Goal: Task Accomplishment & Management: Manage account settings

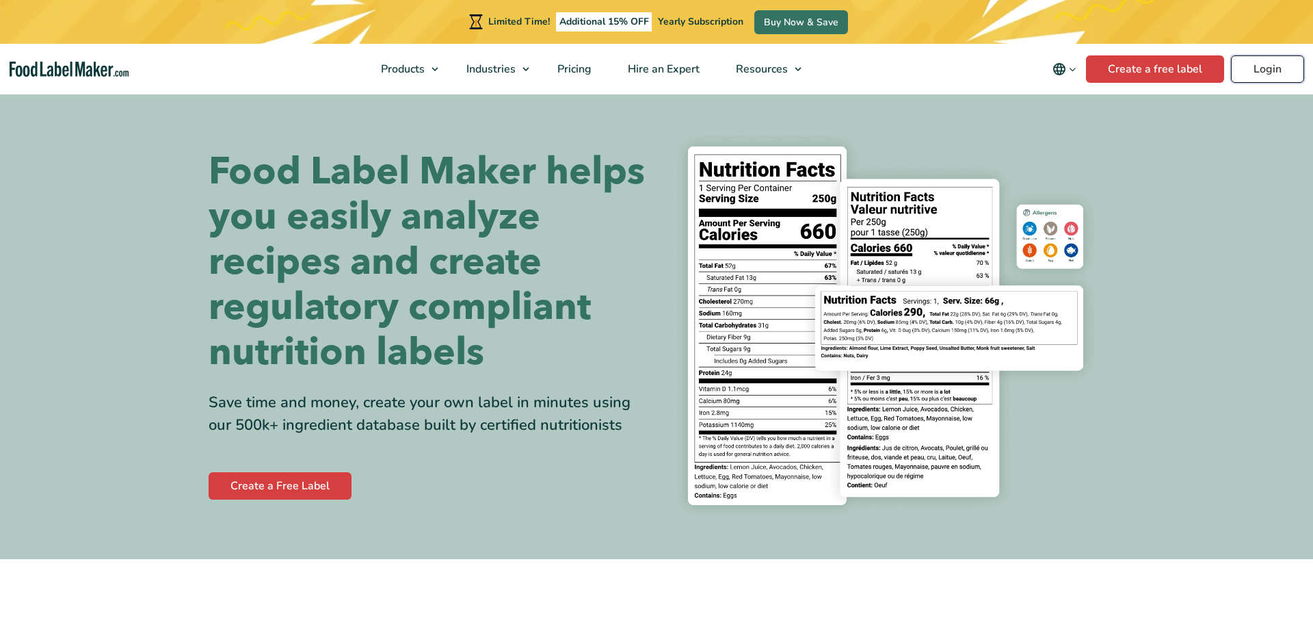
click at [1274, 73] on link "Login" at bounding box center [1267, 68] width 73 height 27
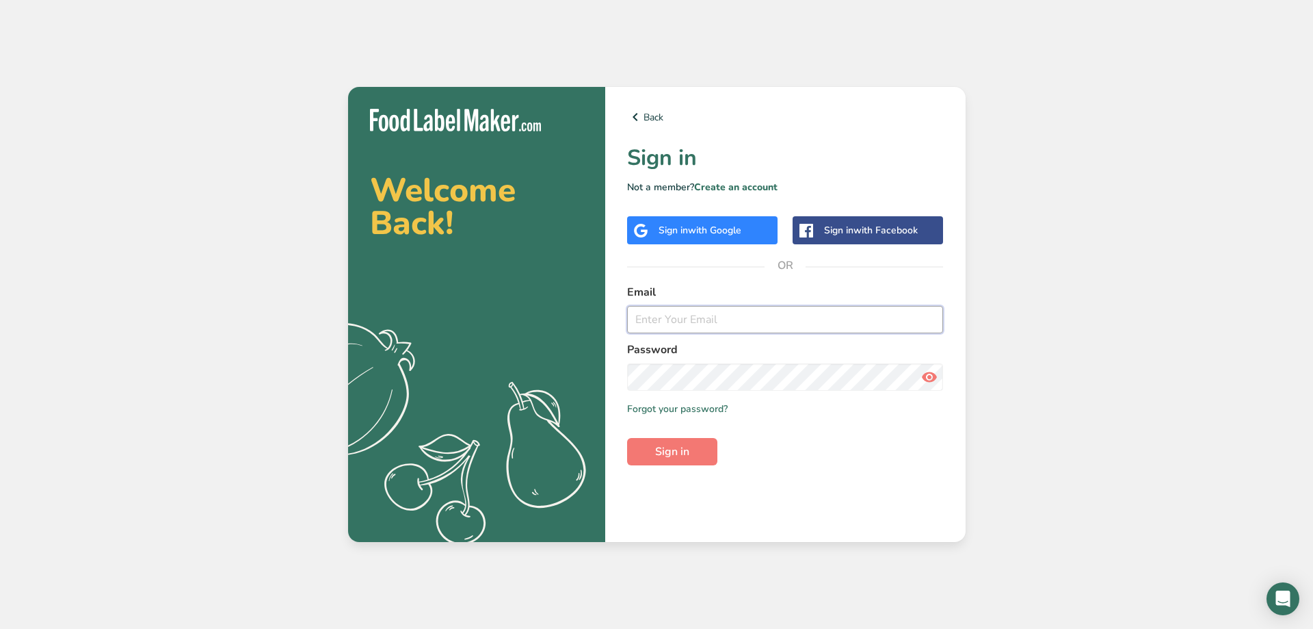
click at [698, 319] on input "email" at bounding box center [785, 319] width 317 height 27
type input "[PERSON_NAME][EMAIL_ADDRESS][PERSON_NAME][DOMAIN_NAME]"
click at [627, 438] on button "Sign in" at bounding box center [672, 451] width 90 height 27
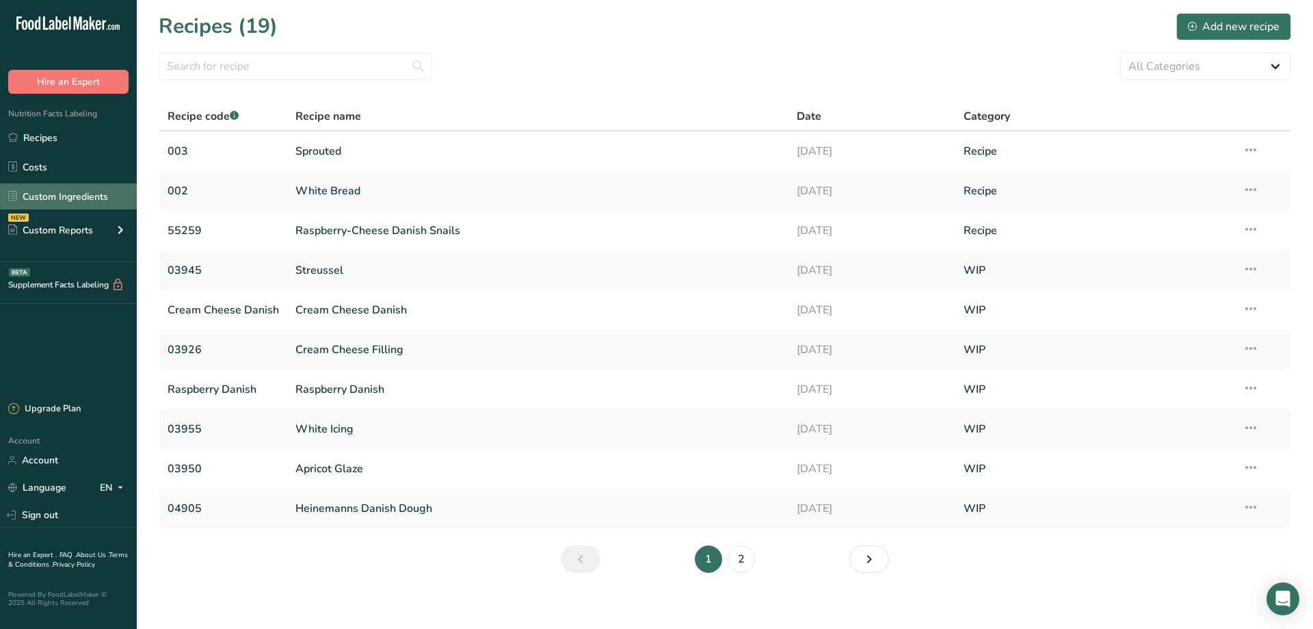
click at [29, 194] on link "Custom Ingredients" at bounding box center [68, 196] width 137 height 26
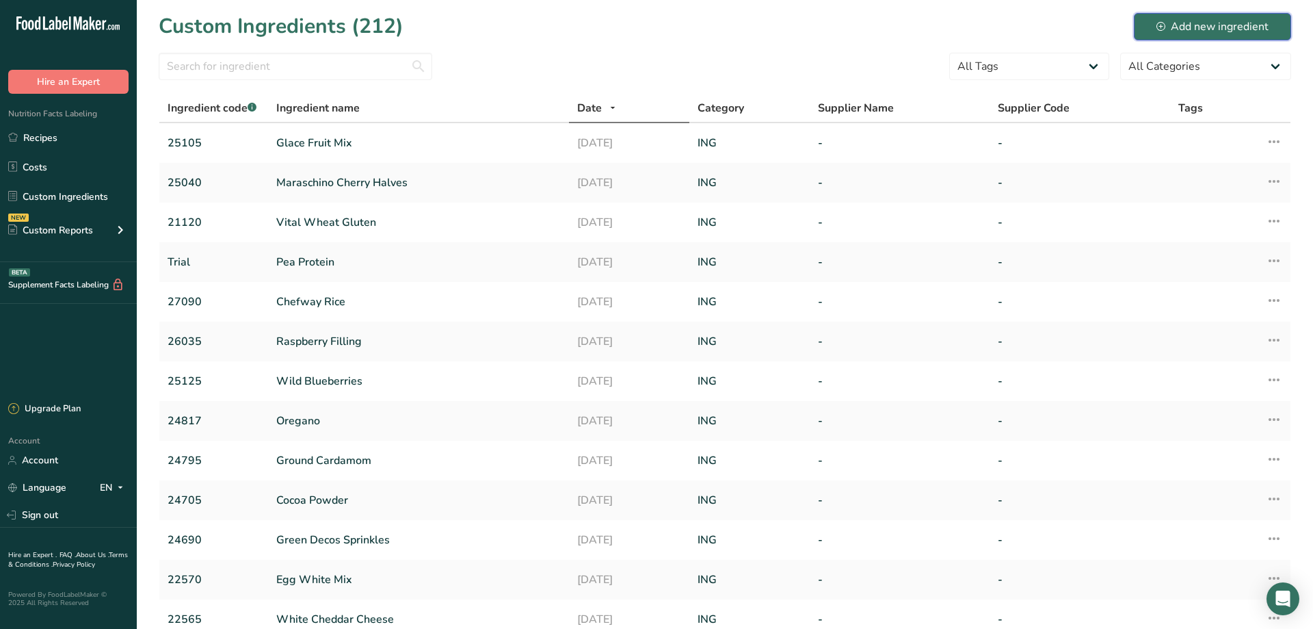
click at [1179, 25] on div "Add new ingredient" at bounding box center [1213, 26] width 112 height 16
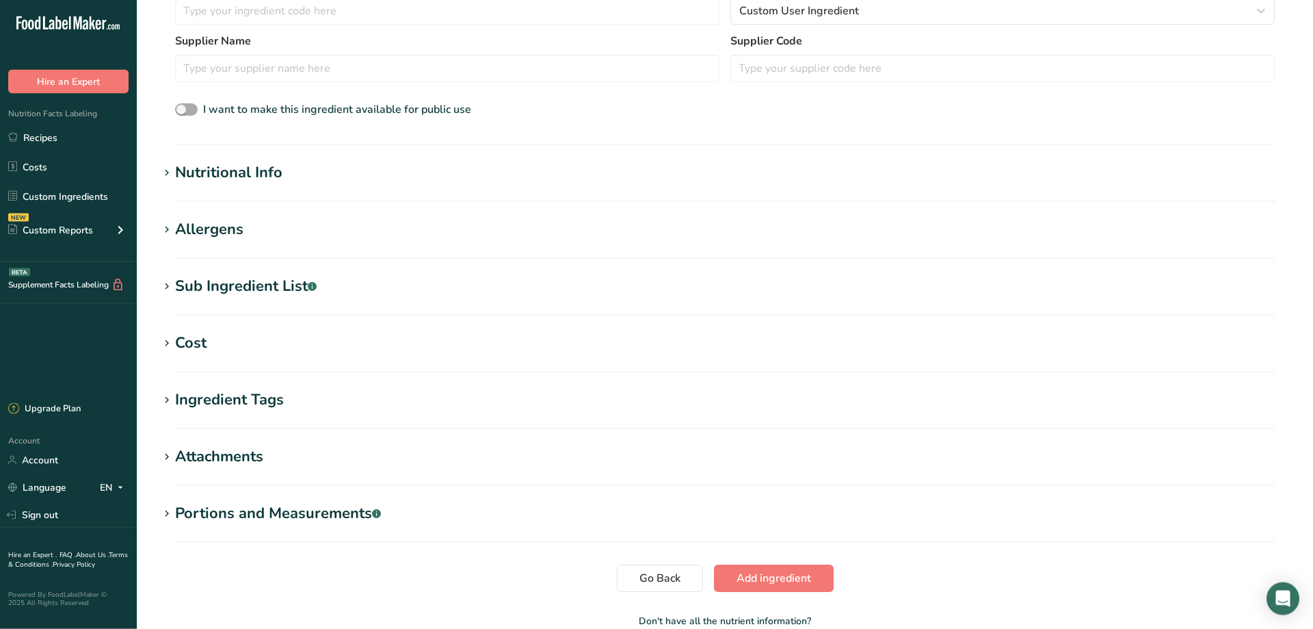
scroll to position [371, 0]
click at [161, 168] on icon at bounding box center [167, 171] width 12 height 19
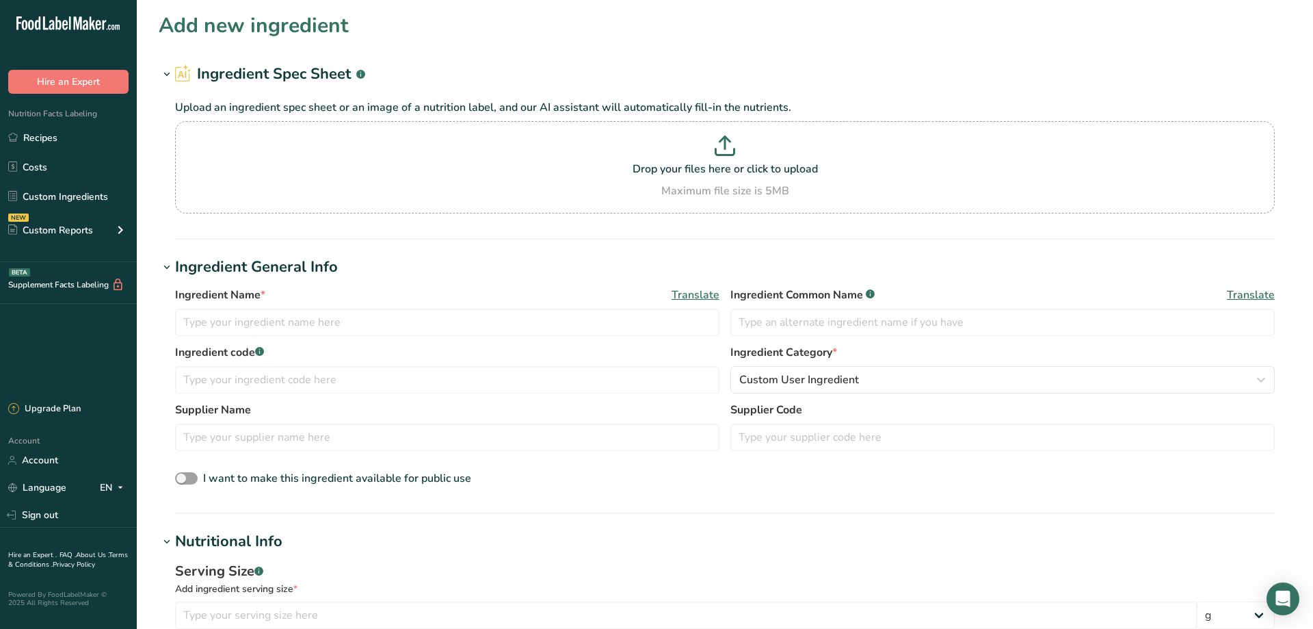
scroll to position [0, 0]
click at [40, 142] on link "Recipes" at bounding box center [68, 137] width 137 height 26
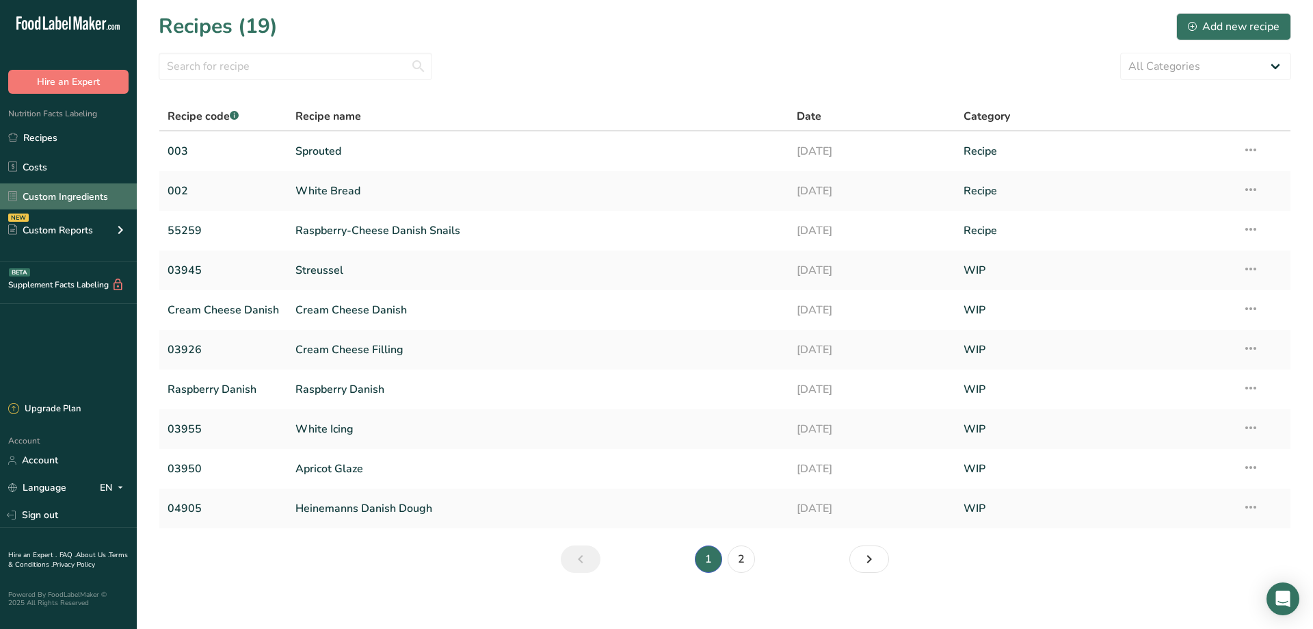
click at [60, 199] on link "Custom Ingredients" at bounding box center [68, 196] width 137 height 26
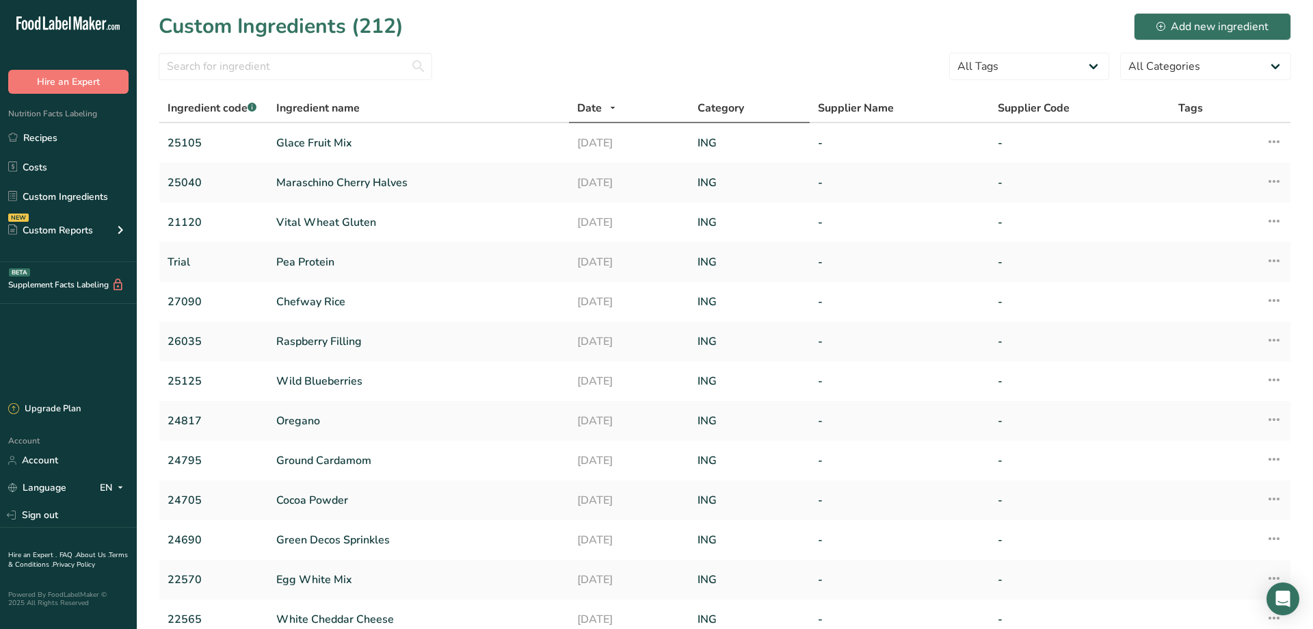
click at [735, 110] on span "Category" at bounding box center [721, 108] width 47 height 16
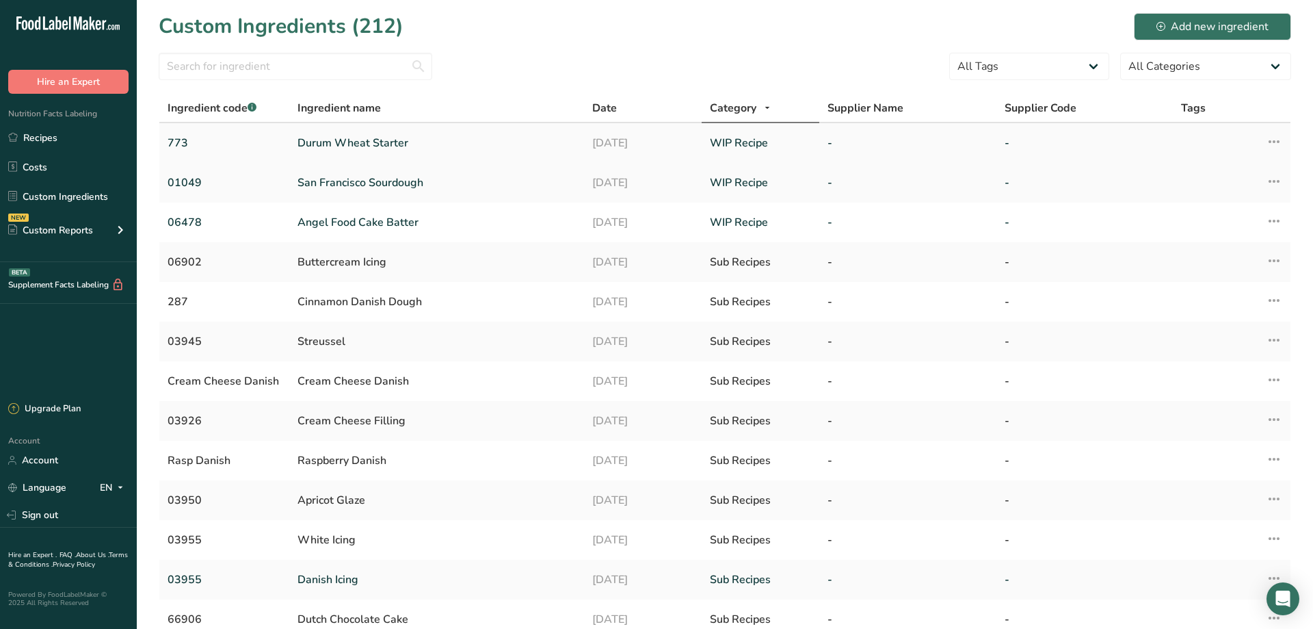
click at [340, 146] on link "Durum Wheat Starter" at bounding box center [437, 143] width 278 height 16
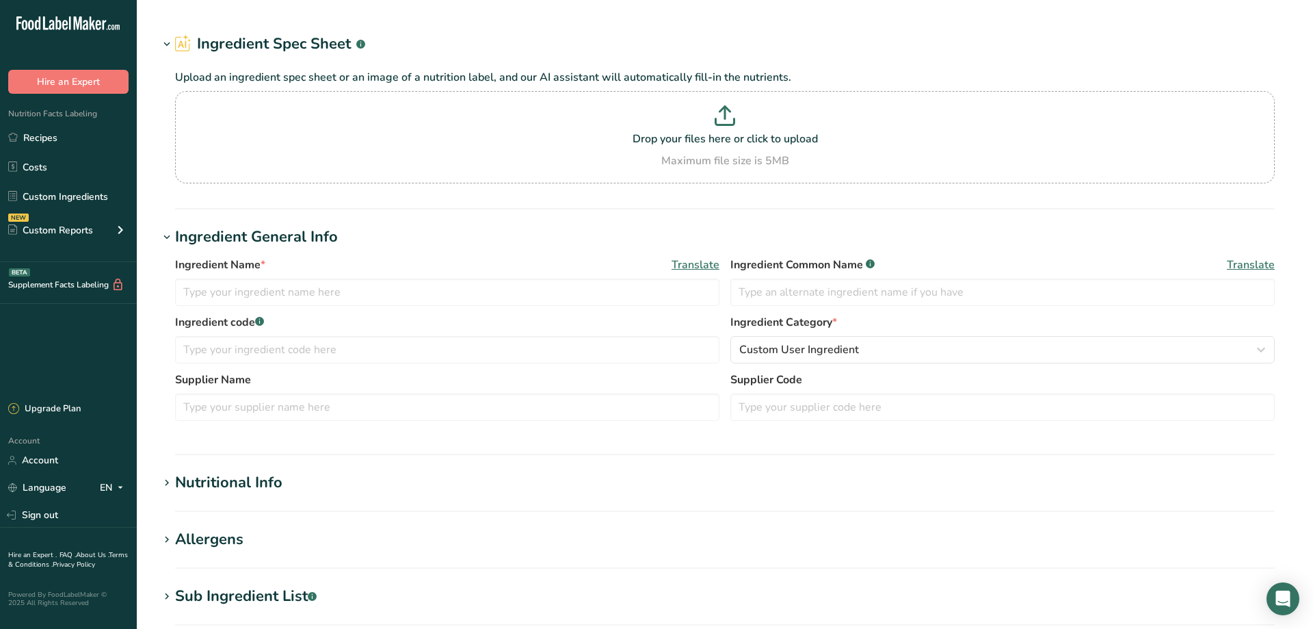
type input "Durum Wheat Starter"
type input "773"
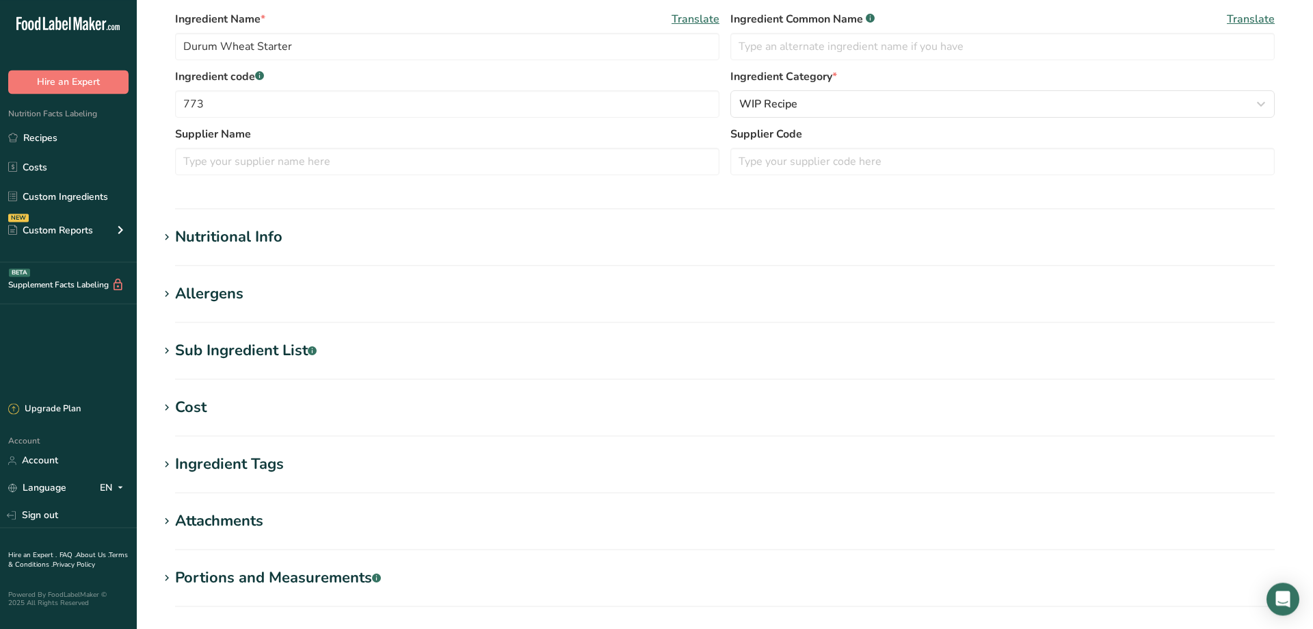
scroll to position [278, 0]
click at [168, 237] on icon at bounding box center [167, 235] width 12 height 19
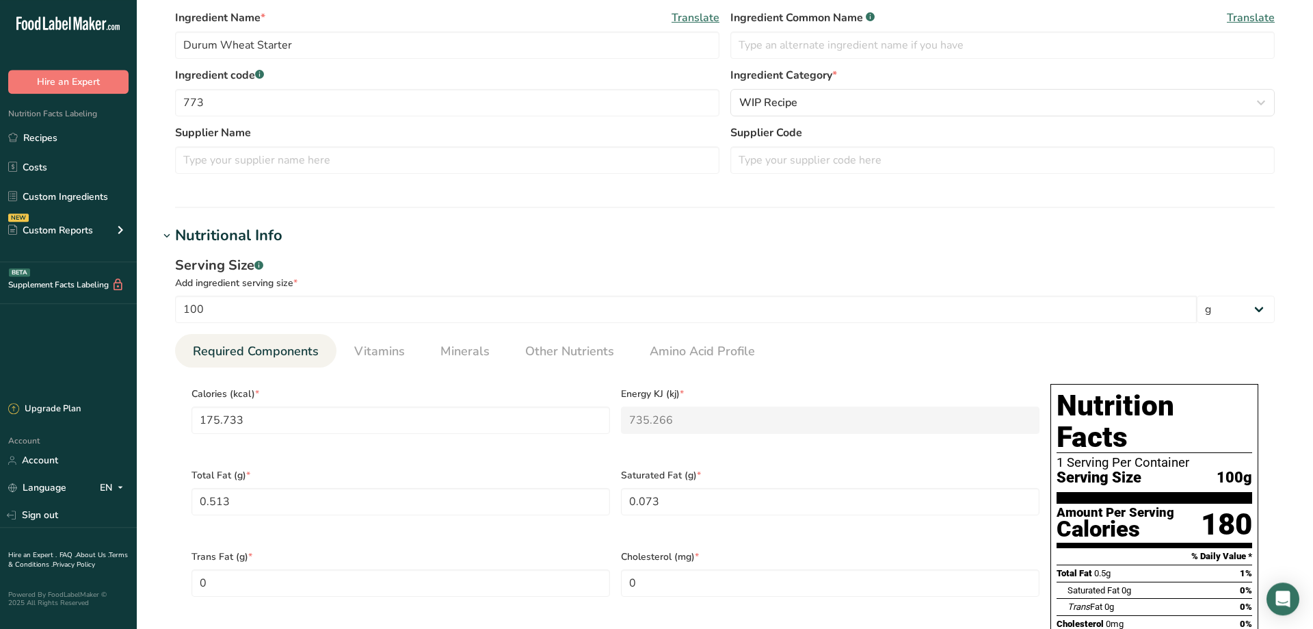
click at [168, 237] on icon at bounding box center [167, 235] width 12 height 19
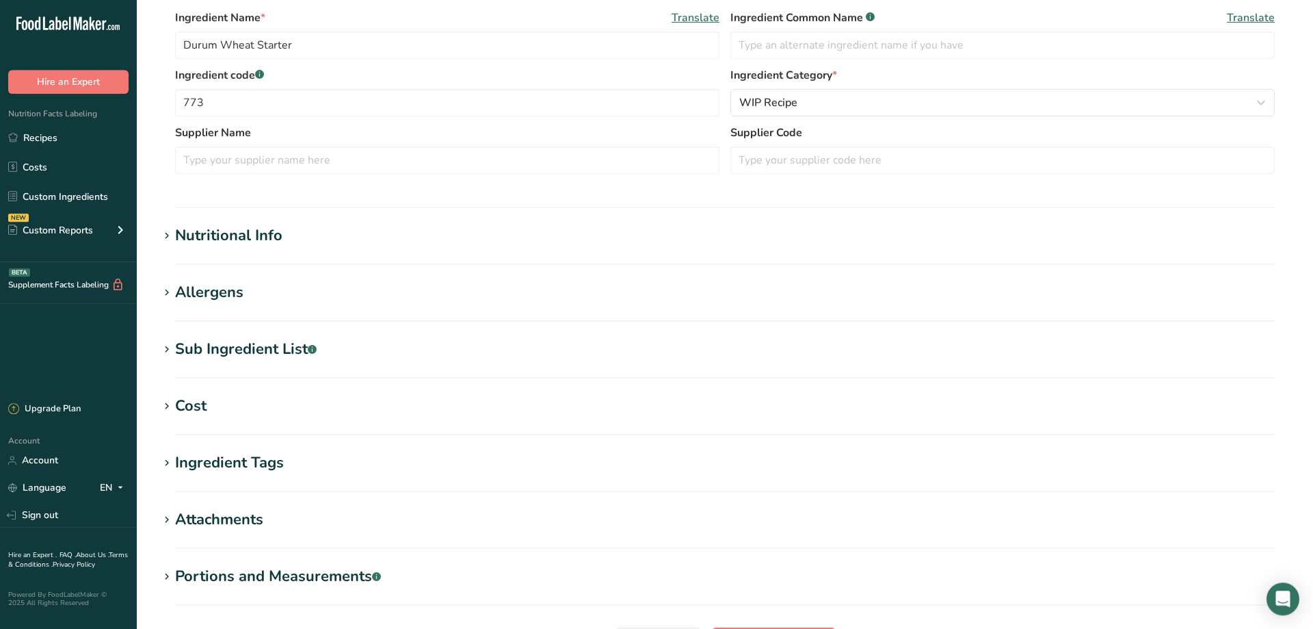
click at [168, 291] on icon at bounding box center [167, 292] width 12 height 19
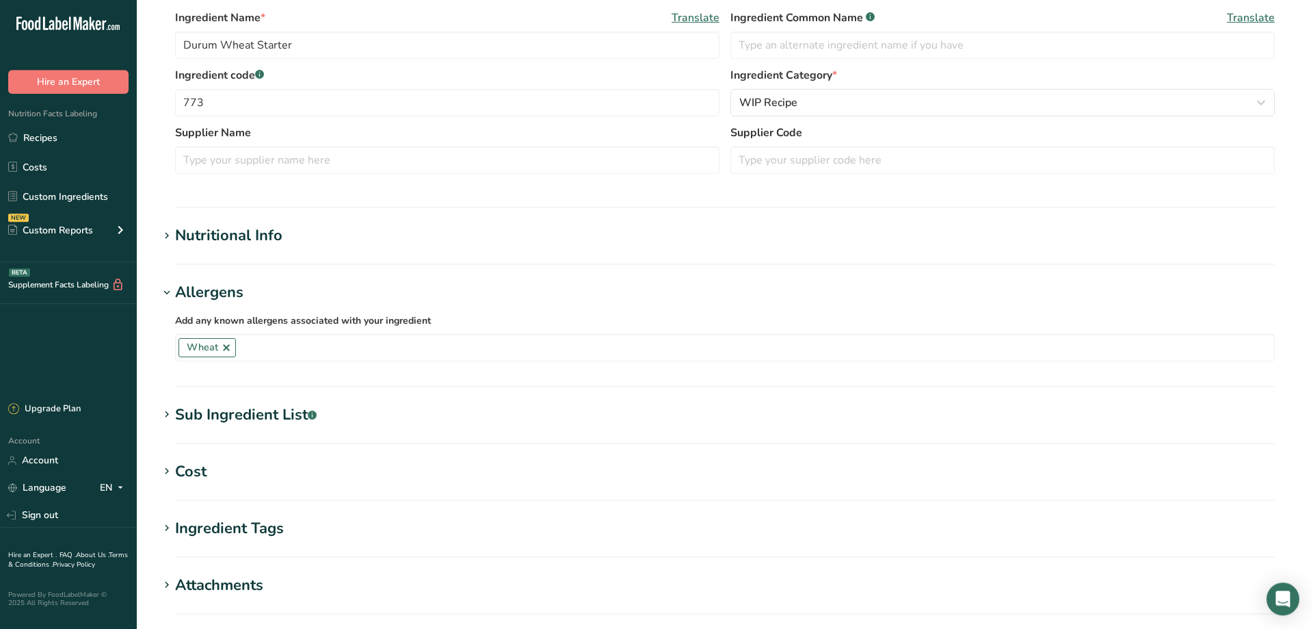
click at [166, 415] on icon at bounding box center [167, 414] width 12 height 19
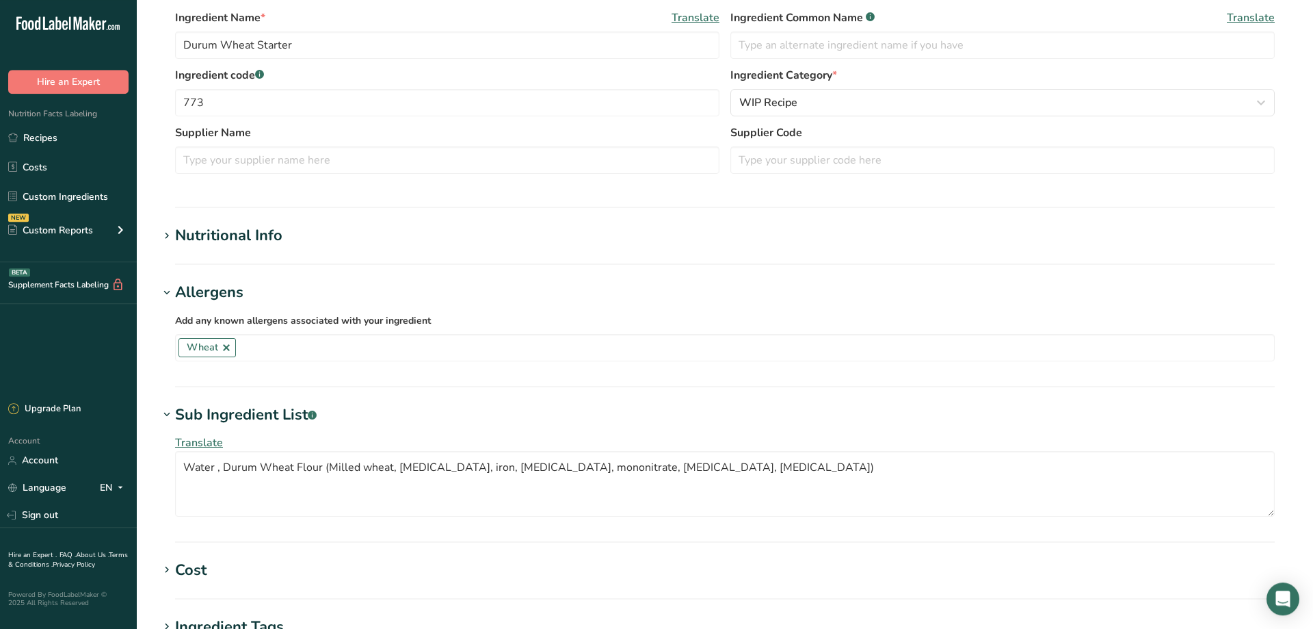
scroll to position [0, 0]
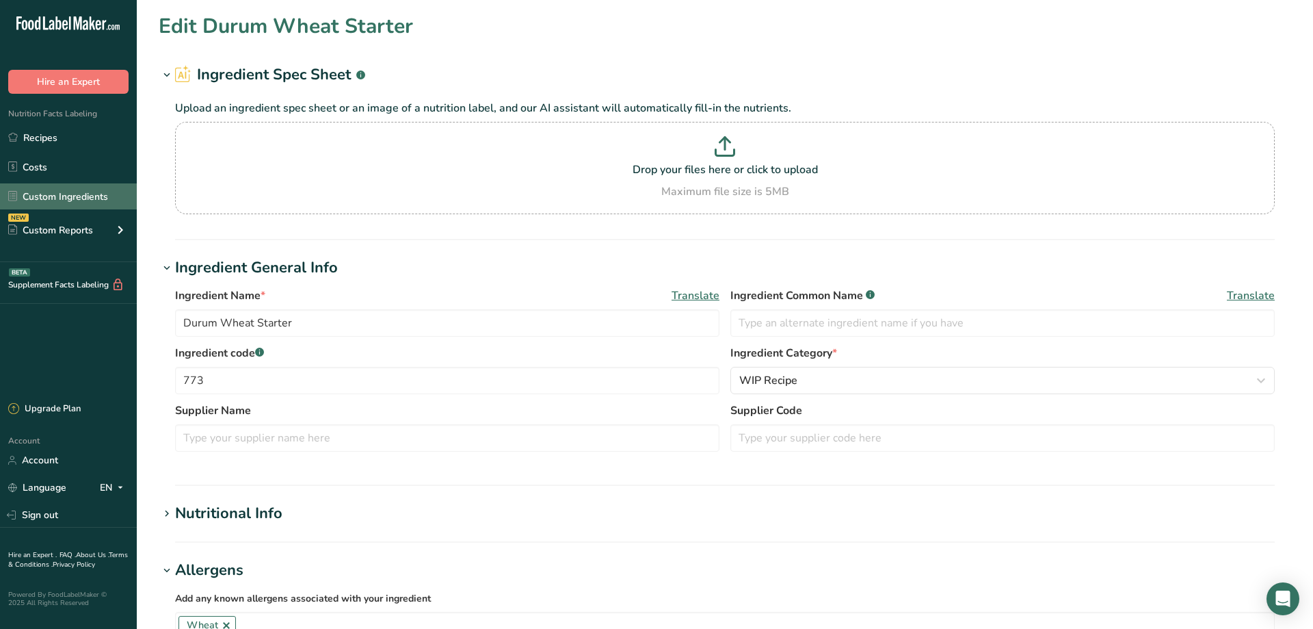
click at [40, 196] on link "Custom Ingredients" at bounding box center [68, 196] width 137 height 26
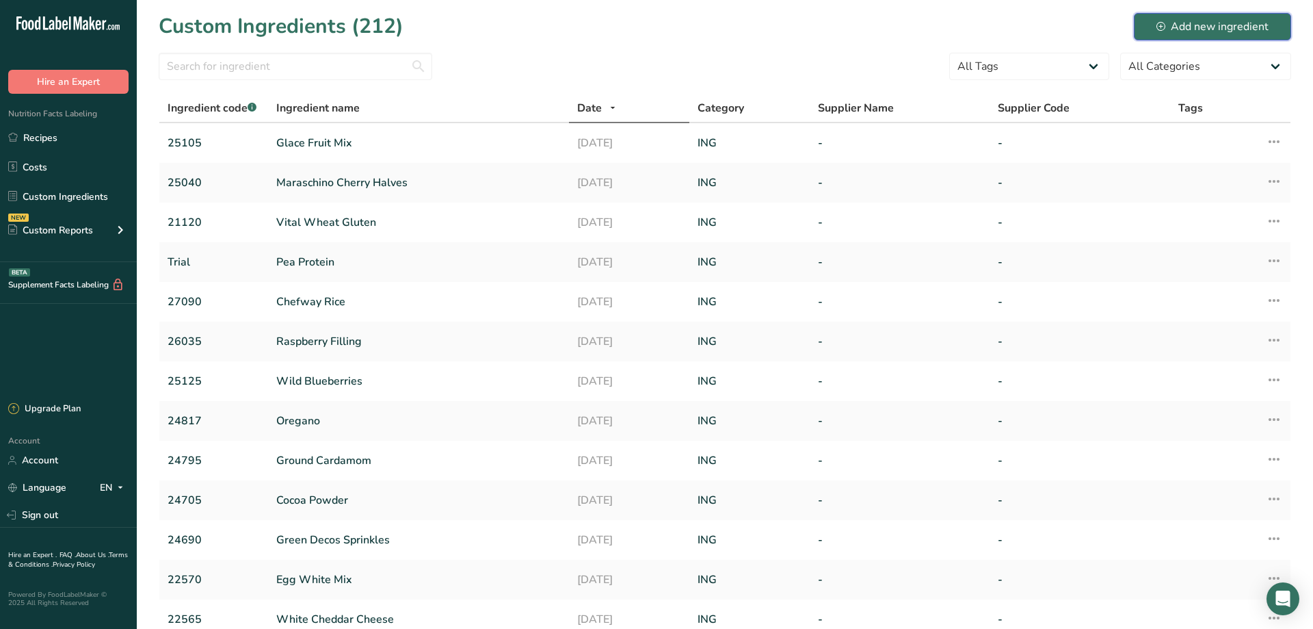
click at [1218, 23] on div "Add new ingredient" at bounding box center [1213, 26] width 112 height 16
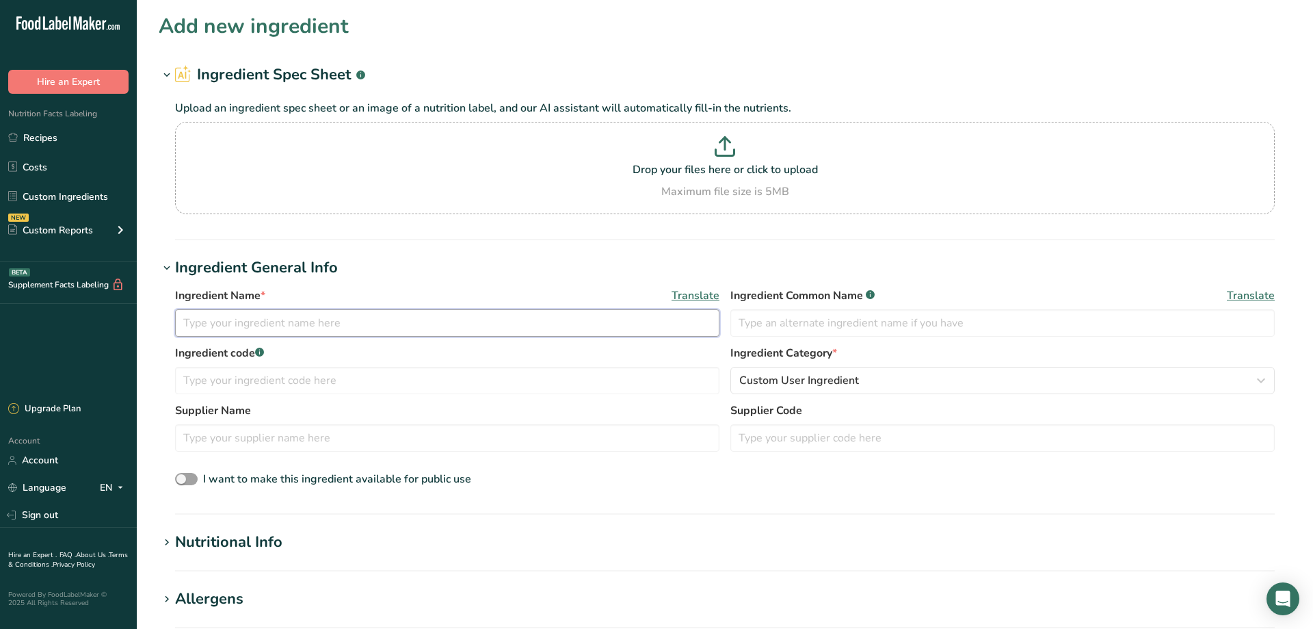
click at [205, 322] on input "text" at bounding box center [447, 322] width 545 height 27
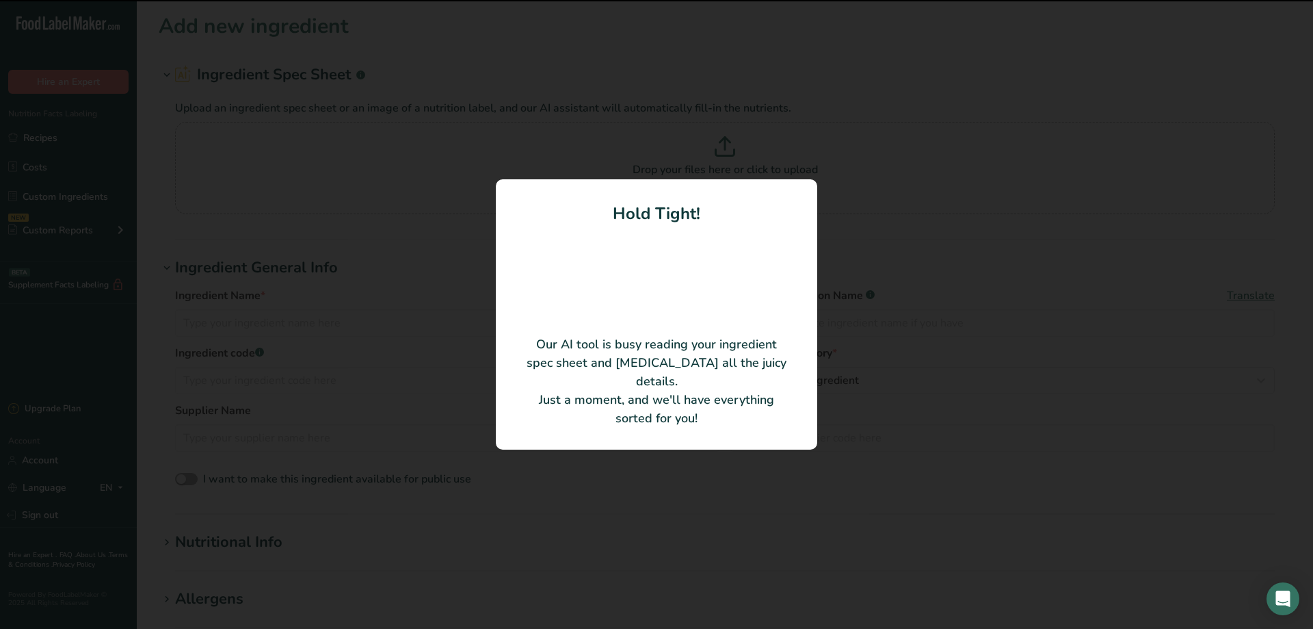
type input "Bakers Margarine"
type input "121123V1"
type input "ING 23015"
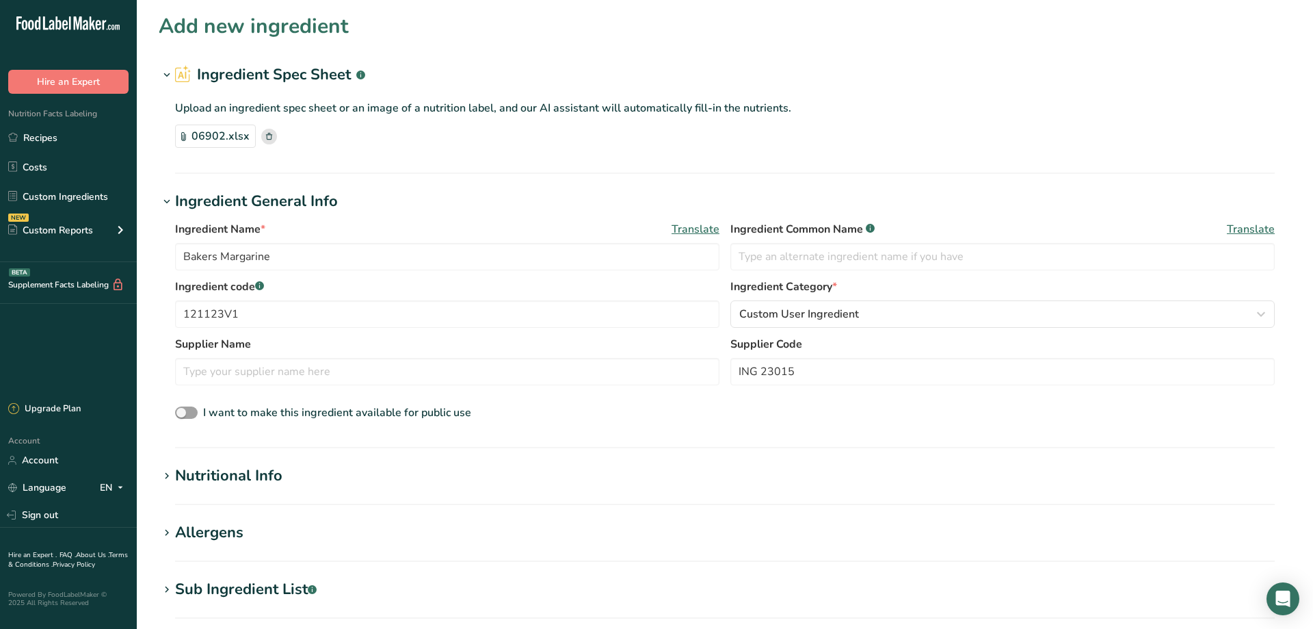
click at [163, 477] on icon at bounding box center [167, 476] width 12 height 19
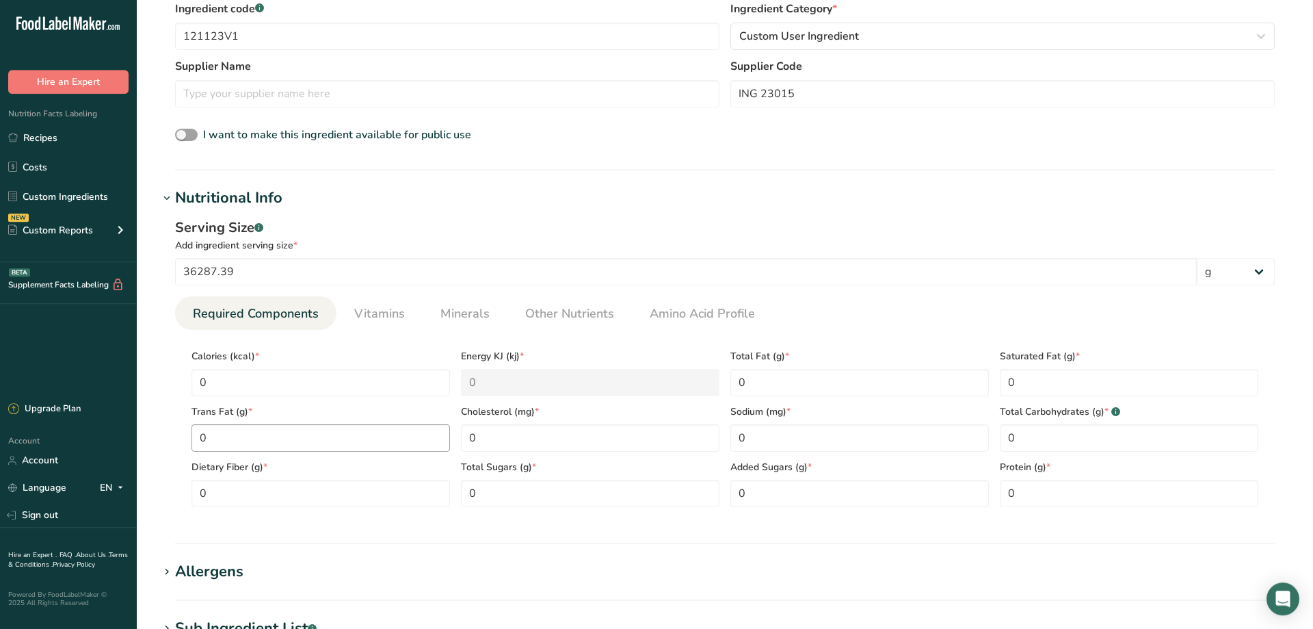
scroll to position [278, 0]
click at [168, 198] on icon at bounding box center [167, 197] width 12 height 19
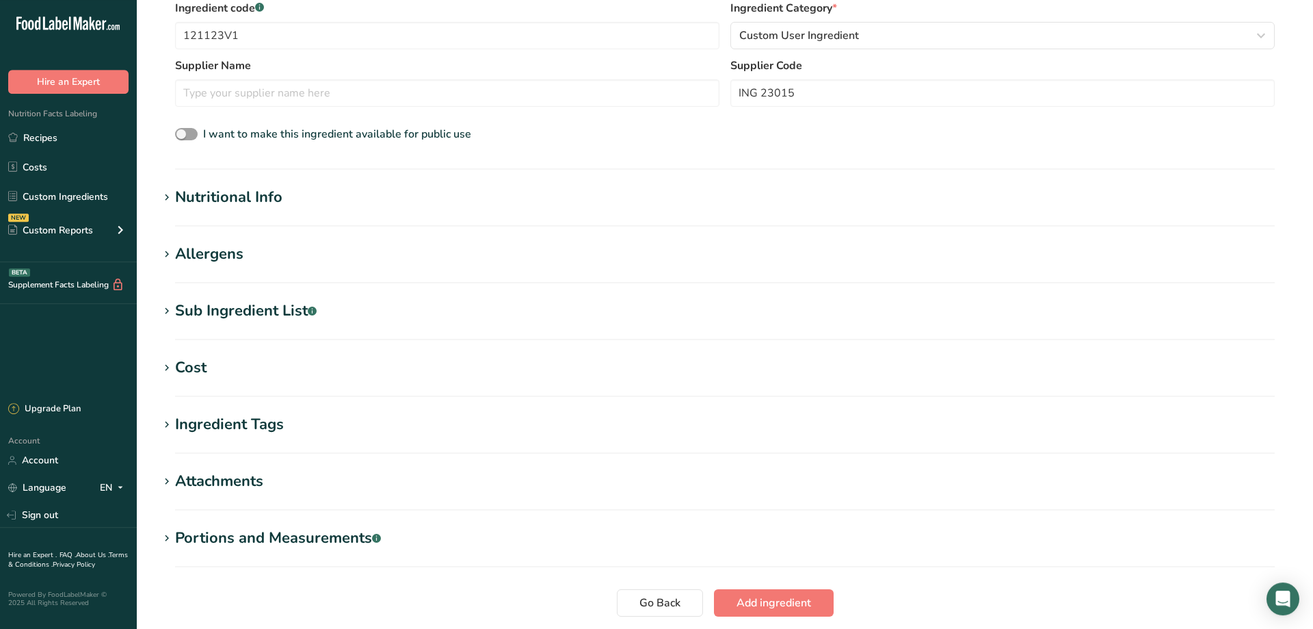
click at [165, 257] on icon at bounding box center [167, 254] width 12 height 19
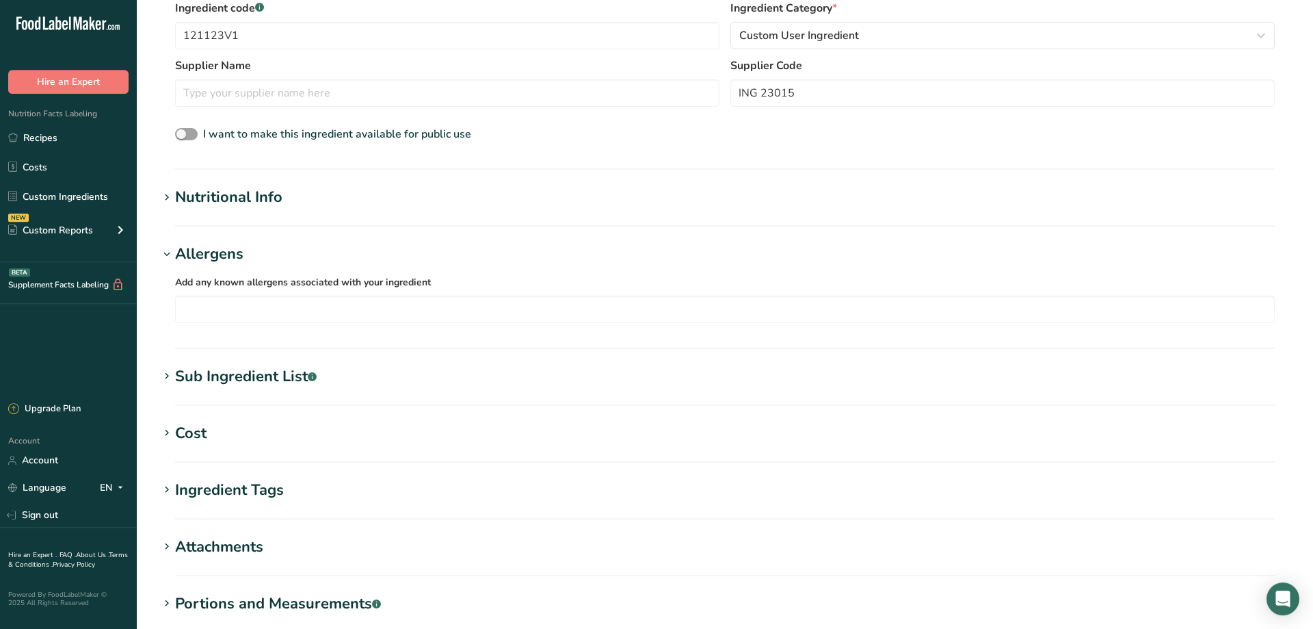
click at [164, 257] on icon at bounding box center [167, 254] width 12 height 19
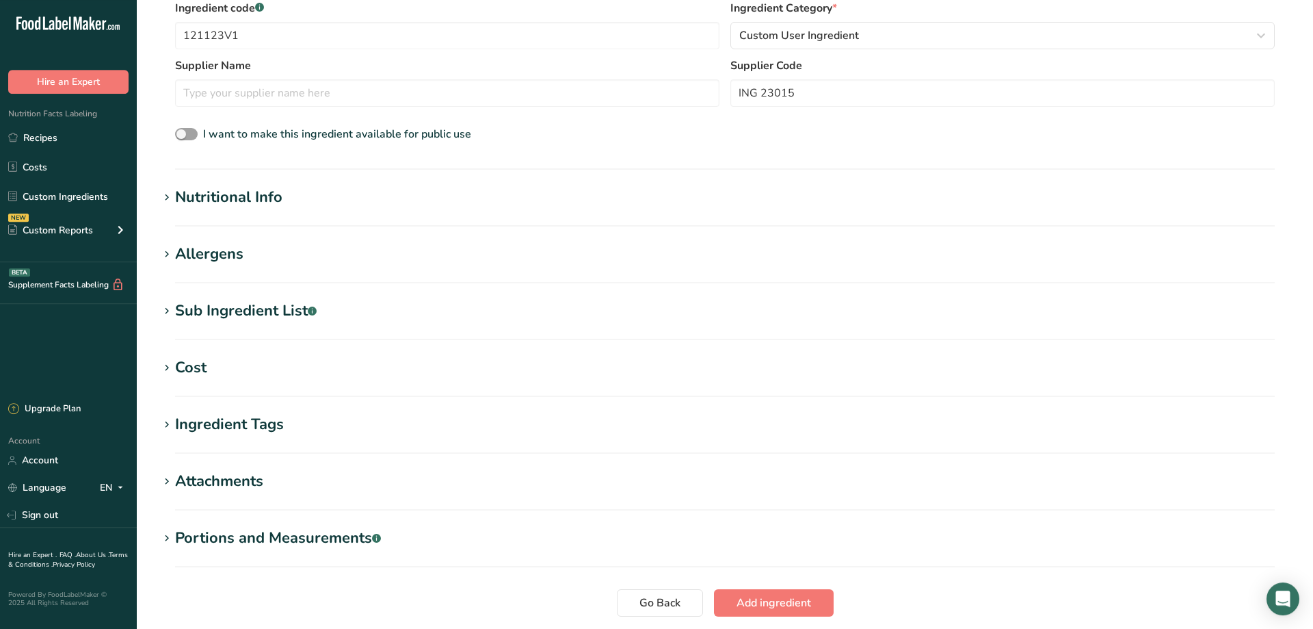
click at [166, 313] on icon at bounding box center [167, 311] width 12 height 19
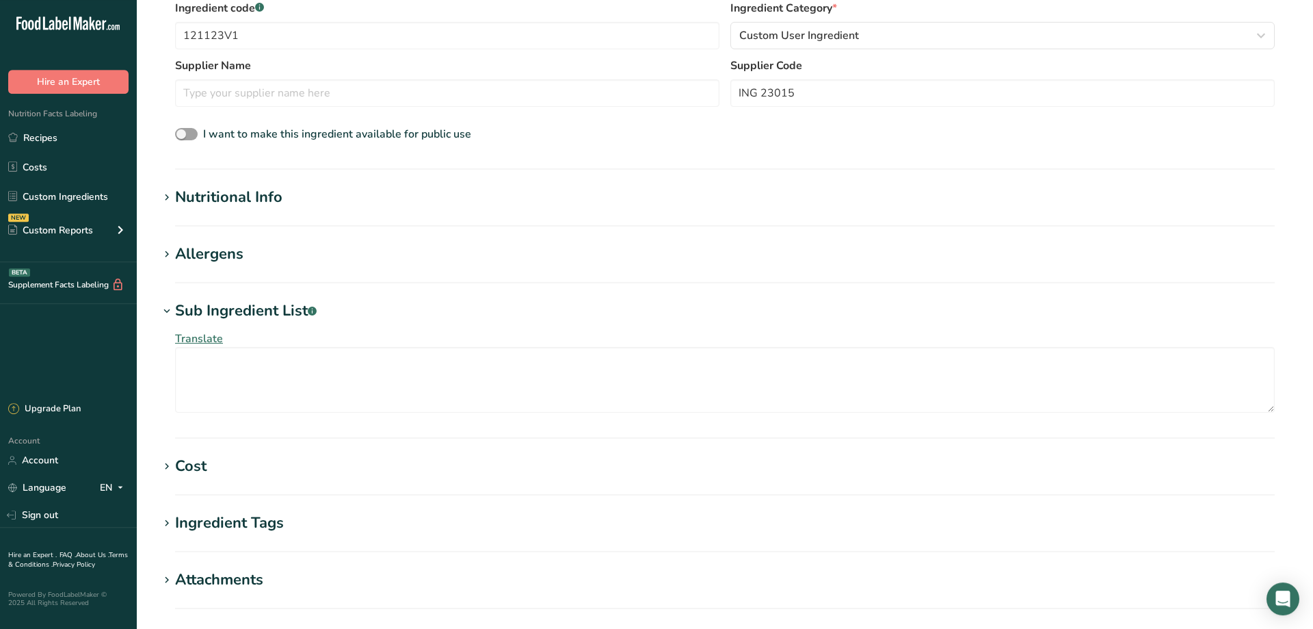
click at [165, 313] on icon at bounding box center [167, 311] width 12 height 19
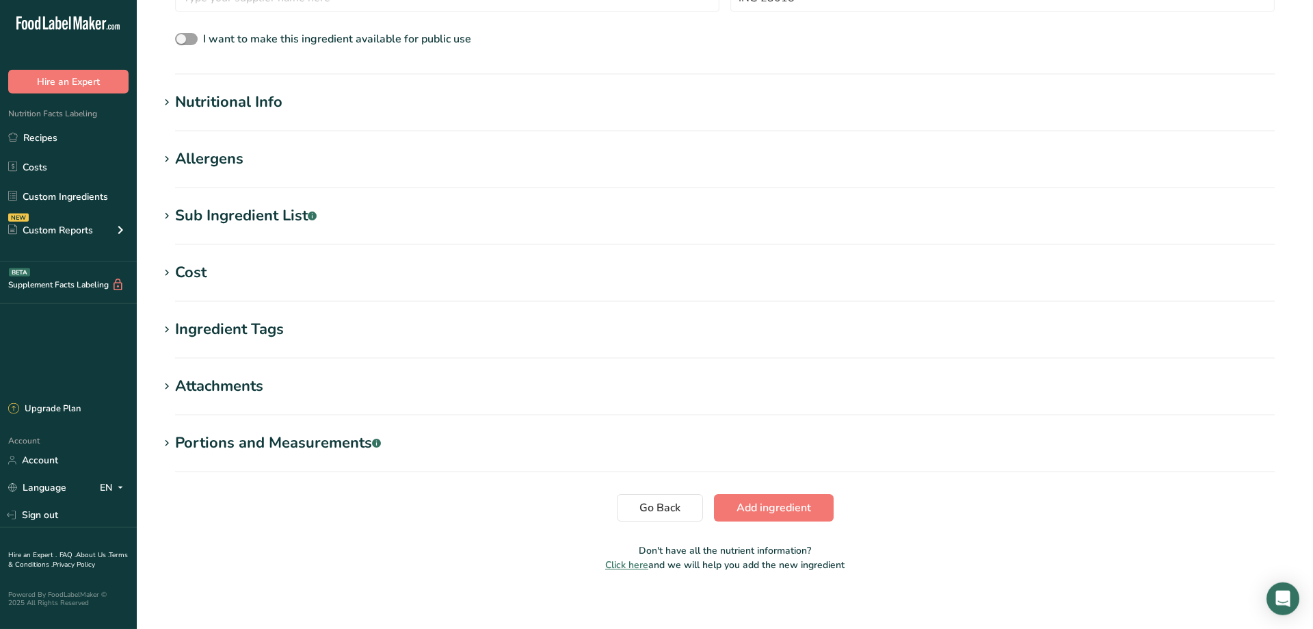
scroll to position [382, 0]
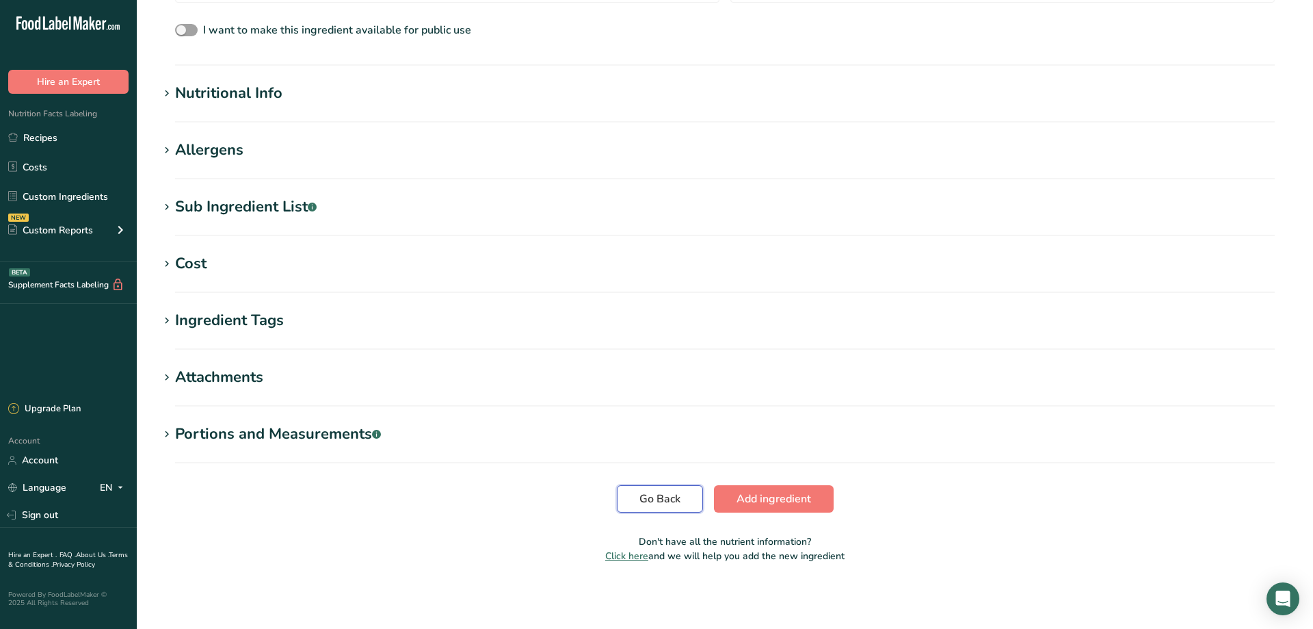
click at [657, 503] on span "Go Back" at bounding box center [660, 498] width 41 height 16
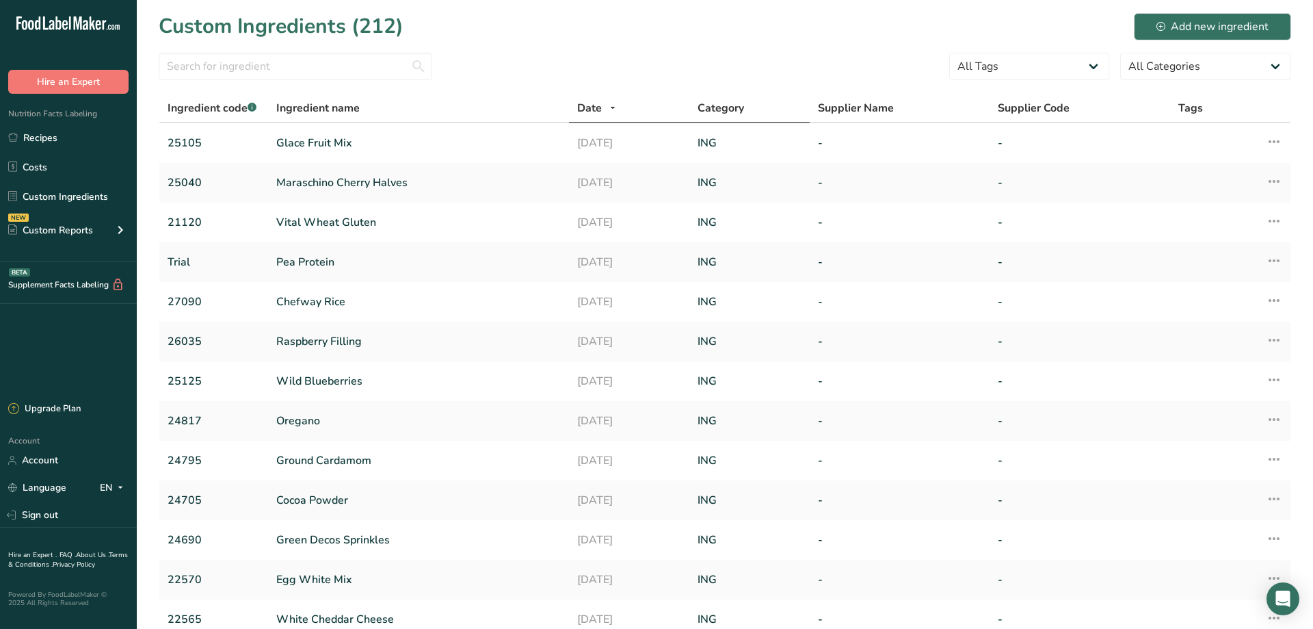
click at [735, 112] on span "Category" at bounding box center [721, 108] width 47 height 16
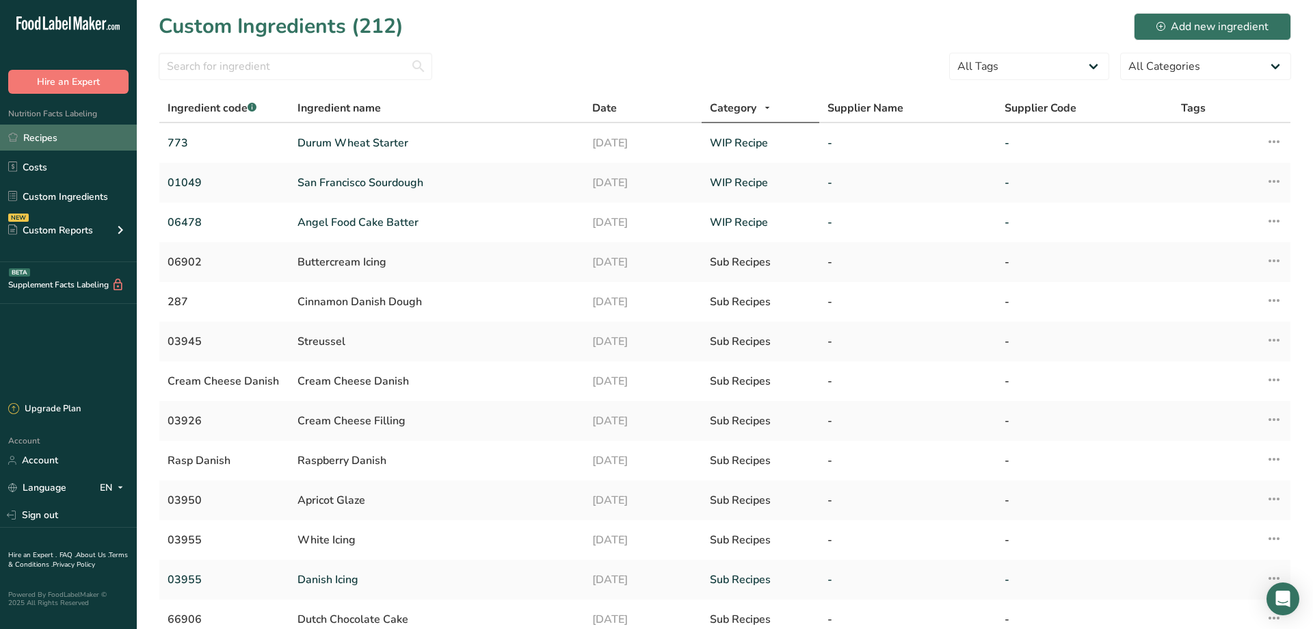
click at [30, 137] on link "Recipes" at bounding box center [68, 137] width 137 height 26
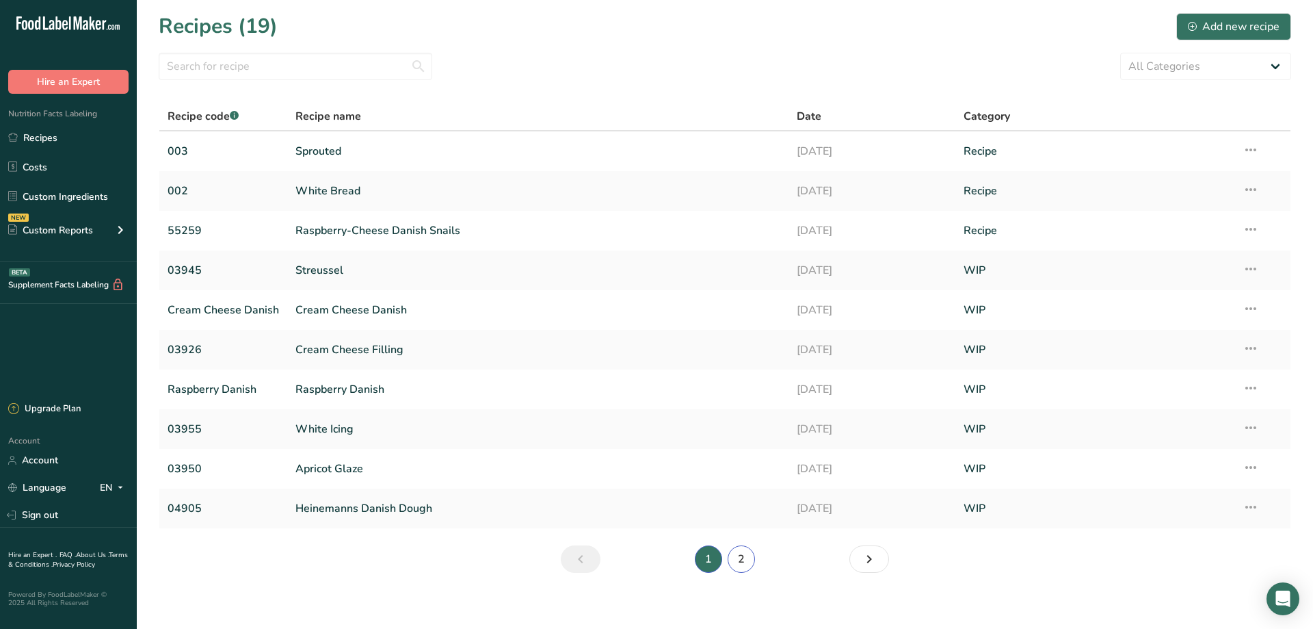
click at [744, 556] on link "2" at bounding box center [741, 558] width 27 height 27
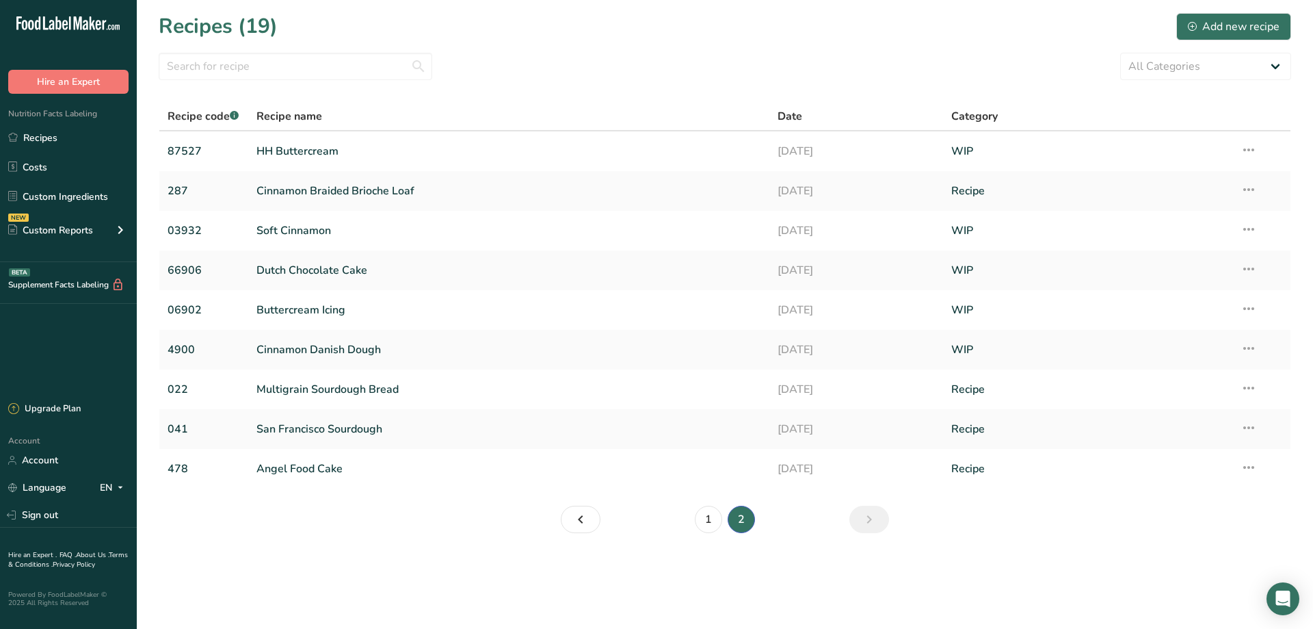
click at [980, 117] on span "Category" at bounding box center [975, 116] width 47 height 16
click at [980, 118] on span "Category" at bounding box center [975, 116] width 47 height 16
drag, startPoint x: 939, startPoint y: 111, endPoint x: 945, endPoint y: 120, distance: 11.4
click at [939, 111] on th "Date" at bounding box center [857, 117] width 174 height 29
click at [707, 517] on link "1" at bounding box center [708, 519] width 27 height 27
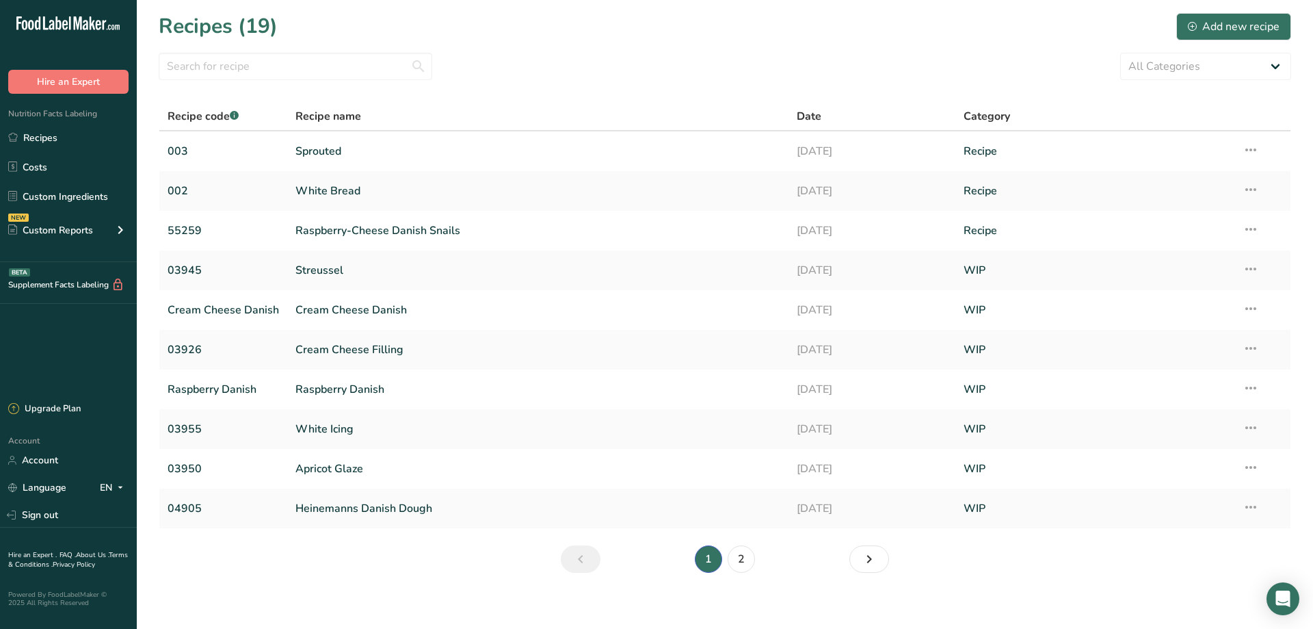
click at [1017, 116] on div "Category" at bounding box center [1095, 116] width 263 height 16
click at [998, 114] on span "Category" at bounding box center [987, 116] width 47 height 16
click at [1120, 53] on select "All Categories Baked Goods [GEOGRAPHIC_DATA] Confectionery Cooked Meals, Salads…" at bounding box center [1205, 66] width 171 height 27
select select "2302"
click option "WIP" at bounding box center [0, 0] width 0 height 0
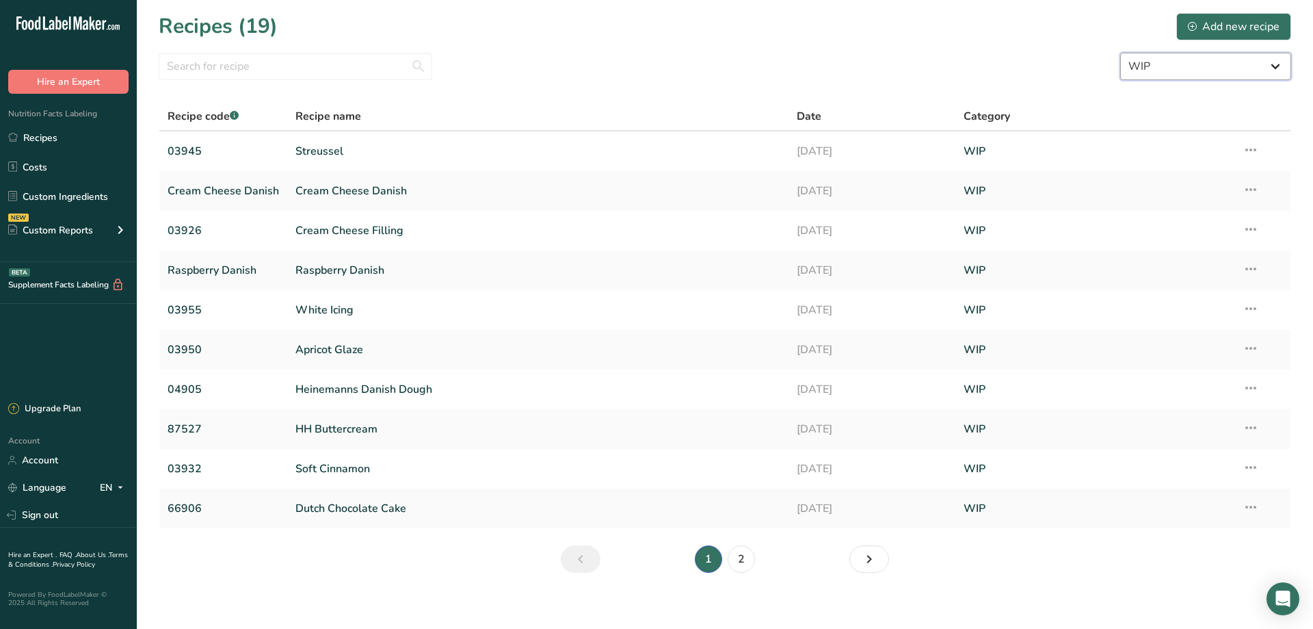
click at [1120, 53] on select "All Categories Baked Goods [GEOGRAPHIC_DATA] Confectionery Cooked Meals, Salads…" at bounding box center [1205, 66] width 171 height 27
select select
click option "All Categories" at bounding box center [0, 0] width 0 height 0
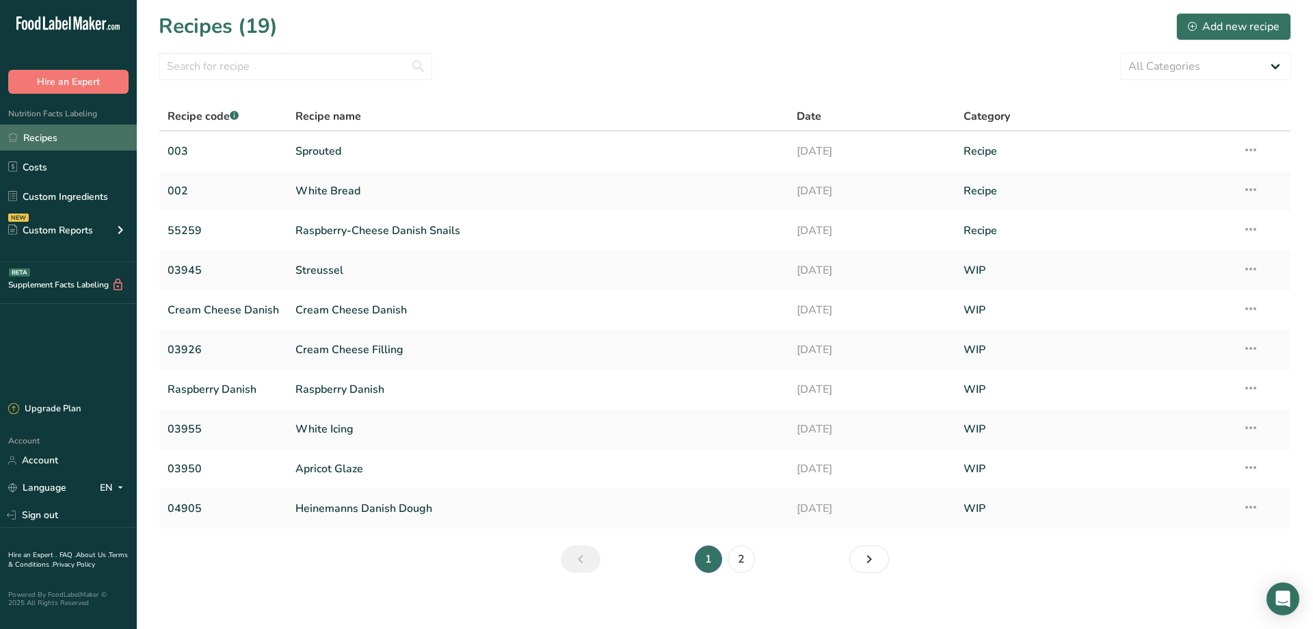
click at [42, 140] on link "Recipes" at bounding box center [68, 137] width 137 height 26
click at [1233, 25] on div "Add new recipe" at bounding box center [1234, 26] width 92 height 16
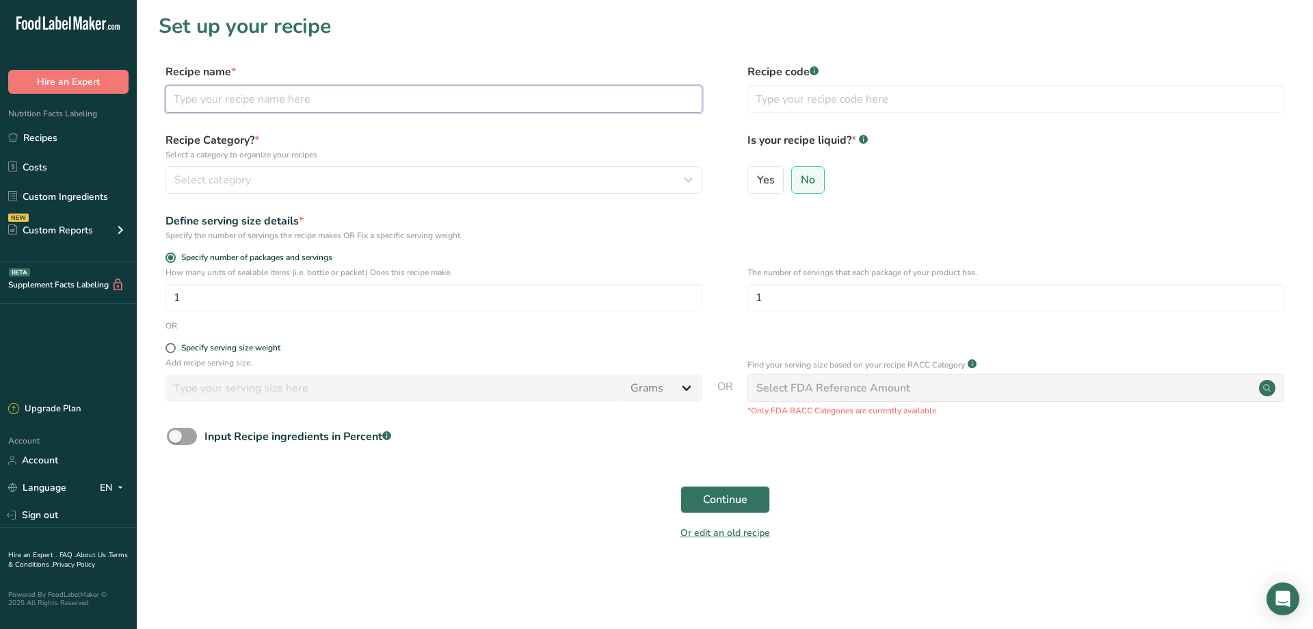
click at [189, 103] on input "text" at bounding box center [434, 99] width 537 height 27
type input "Buttercream Icing"
type input "06902"
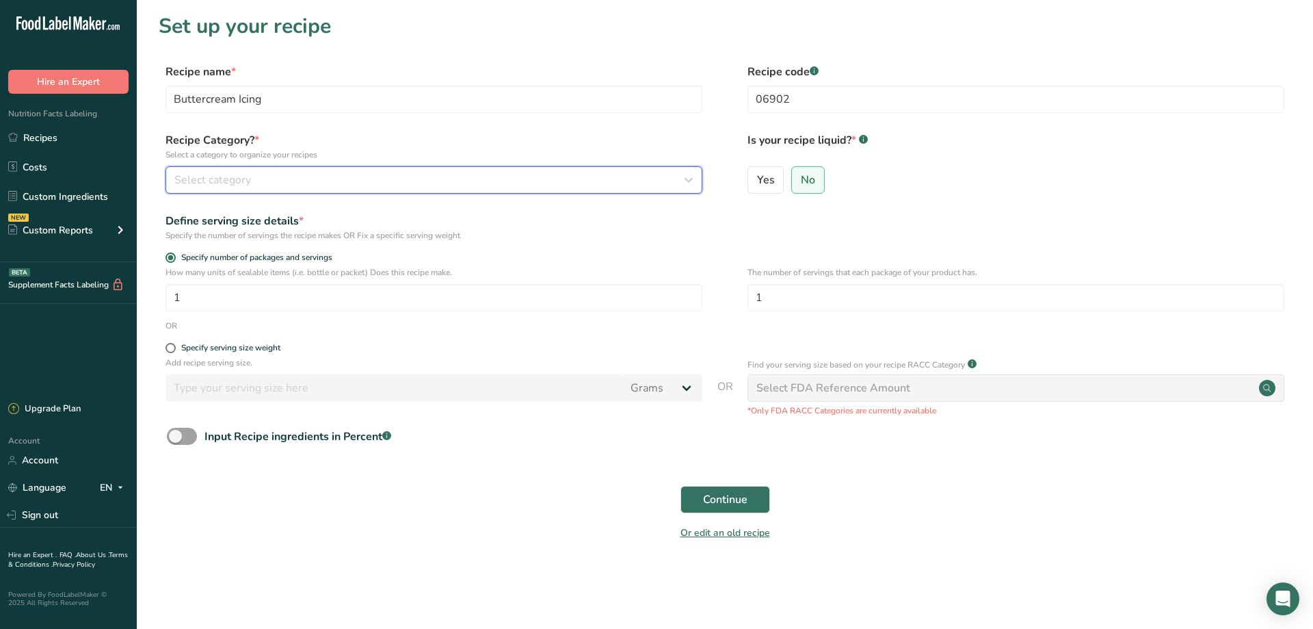
click at [222, 176] on span "Select category" at bounding box center [212, 180] width 77 height 16
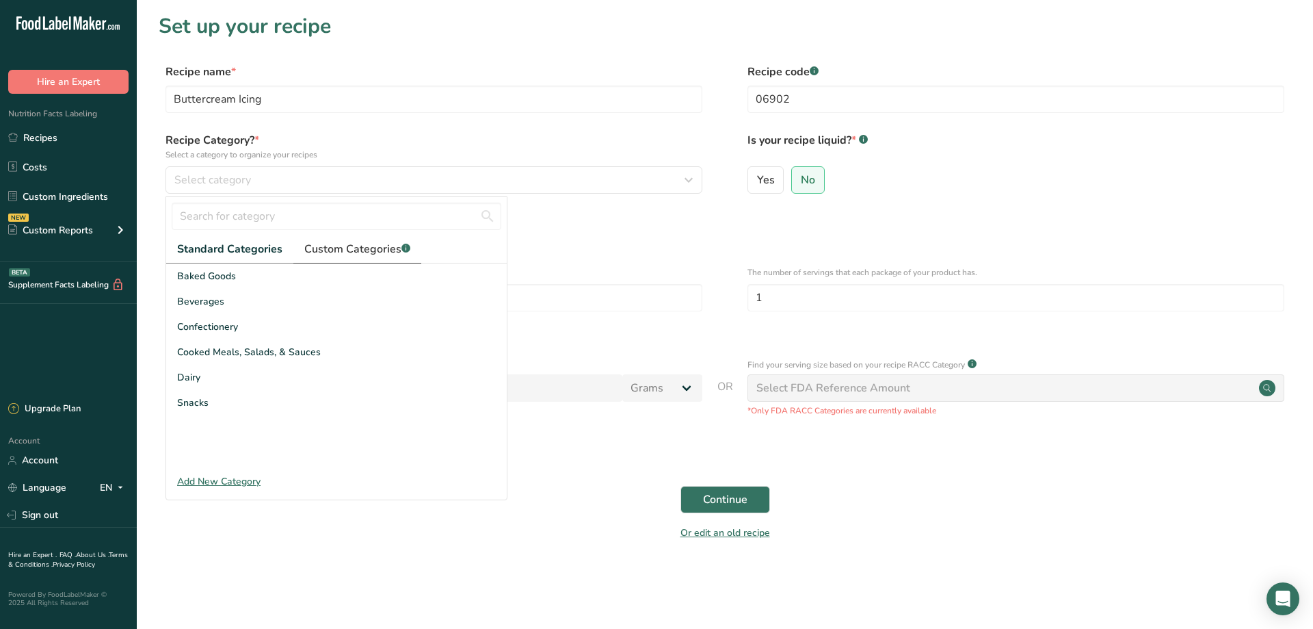
click at [351, 253] on span "Custom Categories .a-a{fill:#347362;}.b-a{fill:#fff;}" at bounding box center [357, 249] width 106 height 16
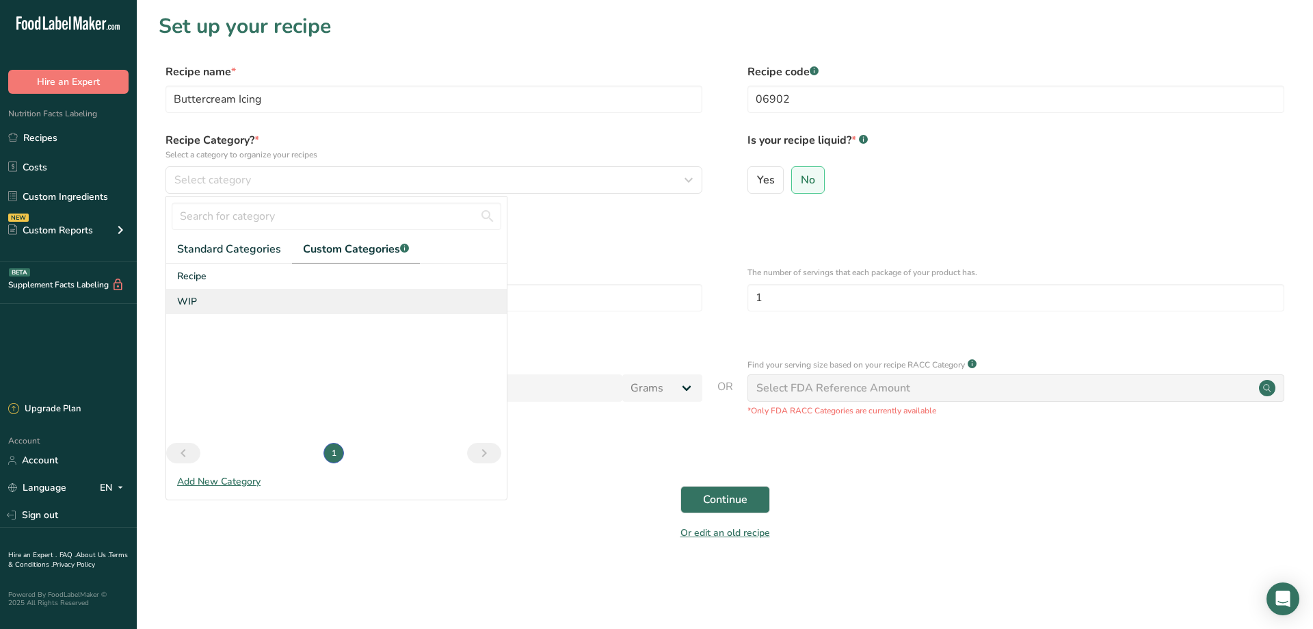
click at [191, 296] on span "WIP" at bounding box center [187, 301] width 20 height 14
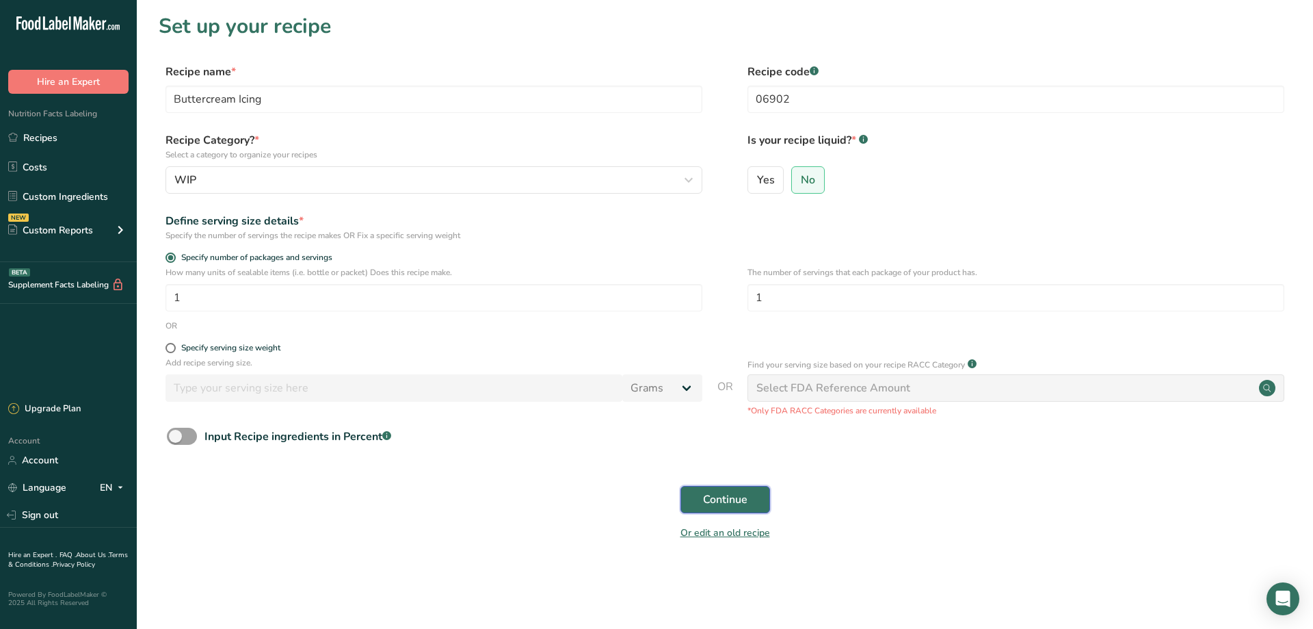
click at [716, 495] on span "Continue" at bounding box center [725, 499] width 44 height 16
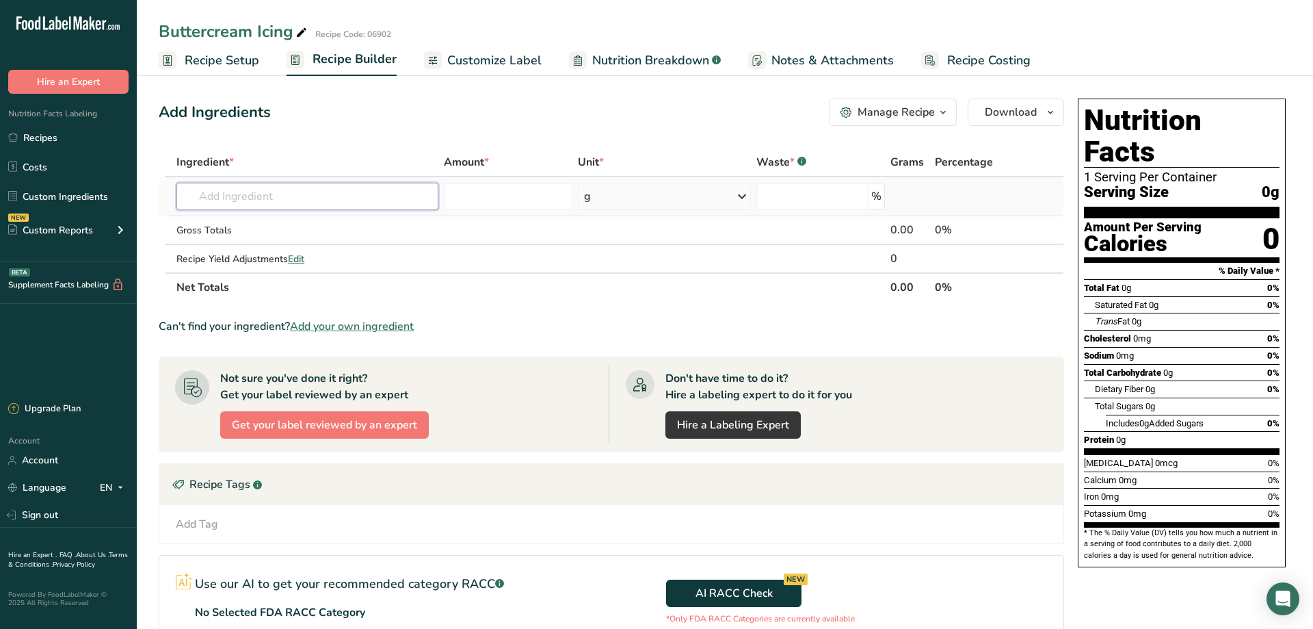
click at [211, 196] on input "text" at bounding box center [307, 196] width 262 height 27
click at [211, 197] on input "text" at bounding box center [307, 196] width 262 height 27
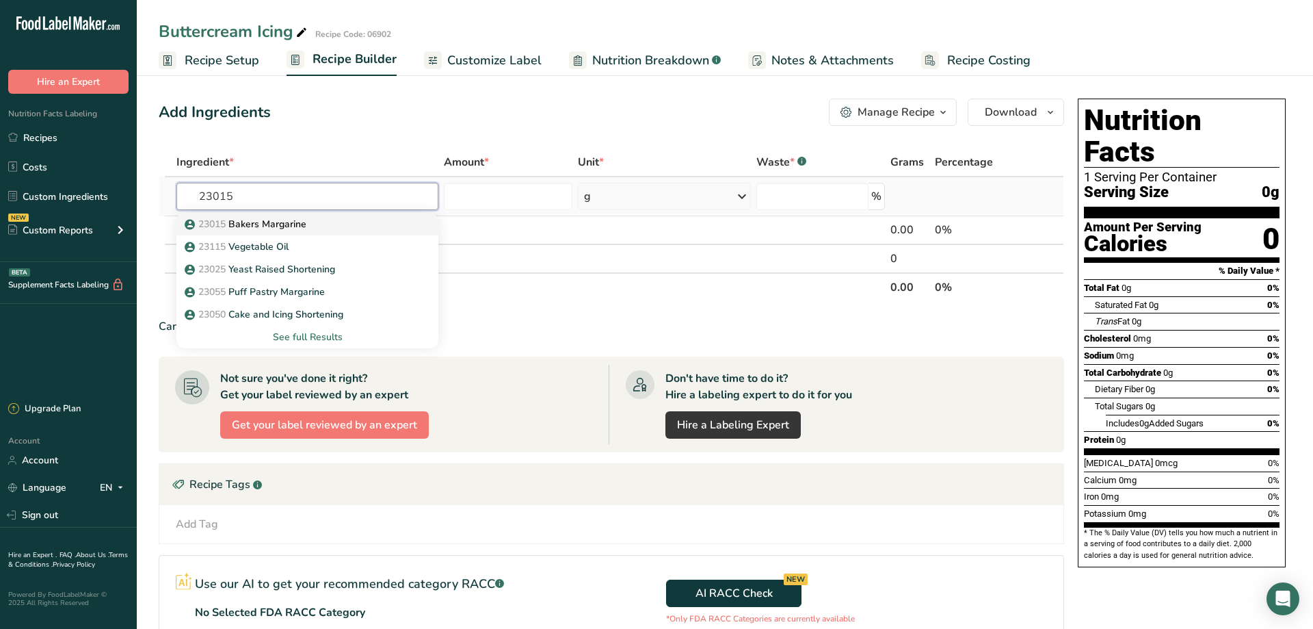
type input "23015"
click at [256, 224] on p "23015 Bakers Margarine" at bounding box center [246, 224] width 119 height 14
type input "Bakers Margarine"
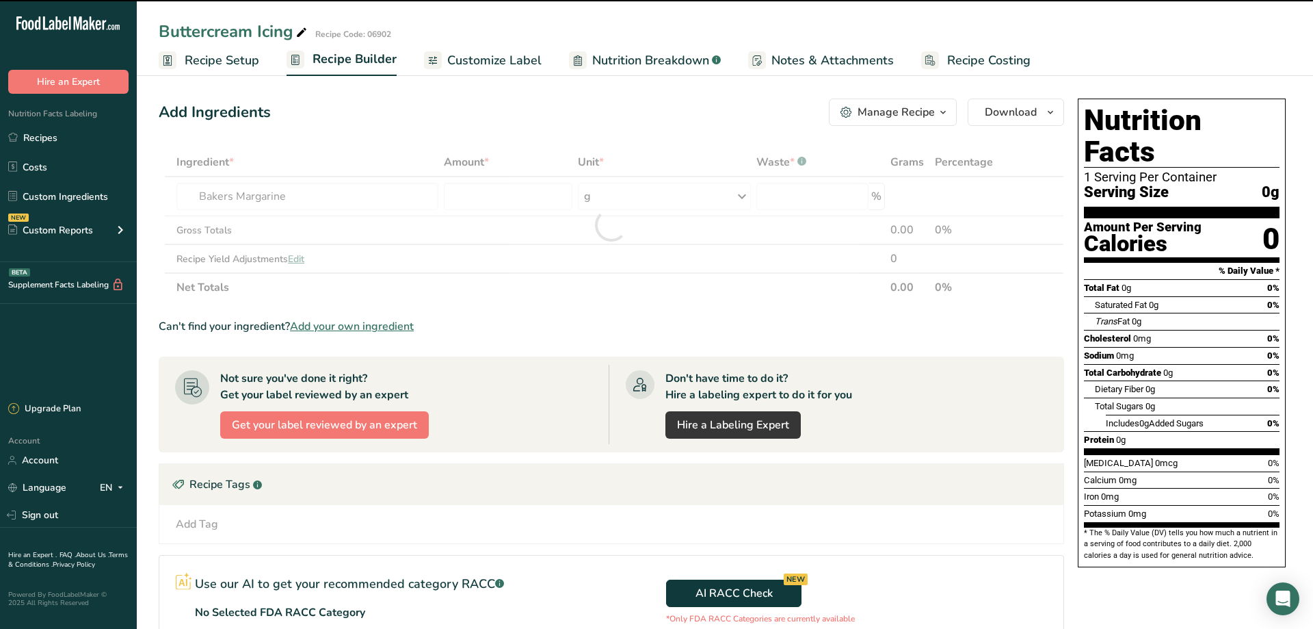
type input "0"
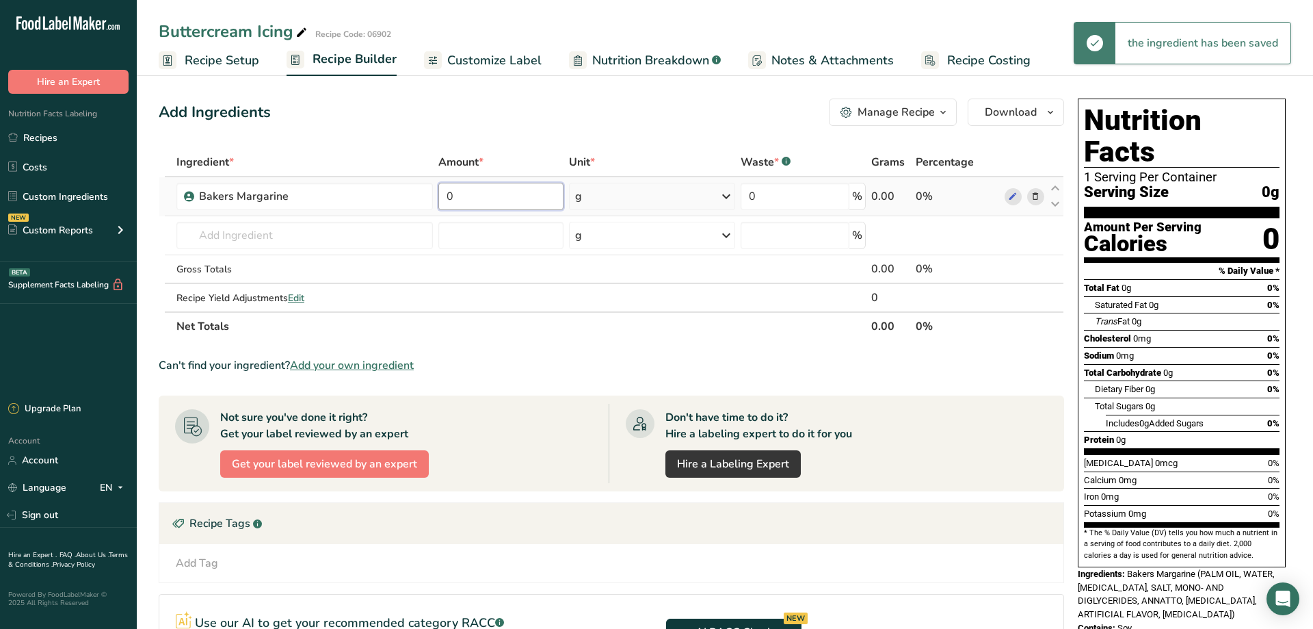
drag, startPoint x: 461, startPoint y: 196, endPoint x: 423, endPoint y: 202, distance: 38.8
click at [438, 202] on input "0" at bounding box center [500, 196] width 125 height 27
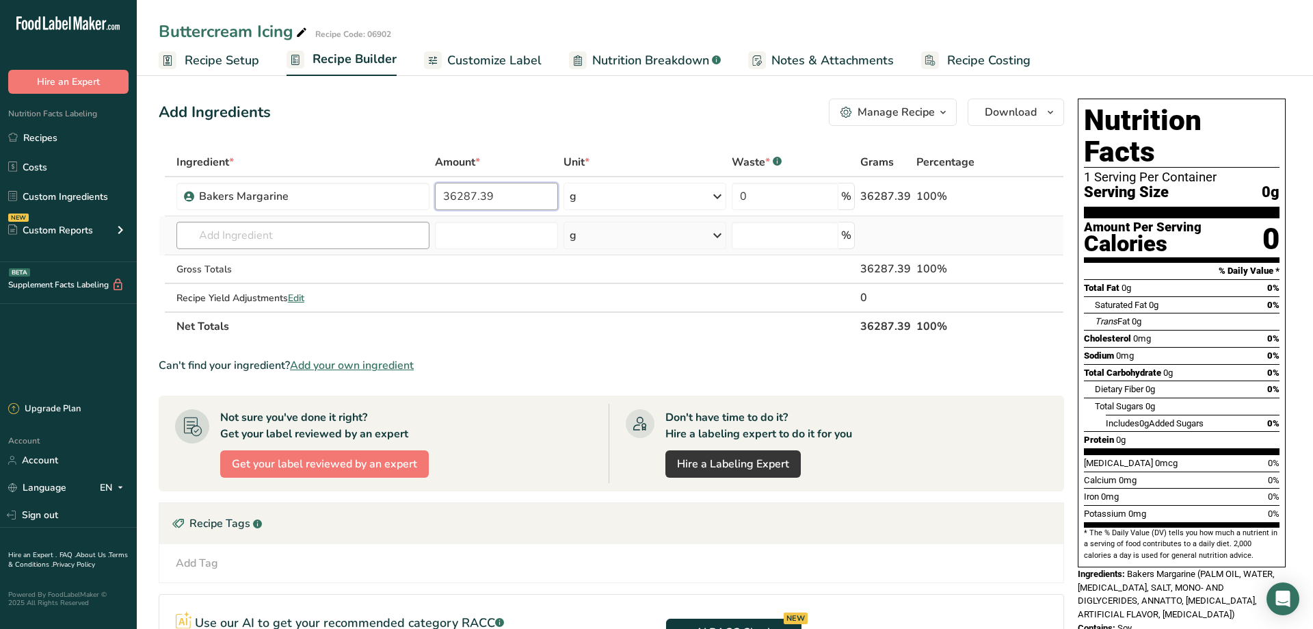
type input "36287.39"
click at [209, 239] on input "text" at bounding box center [302, 235] width 253 height 27
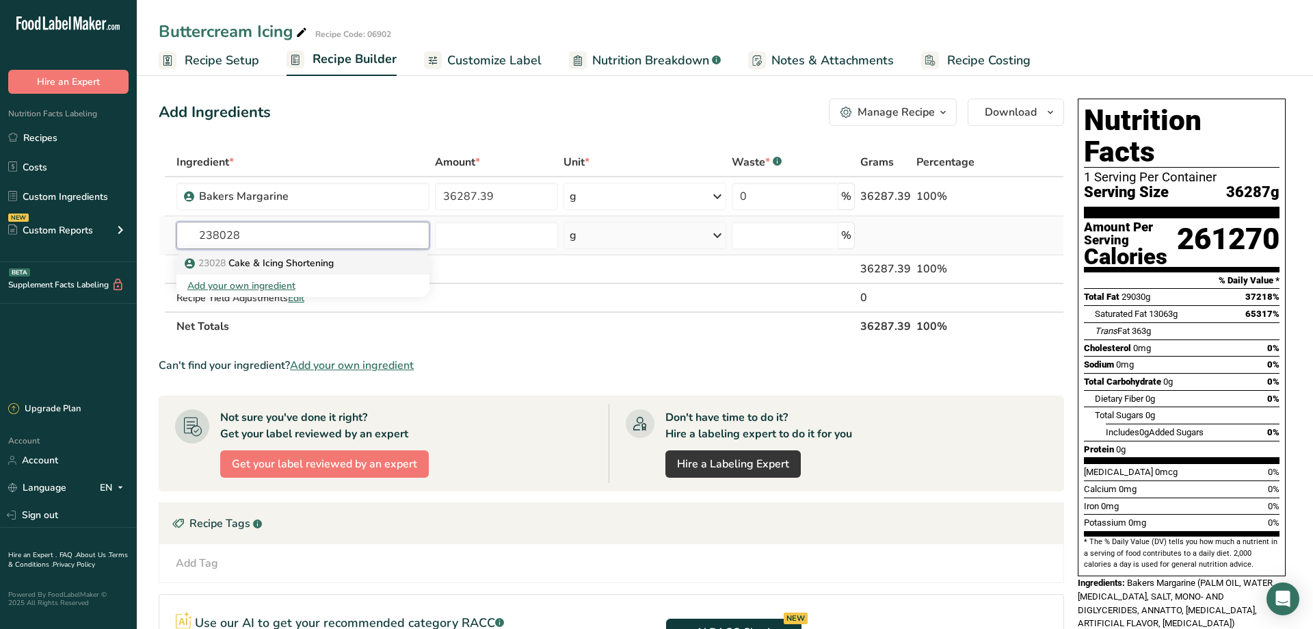
type input "238028"
click at [307, 262] on p "23028 Cake & Icing Shortening" at bounding box center [260, 263] width 146 height 14
type input "Cake & Icing Shortening"
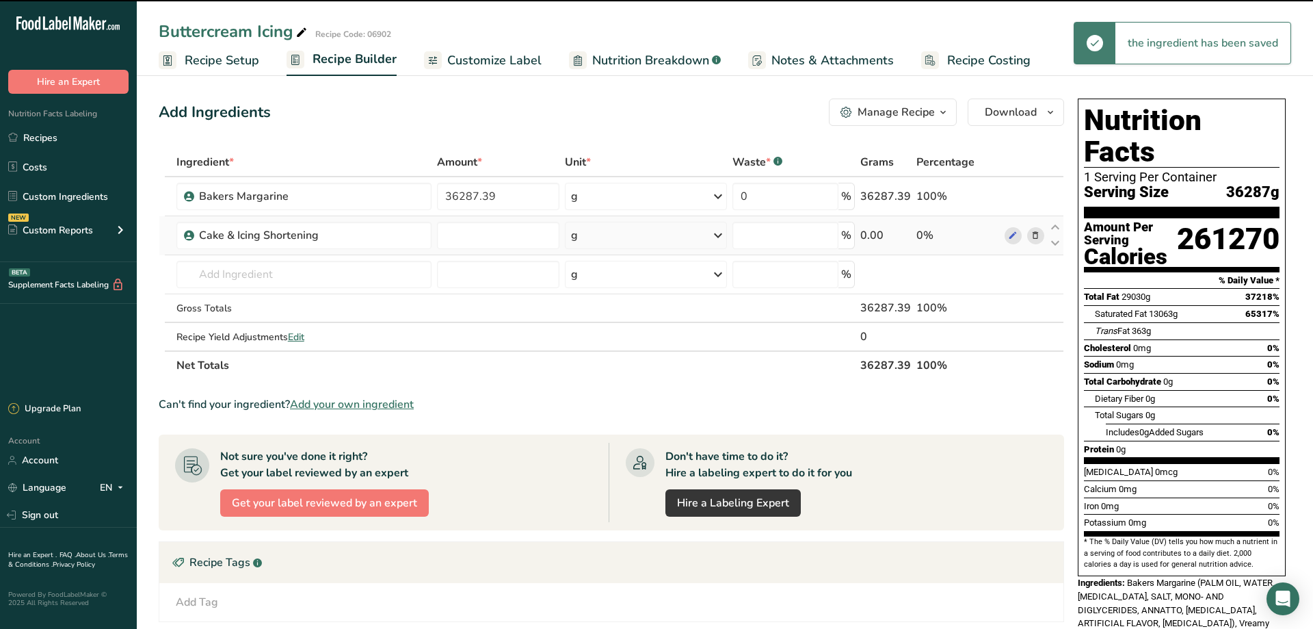
type input "0"
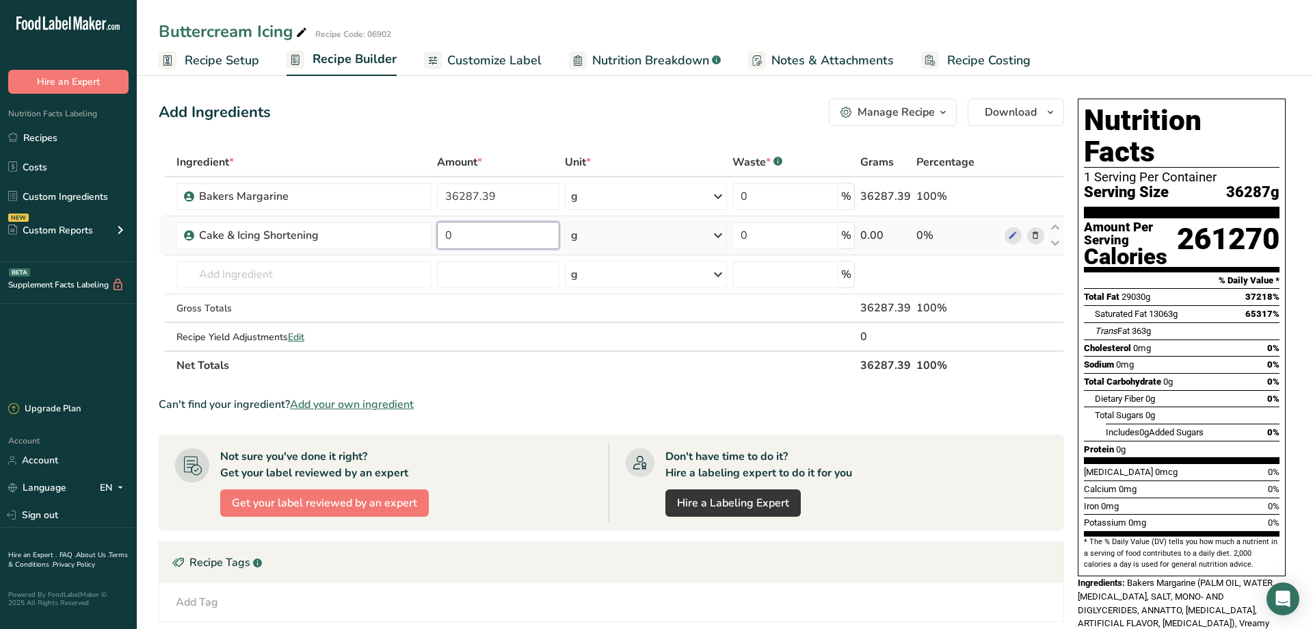
drag, startPoint x: 456, startPoint y: 238, endPoint x: 428, endPoint y: 238, distance: 27.4
click at [437, 238] on input "0" at bounding box center [498, 235] width 122 height 27
type input "27215.54"
drag, startPoint x: 225, startPoint y: 274, endPoint x: 224, endPoint y: 285, distance: 11.0
click at [224, 285] on input "text" at bounding box center [303, 274] width 255 height 27
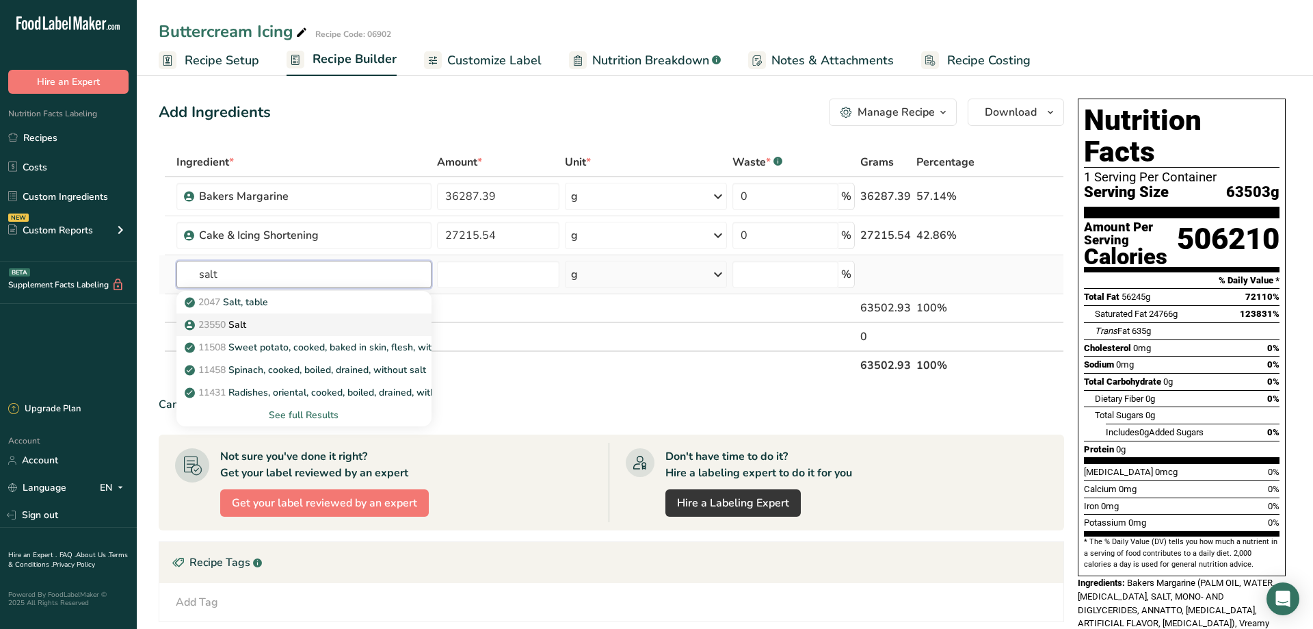
type input "salt"
click at [239, 332] on link "23550 Salt" at bounding box center [303, 324] width 255 height 23
type input "Salt"
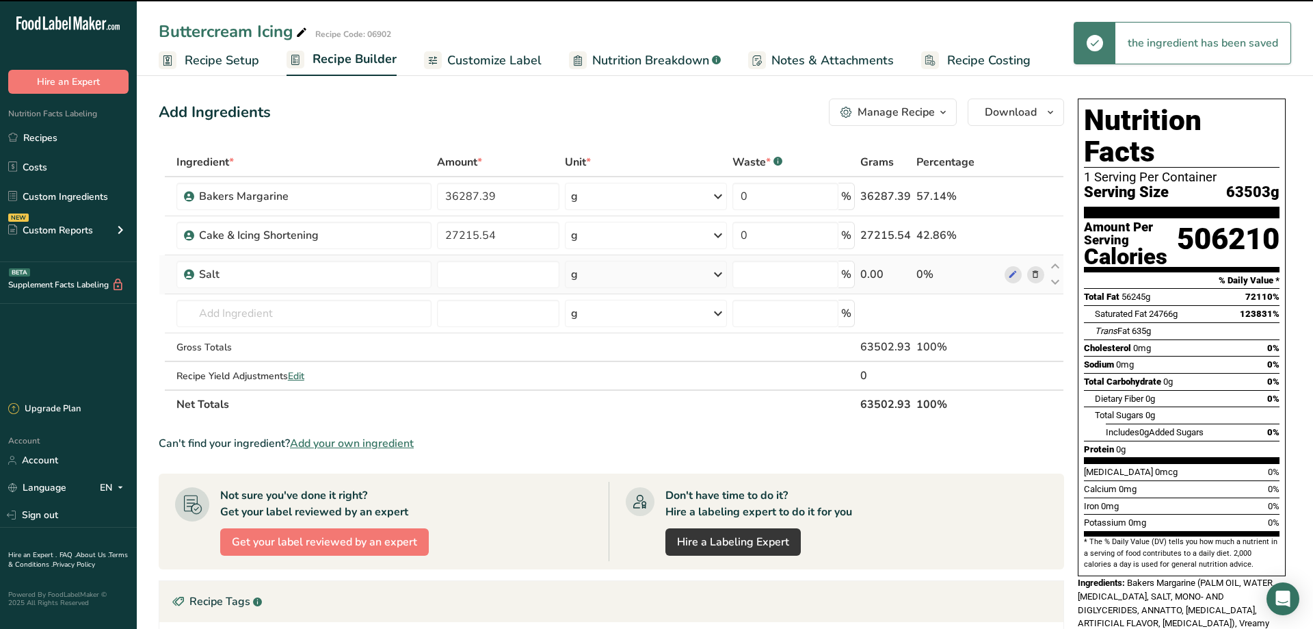
type input "0"
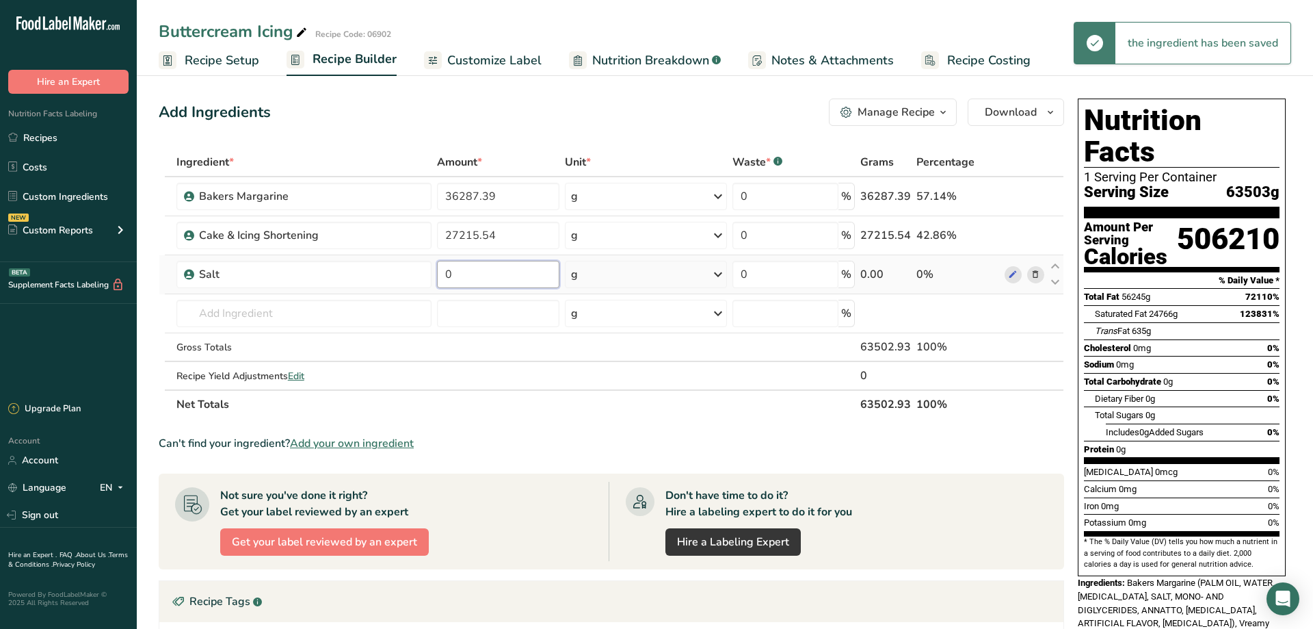
drag, startPoint x: 464, startPoint y: 271, endPoint x: 419, endPoint y: 274, distance: 46.0
click at [437, 274] on input "0" at bounding box center [498, 274] width 122 height 27
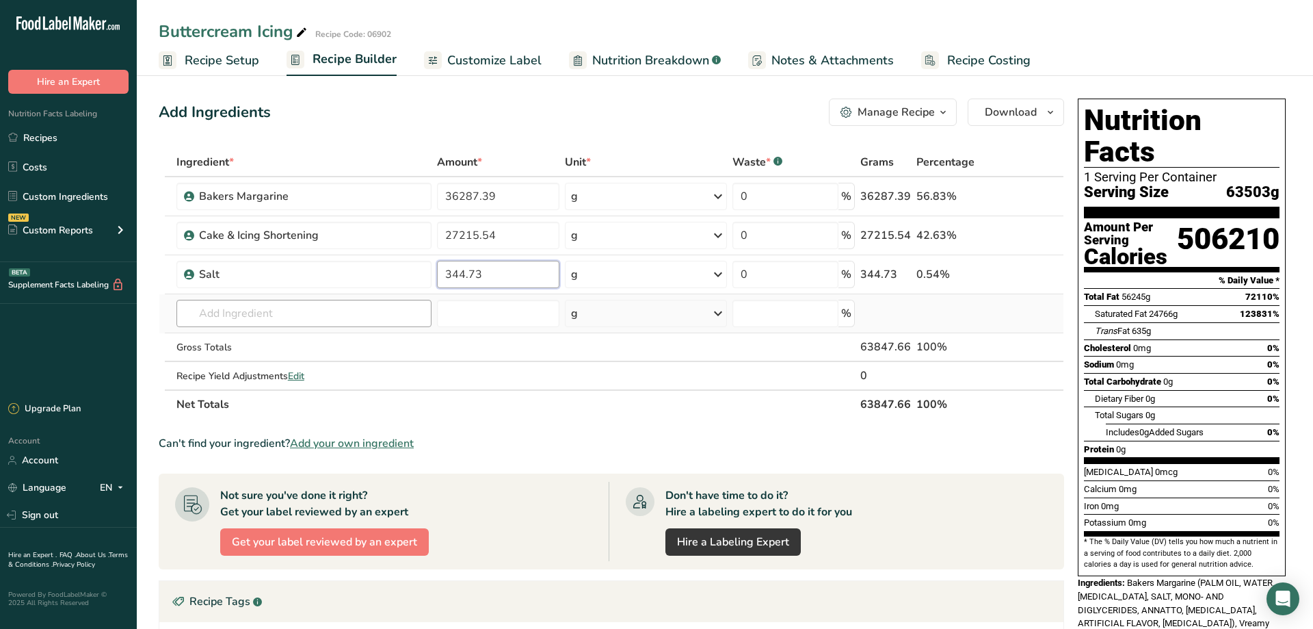
type input "344.73"
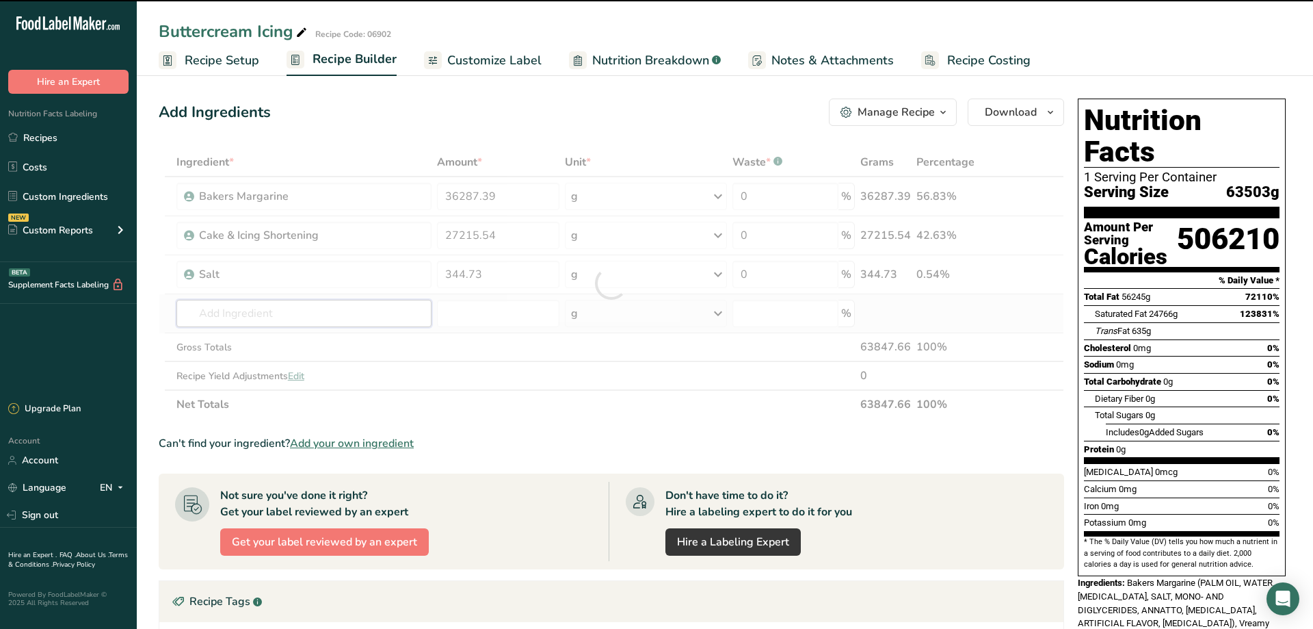
click at [222, 309] on input "text" at bounding box center [303, 313] width 255 height 27
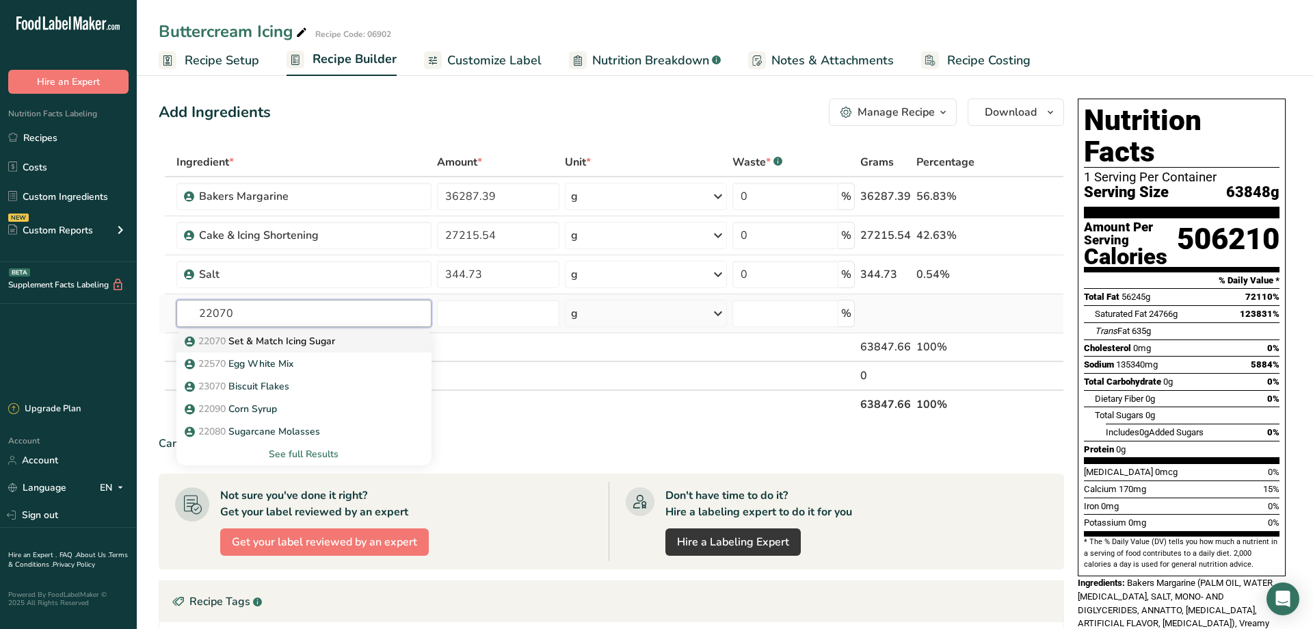
type input "22070"
click at [261, 339] on p "22070 Set & Match Icing Sugar" at bounding box center [261, 341] width 148 height 14
type input "Set & Match Icing Sugar"
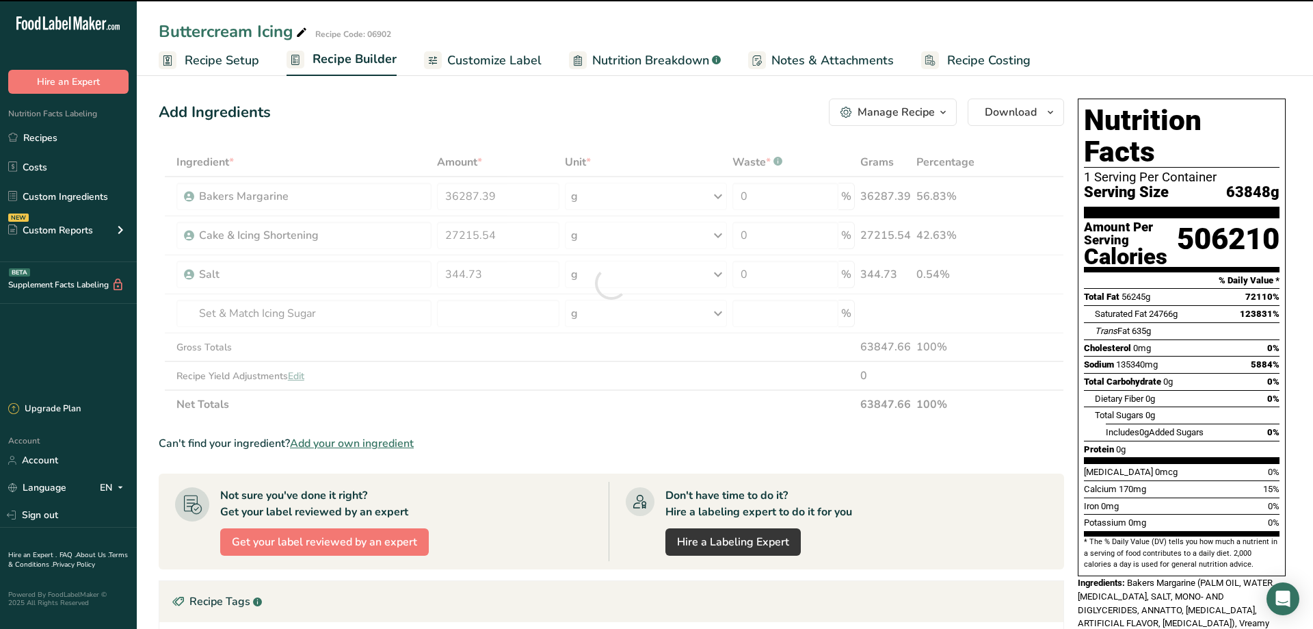
type input "0"
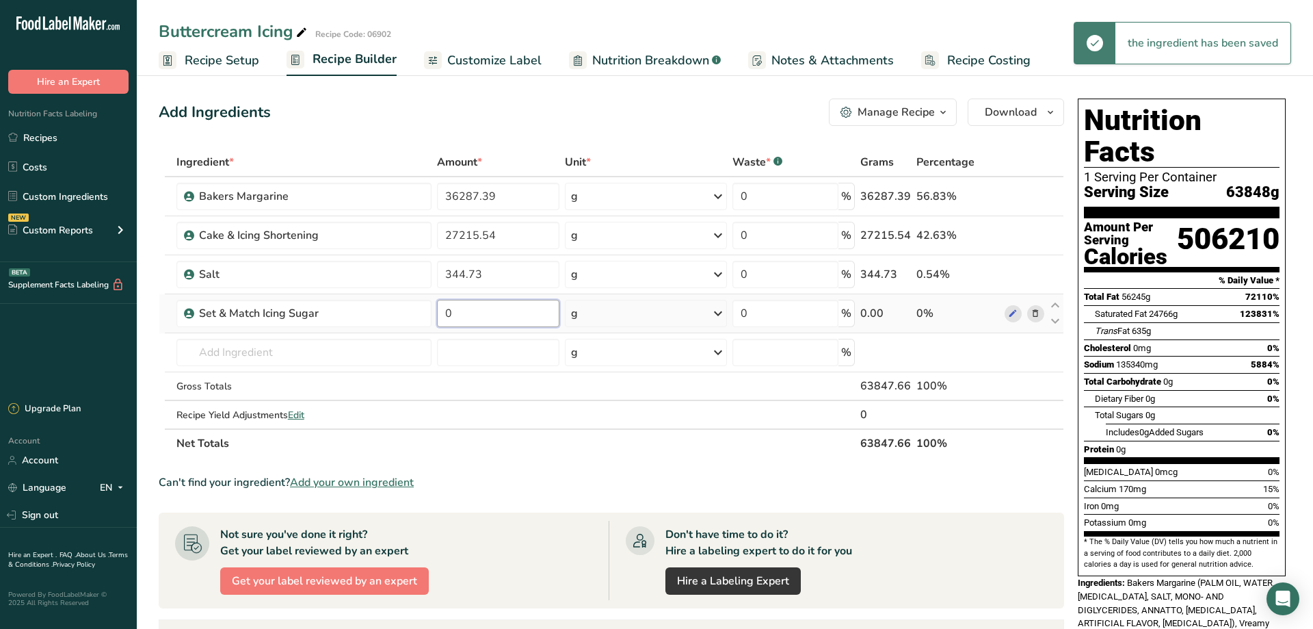
click at [469, 316] on input "0" at bounding box center [498, 313] width 122 height 27
drag, startPoint x: 466, startPoint y: 315, endPoint x: 402, endPoint y: 312, distance: 63.7
click at [437, 312] on input "0" at bounding box center [498, 313] width 122 height 27
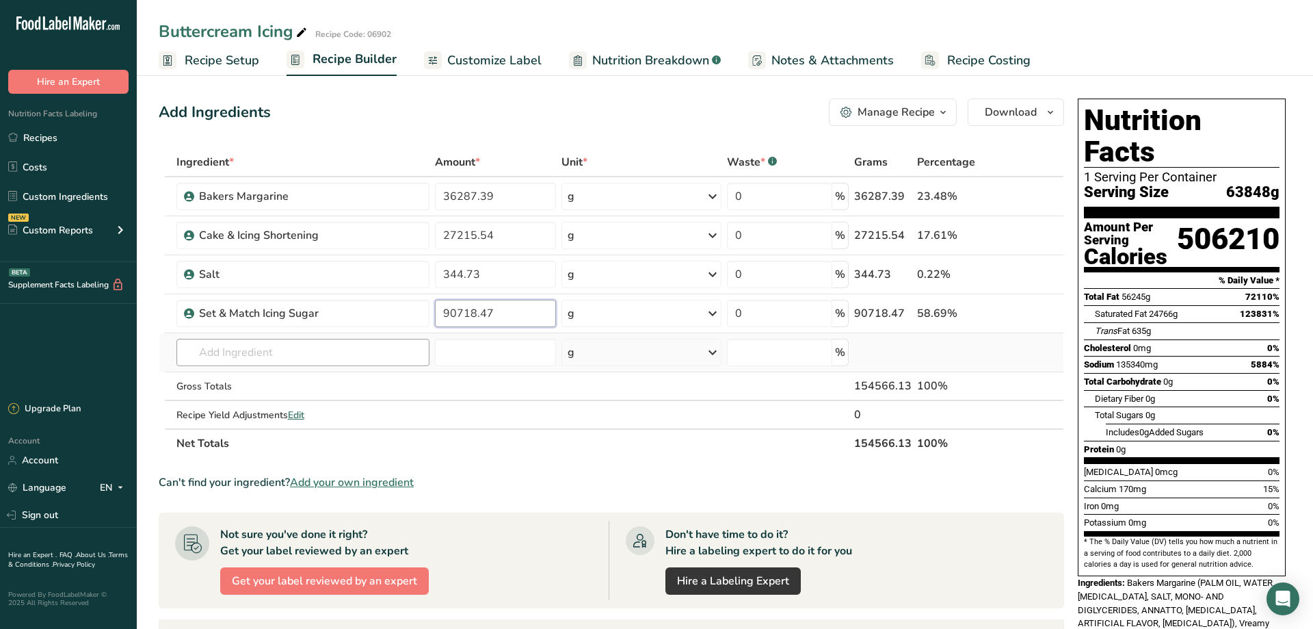
type input "90718.47"
click at [237, 345] on input "text" at bounding box center [303, 352] width 254 height 27
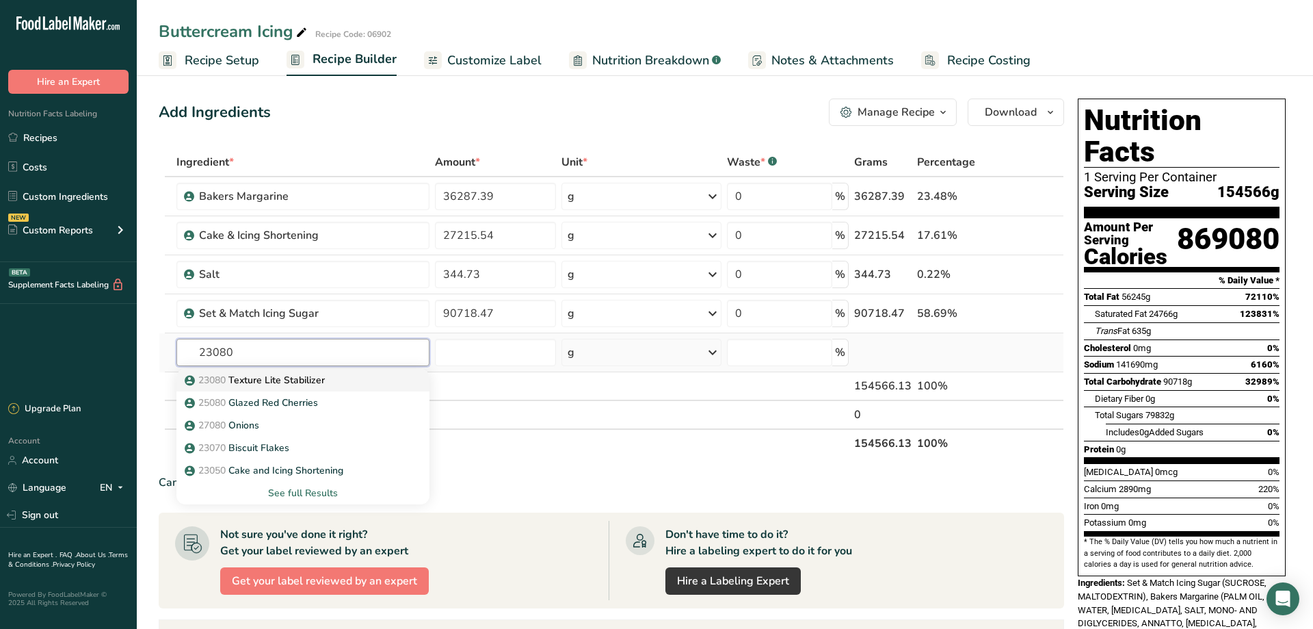
type input "23080"
click at [255, 380] on p "23080 Texture Lite Stabilizer" at bounding box center [255, 380] width 137 height 14
type input "Texture Lite Stabilizer"
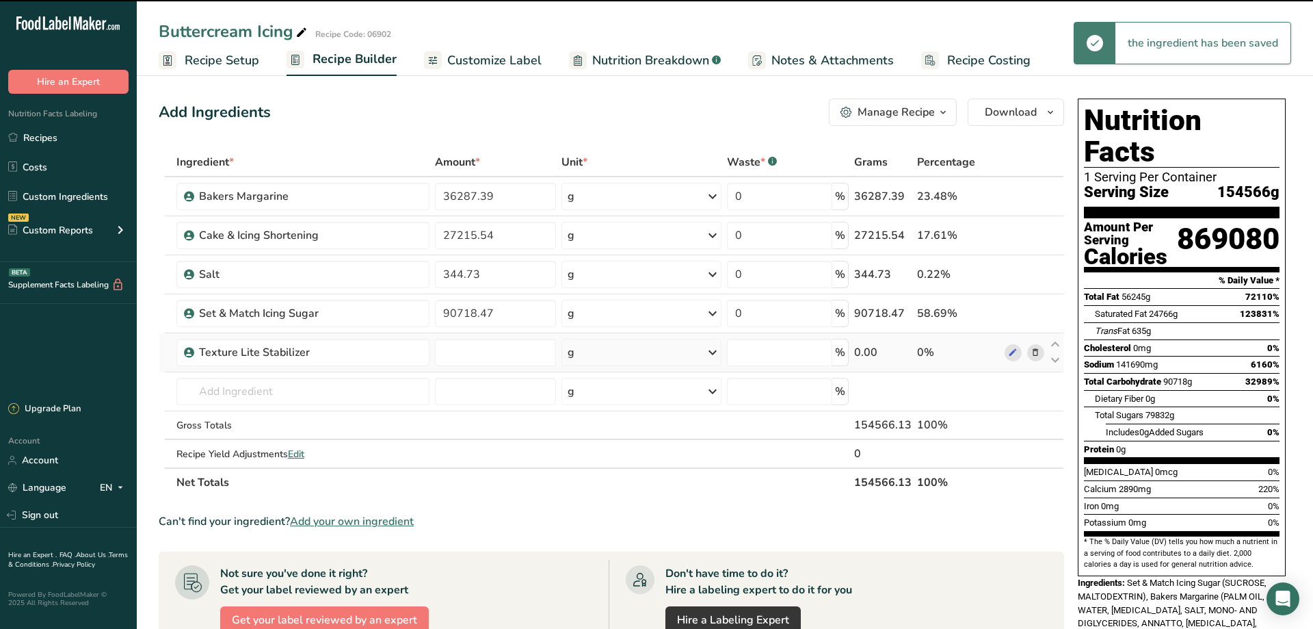
type input "0"
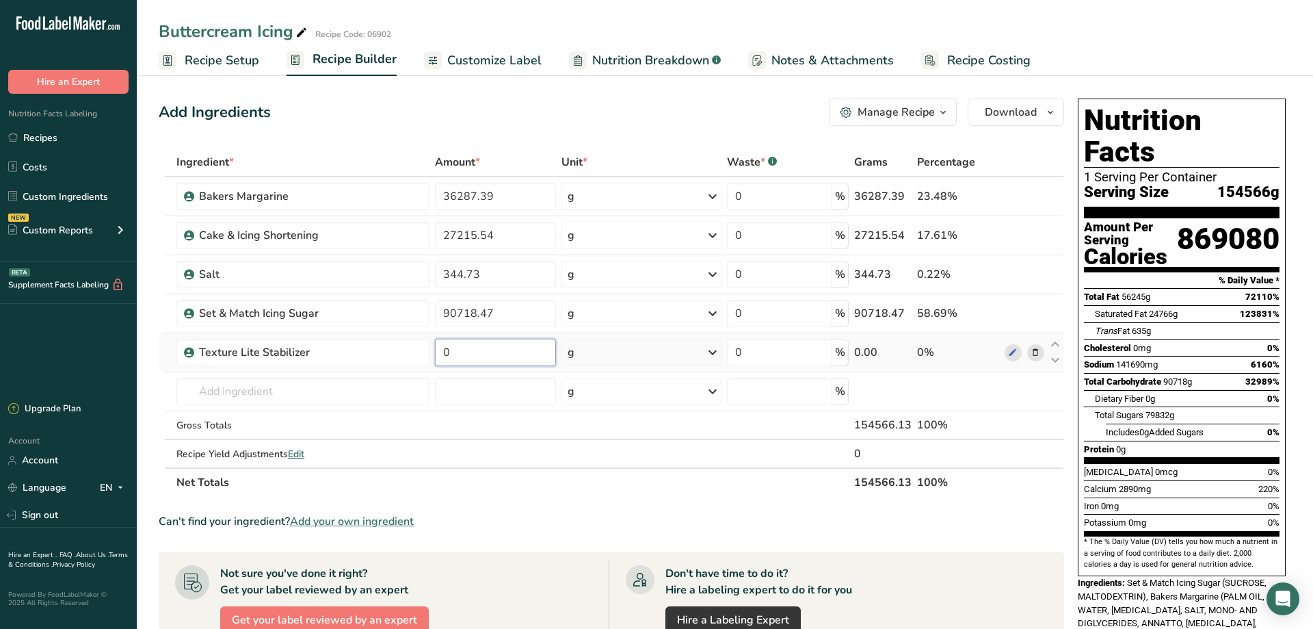
drag, startPoint x: 458, startPoint y: 351, endPoint x: 428, endPoint y: 352, distance: 30.8
click at [435, 352] on input "0" at bounding box center [495, 352] width 121 height 27
type input "1133.98"
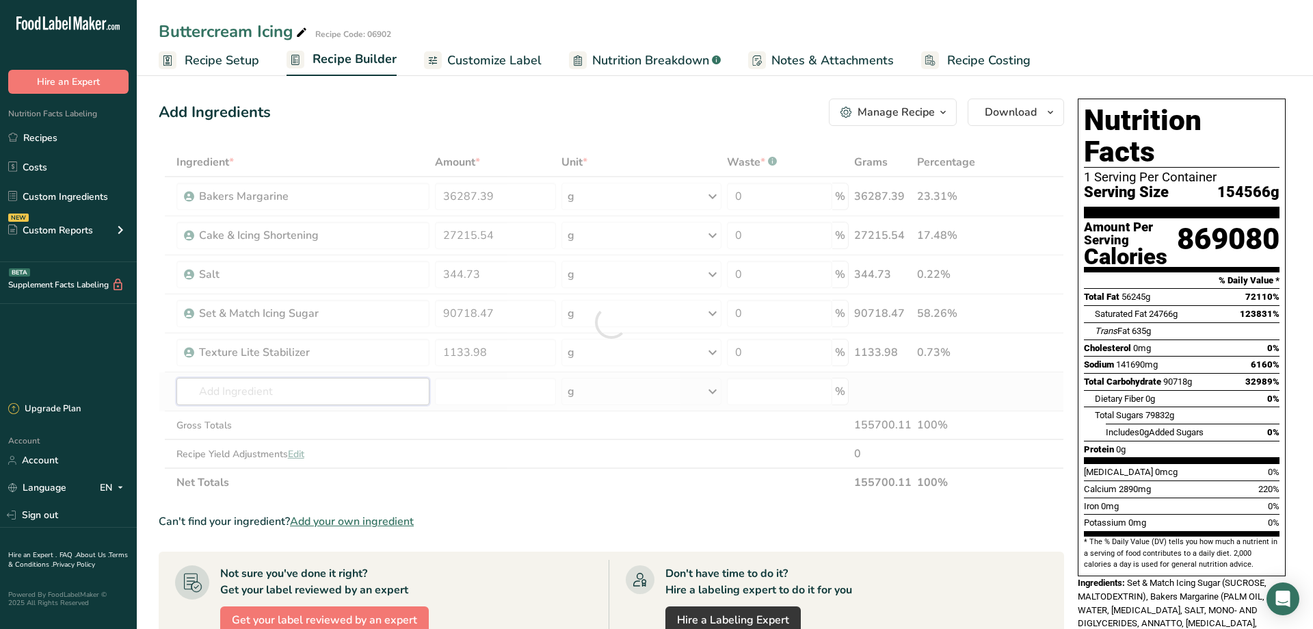
click at [241, 383] on input "text" at bounding box center [303, 391] width 254 height 27
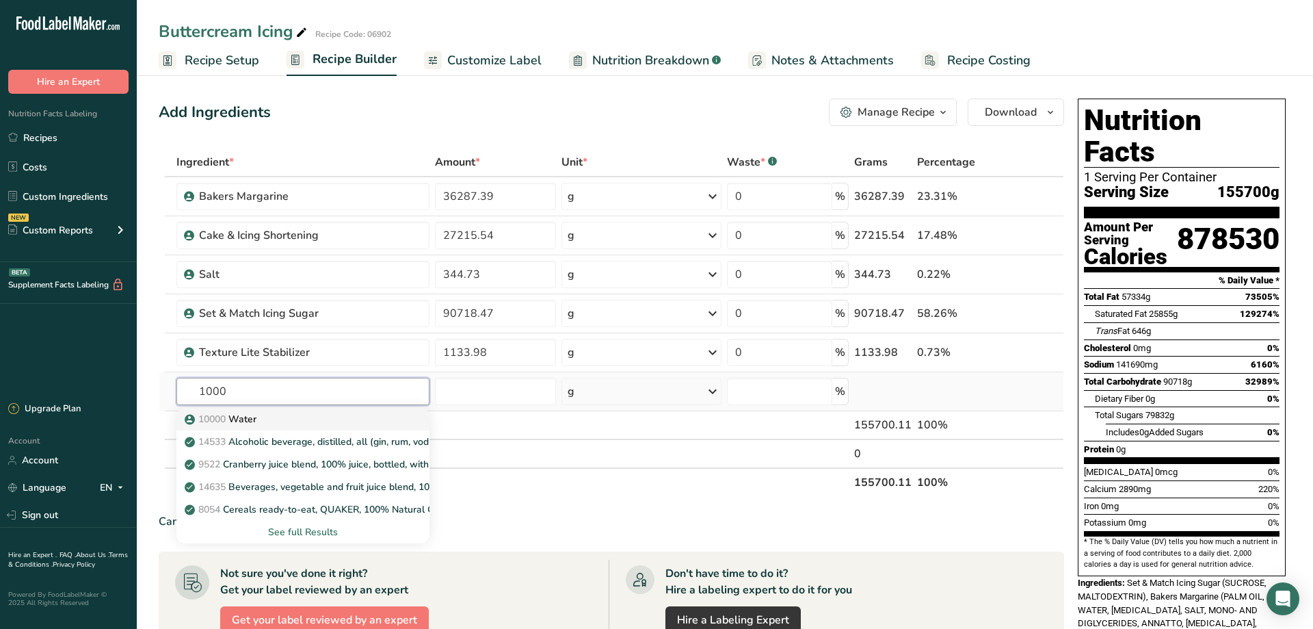
type input "1000"
click at [250, 420] on p "10000 Water" at bounding box center [221, 419] width 69 height 14
type input "Water"
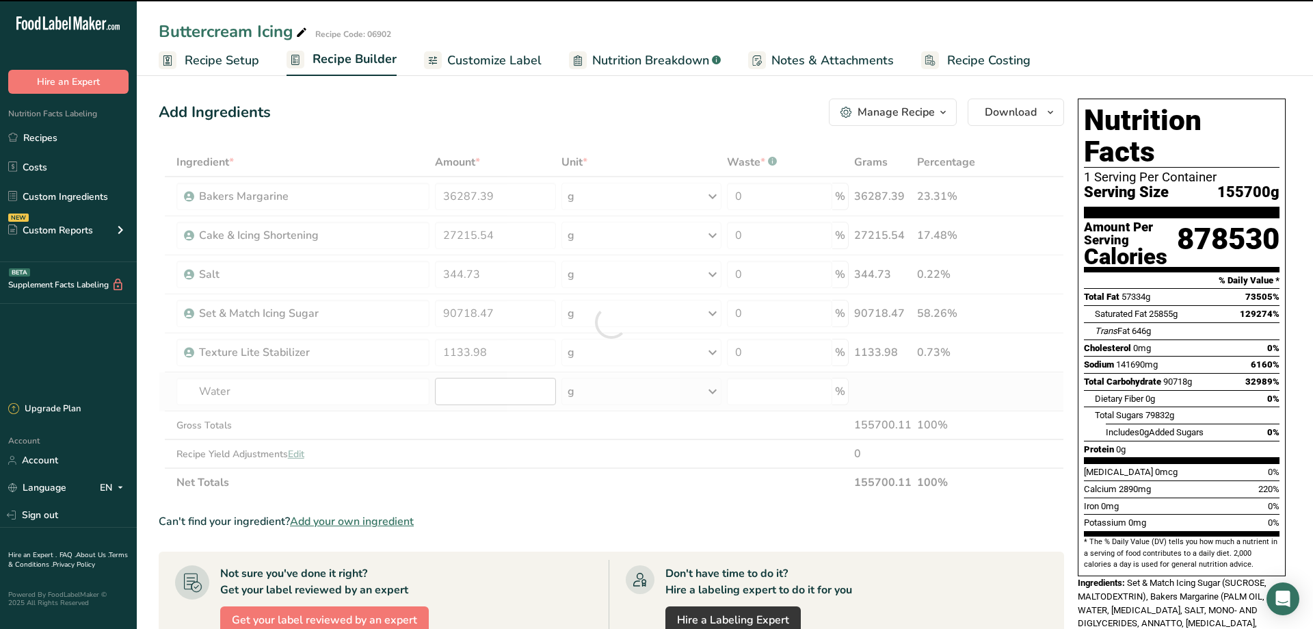
type input "0"
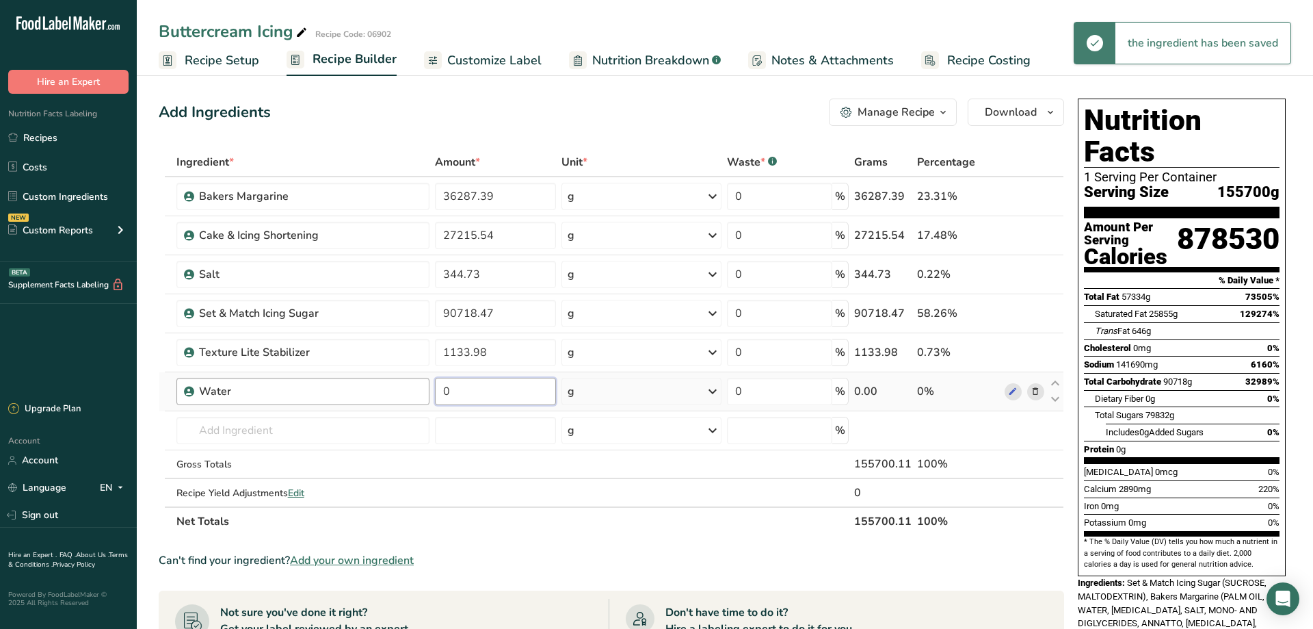
drag, startPoint x: 461, startPoint y: 395, endPoint x: 399, endPoint y: 397, distance: 62.3
click at [435, 395] on input "0" at bounding box center [495, 391] width 121 height 27
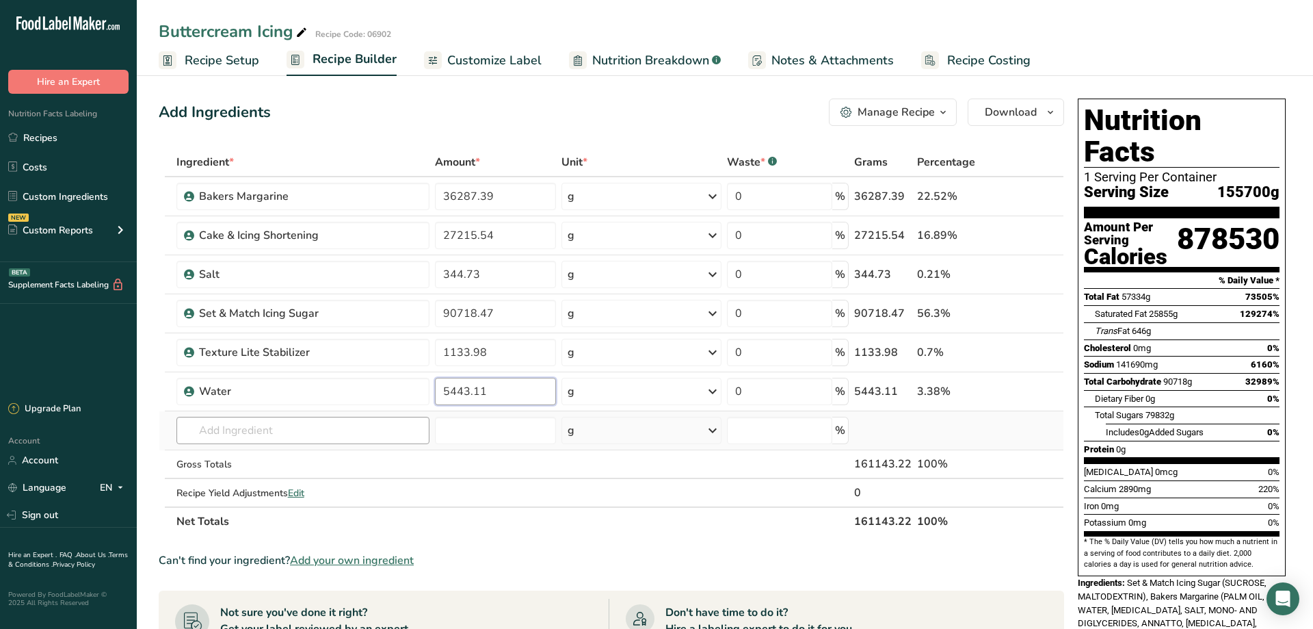
type input "5443.11"
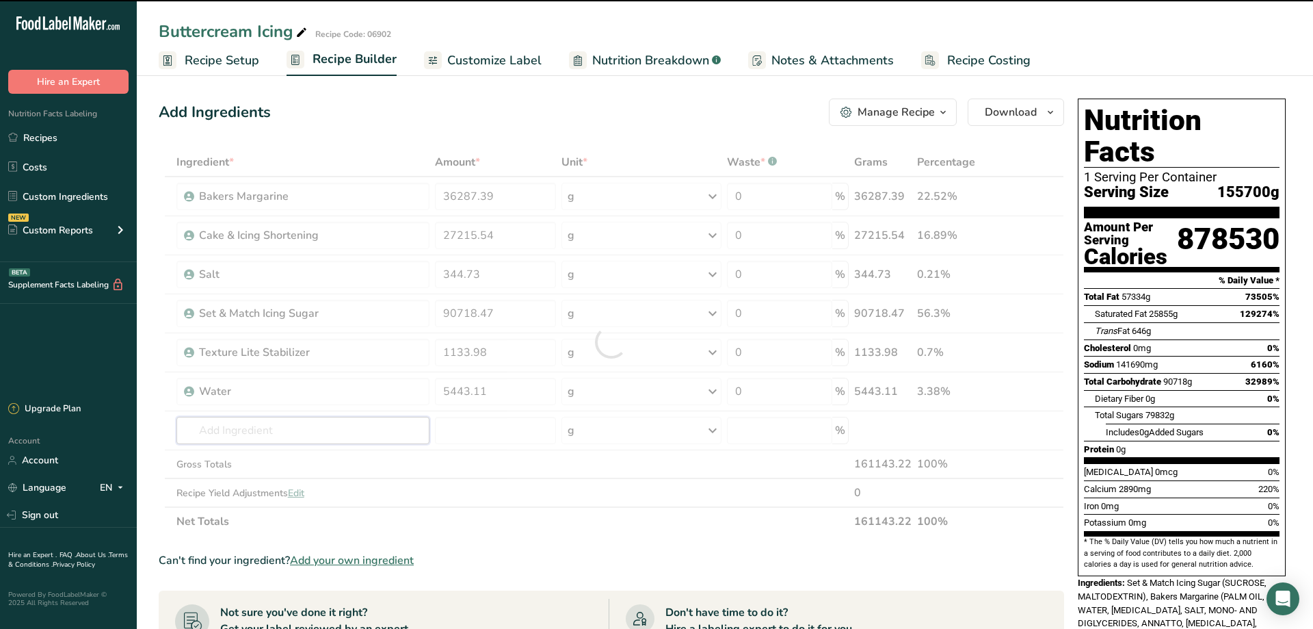
click at [213, 426] on input "text" at bounding box center [303, 430] width 254 height 27
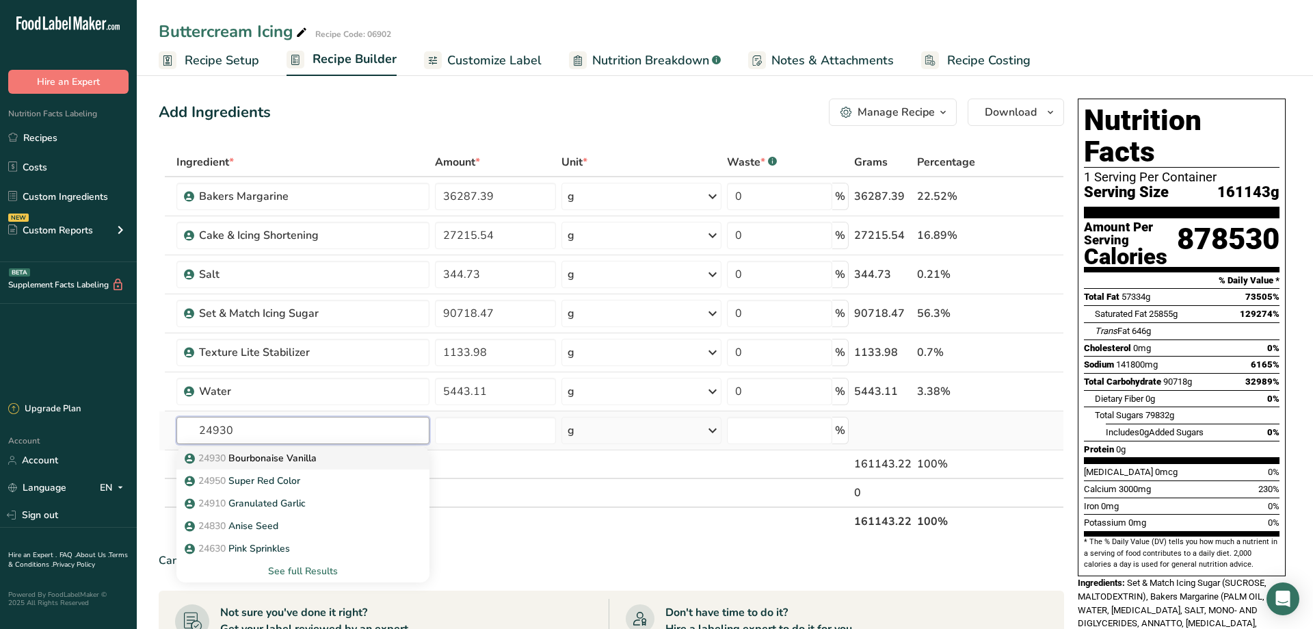
type input "24930"
click at [259, 456] on p "24930 Bourbonaise Vanilla" at bounding box center [251, 458] width 129 height 14
type input "Bourbonaise Vanilla"
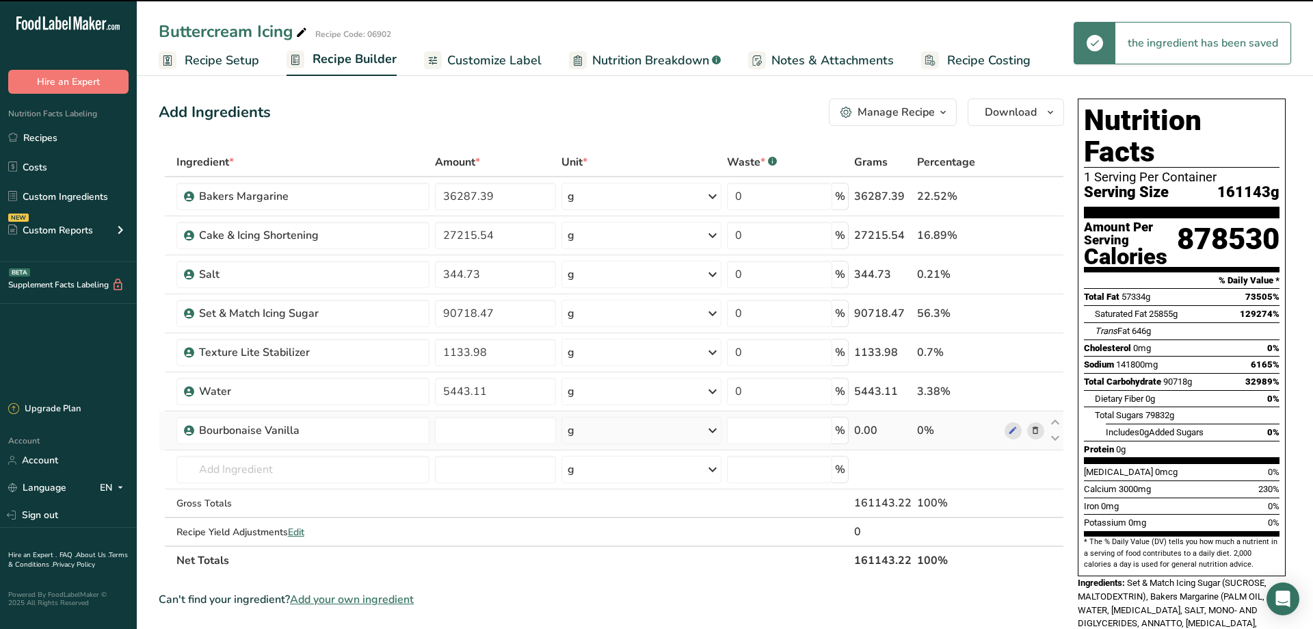
type input "0"
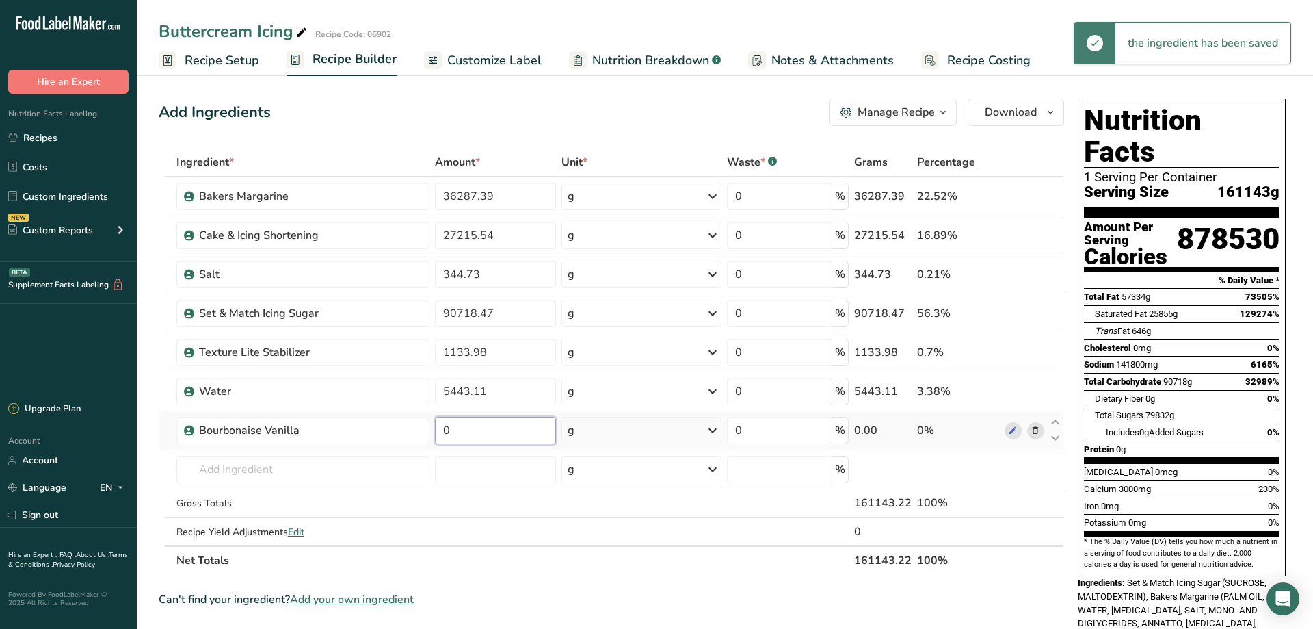
drag, startPoint x: 469, startPoint y: 431, endPoint x: 400, endPoint y: 429, distance: 68.4
click at [435, 429] on input "0" at bounding box center [495, 430] width 121 height 27
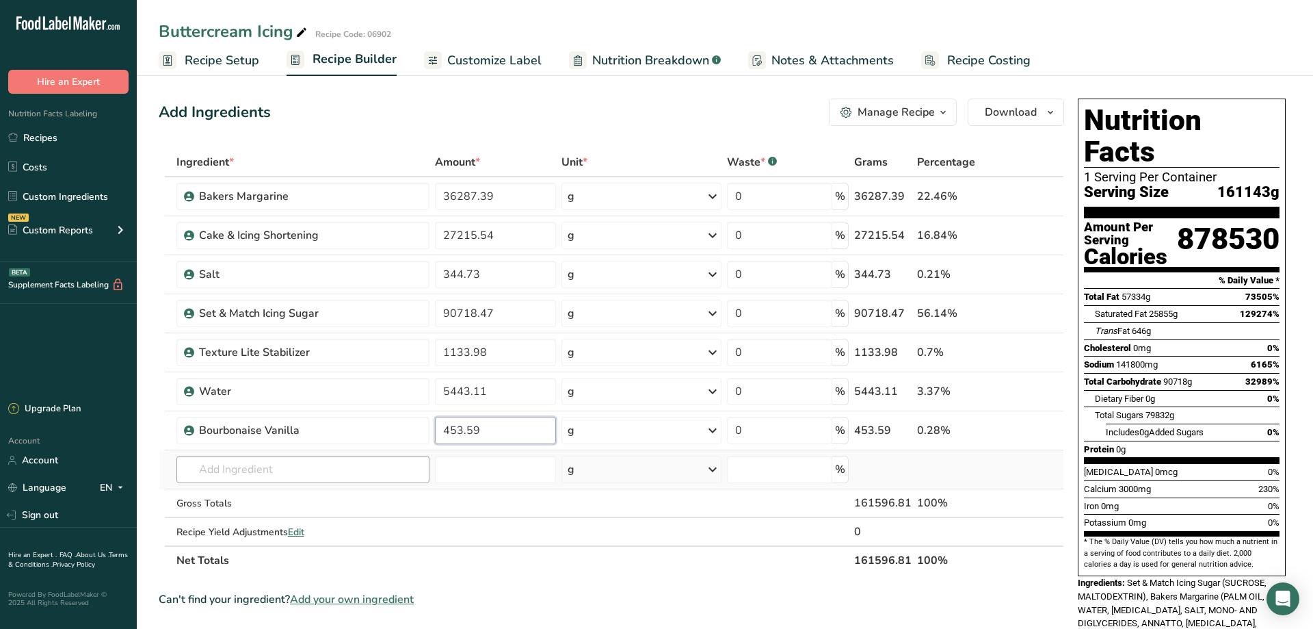
type input "453.59"
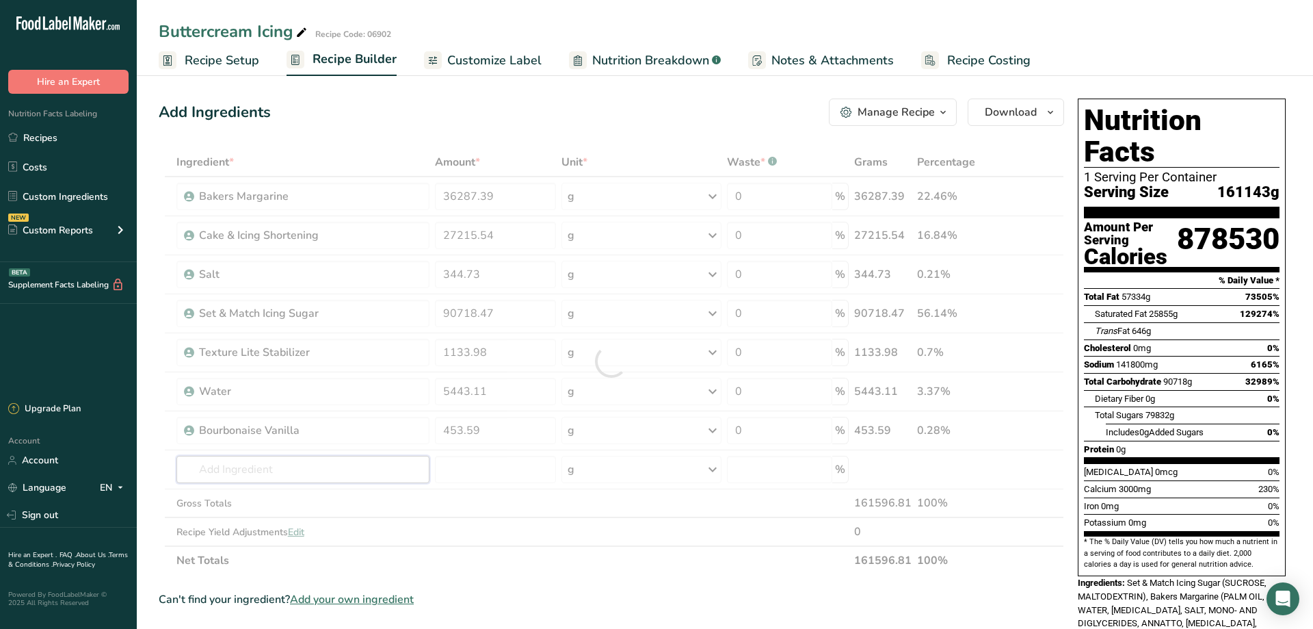
drag, startPoint x: 287, startPoint y: 466, endPoint x: 295, endPoint y: 473, distance: 10.7
click at [291, 470] on input "text" at bounding box center [303, 469] width 254 height 27
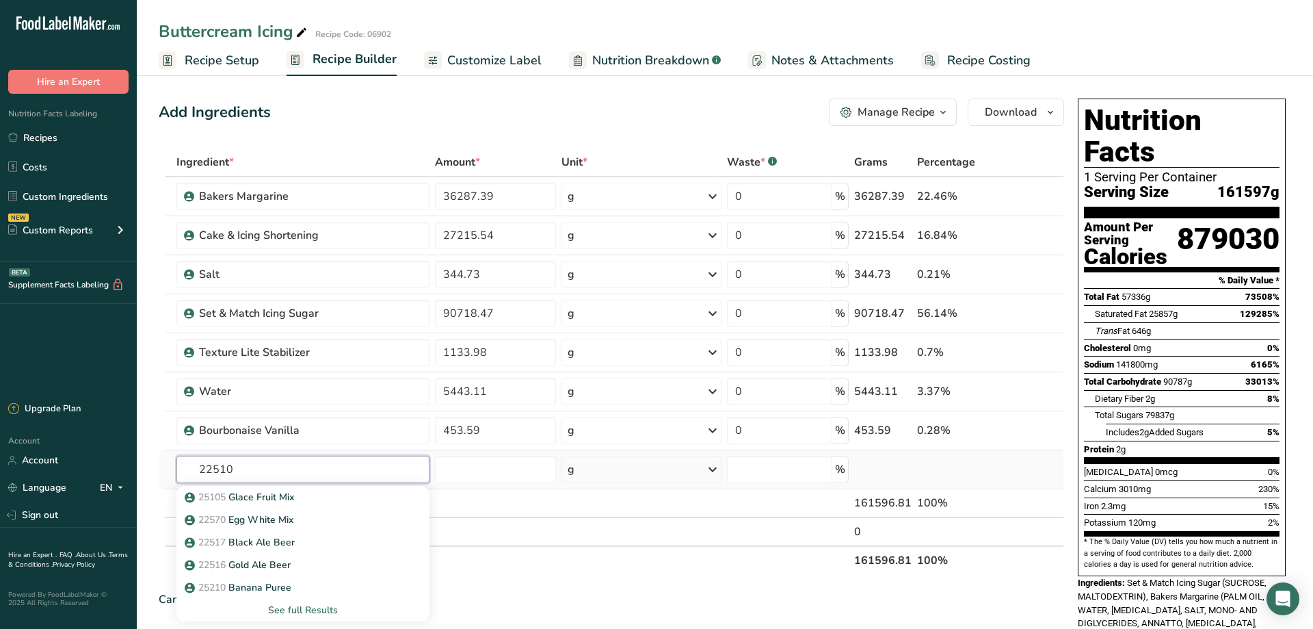
drag, startPoint x: 244, startPoint y: 473, endPoint x: 155, endPoint y: 474, distance: 88.9
click at [176, 474] on input "22510" at bounding box center [303, 469] width 254 height 27
type input "egg whites"
click at [226, 497] on span "22515" at bounding box center [211, 496] width 27 height 13
type input "Egg Whites"
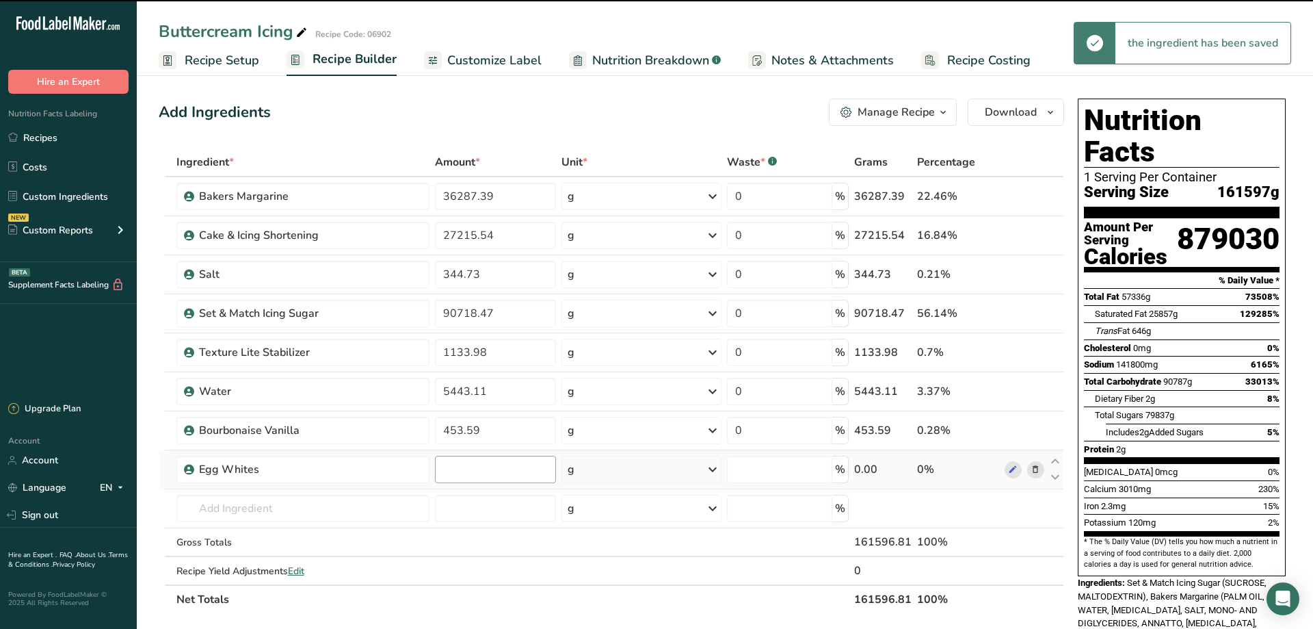
type input "0"
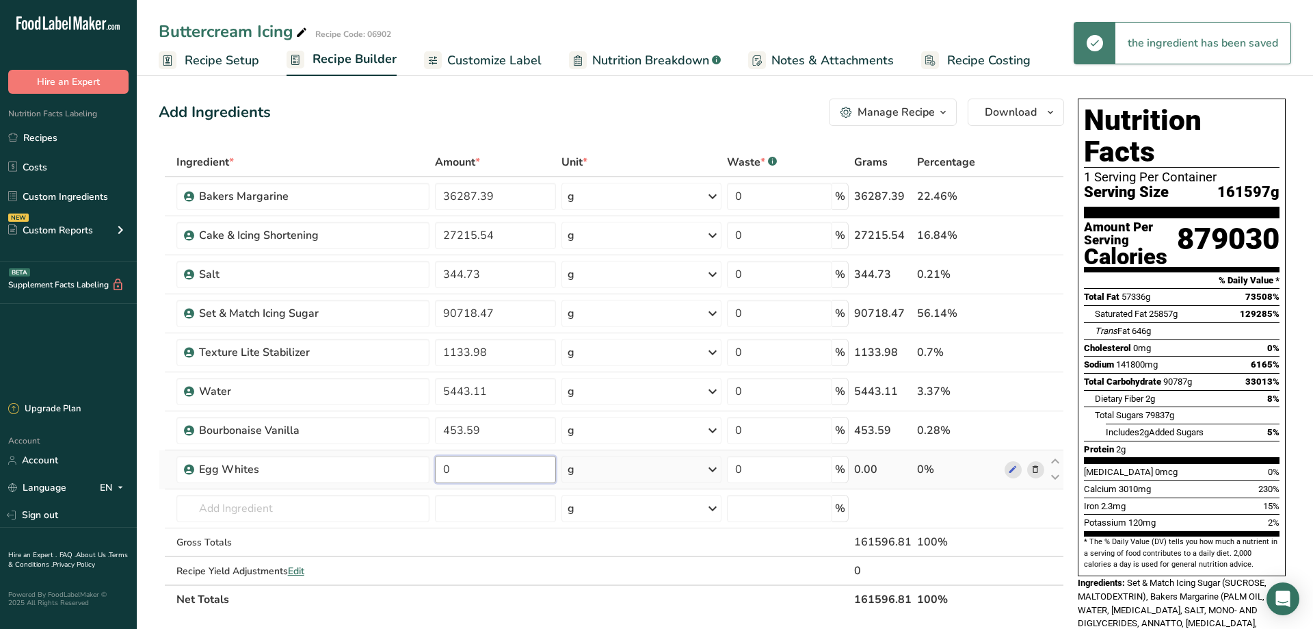
drag, startPoint x: 467, startPoint y: 473, endPoint x: 406, endPoint y: 473, distance: 61.6
click at [435, 473] on input "0" at bounding box center [495, 469] width 121 height 27
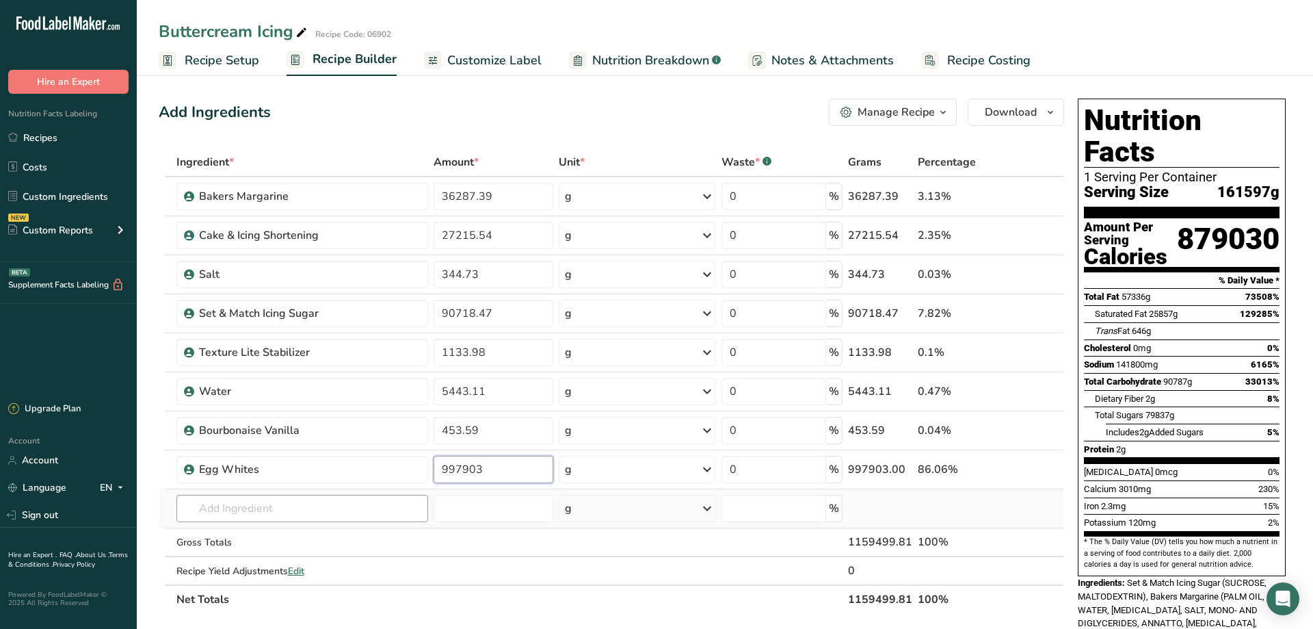
type input "997903"
click at [189, 510] on div "Ingredient * Amount * Unit * Waste * .a-a{fill:#347362;}.b-a{fill:#fff;} Grams …" at bounding box center [612, 381] width 906 height 466
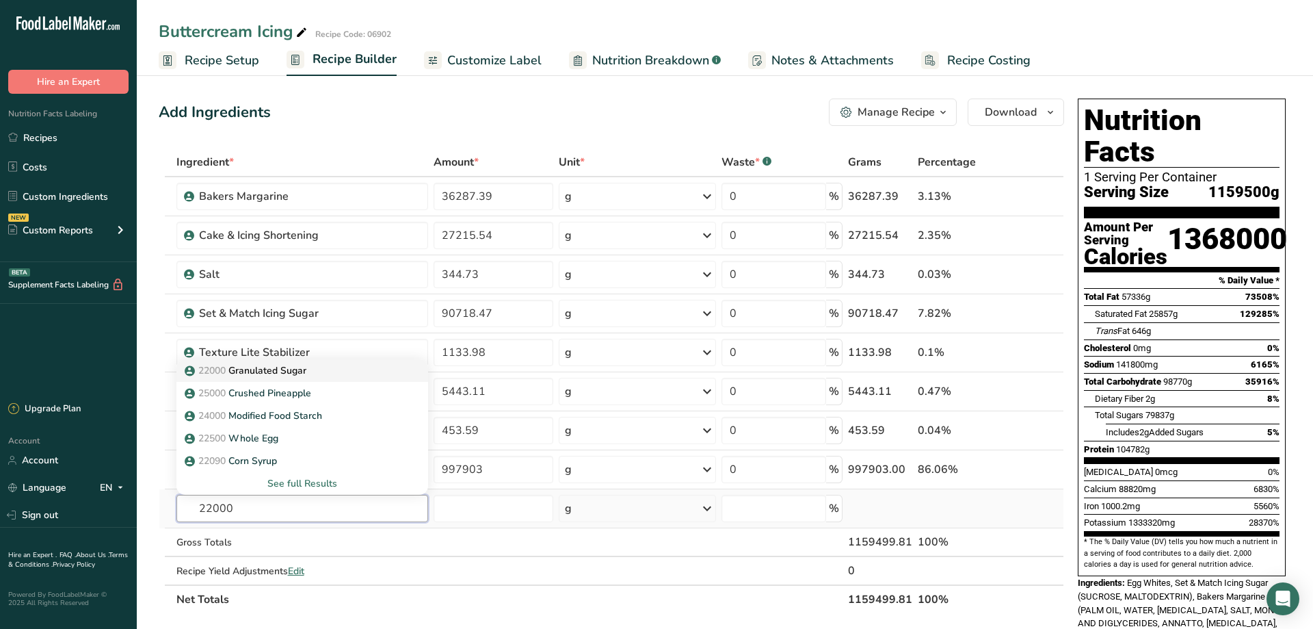
type input "22000"
click at [270, 373] on p "22000 Granulated Sugar" at bounding box center [246, 370] width 119 height 14
type input "Granulated Sugar"
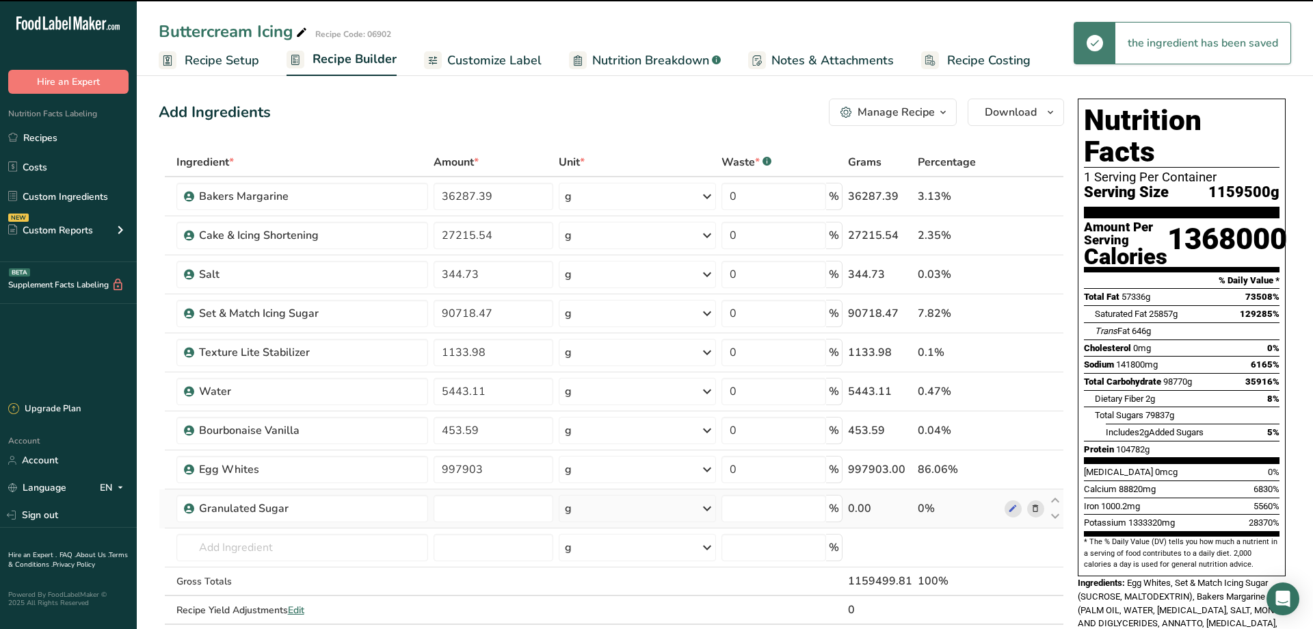
type input "0"
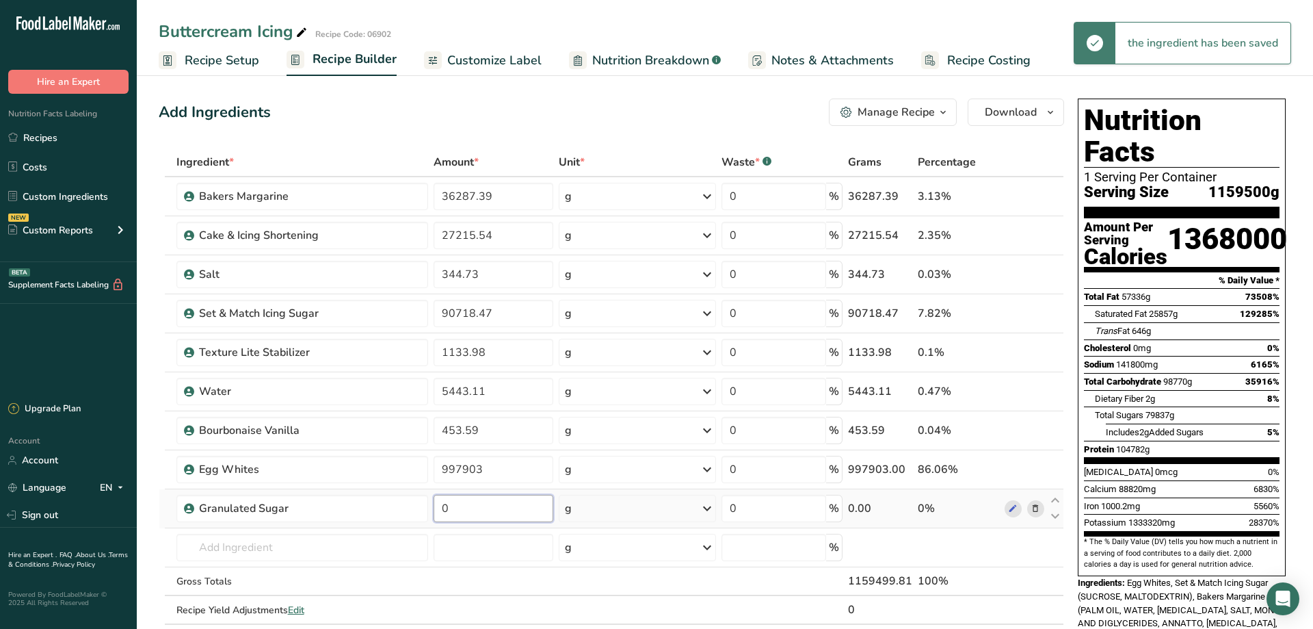
drag, startPoint x: 459, startPoint y: 511, endPoint x: 409, endPoint y: 511, distance: 49.9
click at [434, 511] on input "0" at bounding box center [494, 508] width 120 height 27
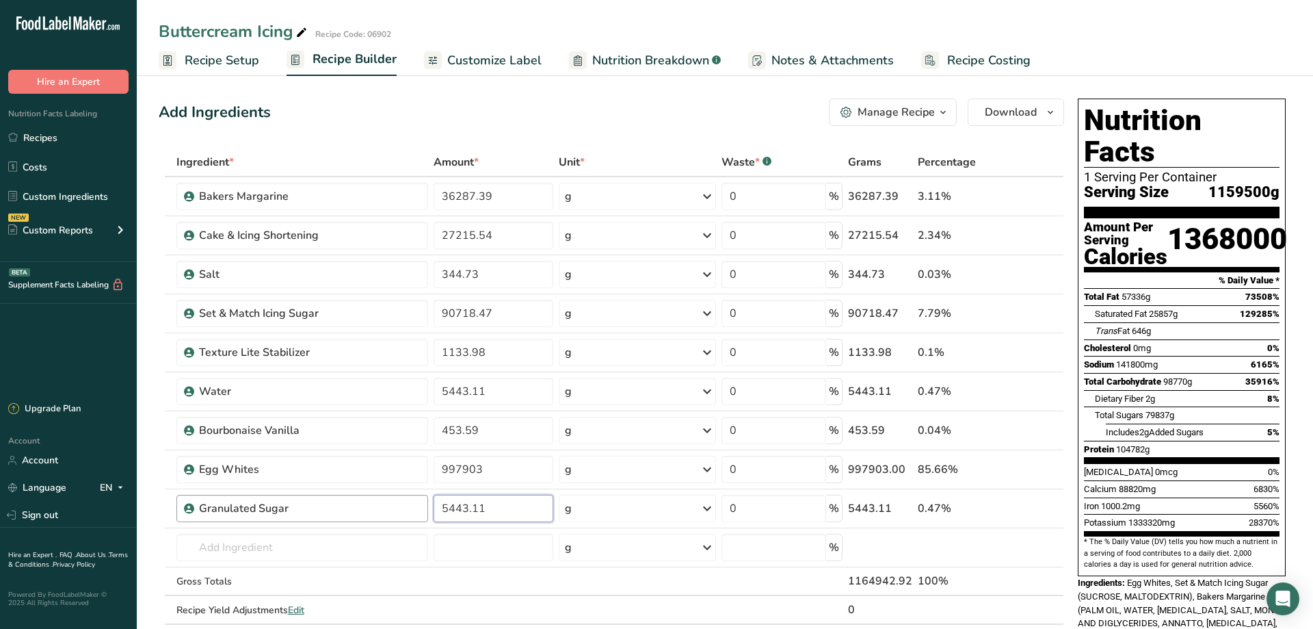
type input "5443.11"
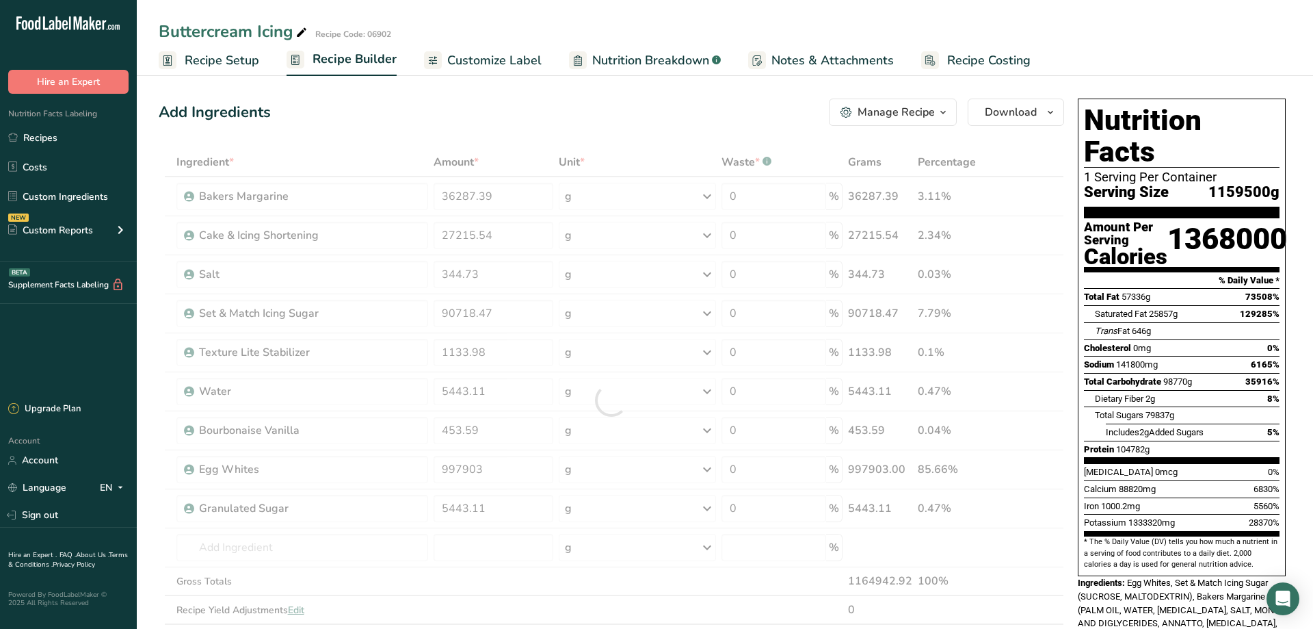
click at [475, 65] on span "Customize Label" at bounding box center [494, 60] width 94 height 18
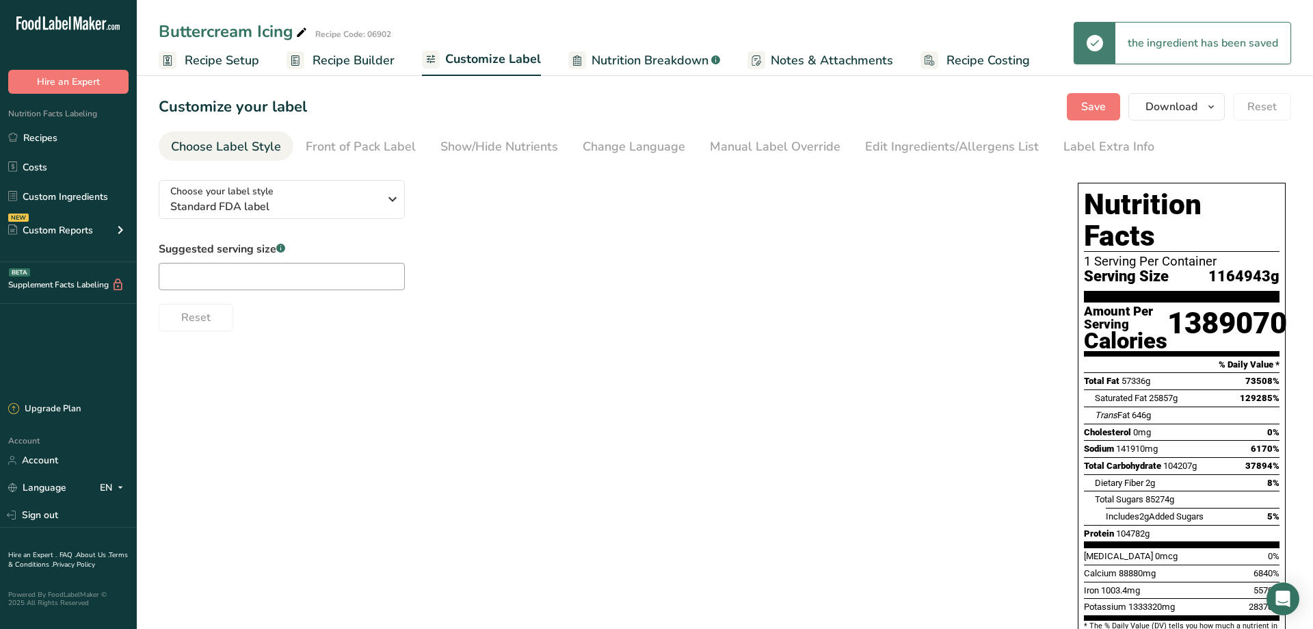
click at [365, 64] on span "Recipe Builder" at bounding box center [354, 60] width 82 height 18
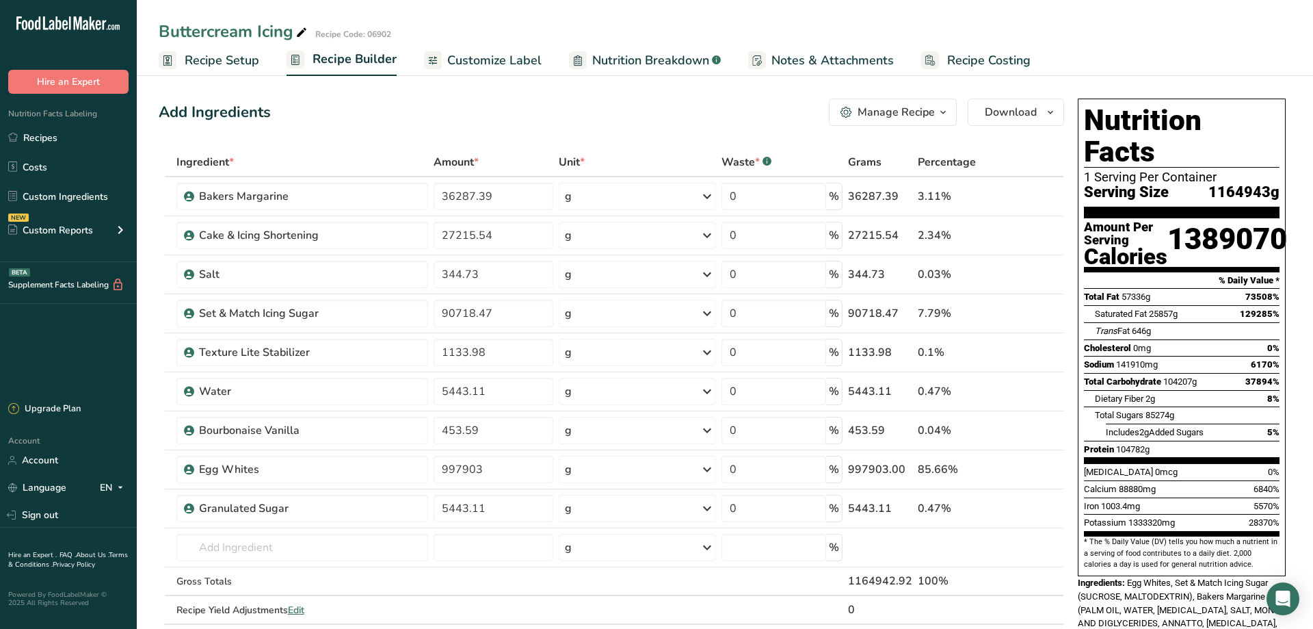
click at [494, 64] on span "Customize Label" at bounding box center [494, 60] width 94 height 18
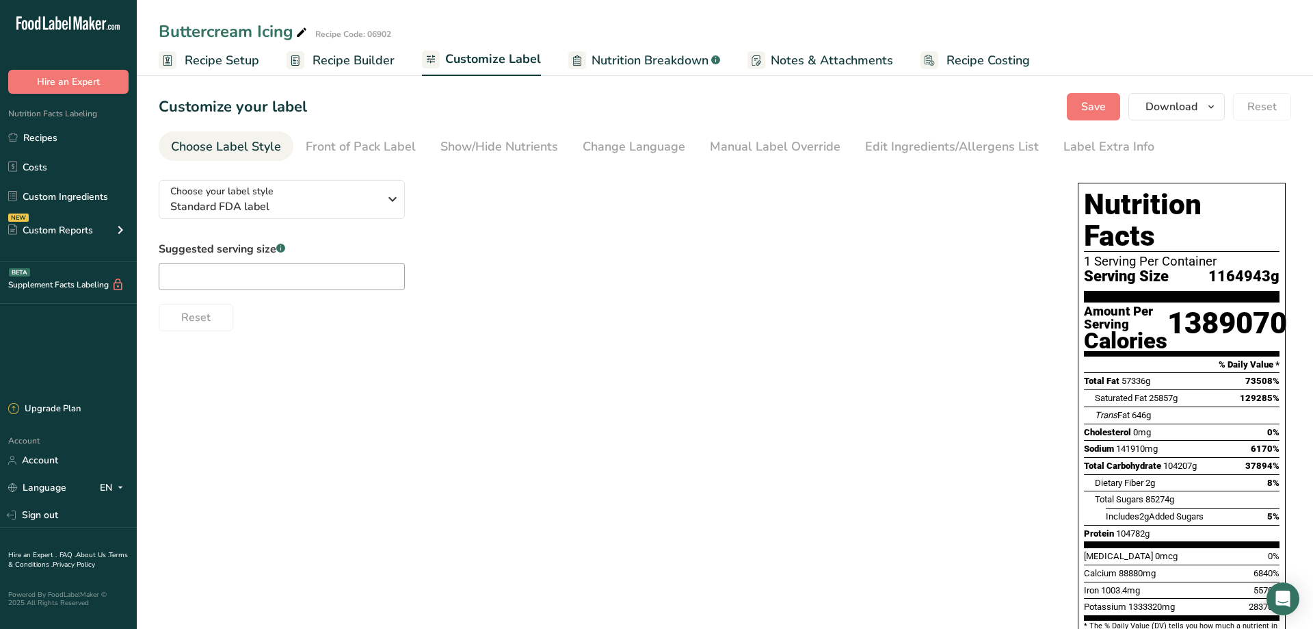
click at [628, 62] on span "Nutrition Breakdown" at bounding box center [650, 60] width 117 height 18
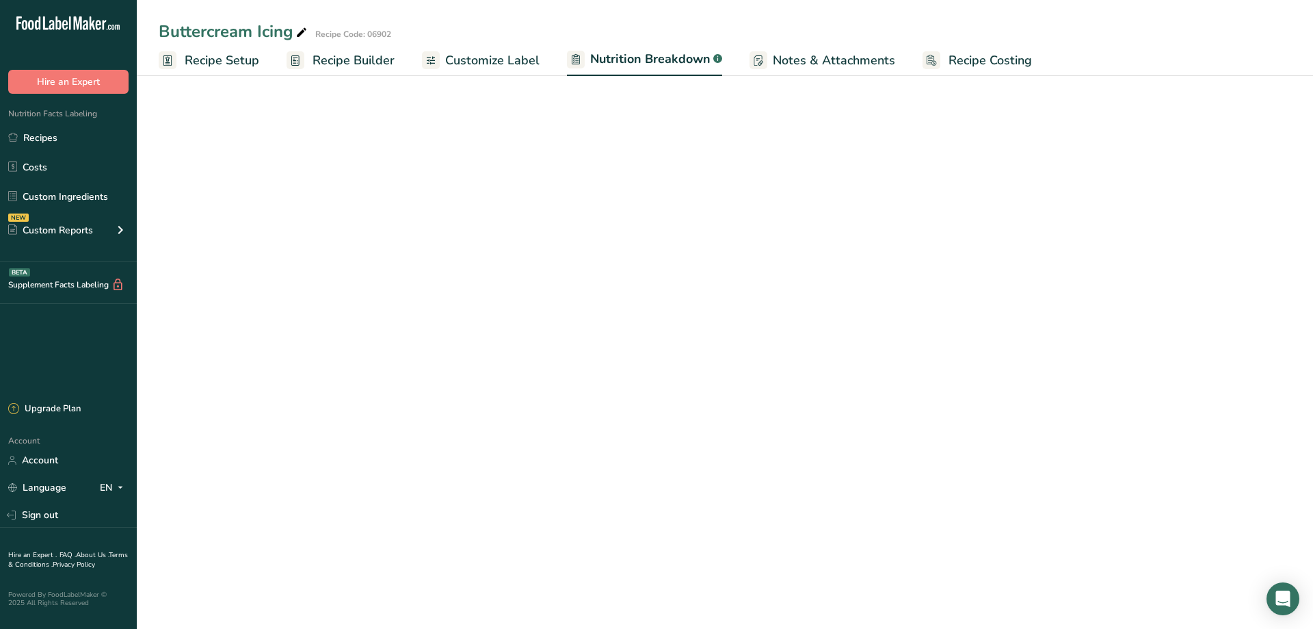
select select "Calories"
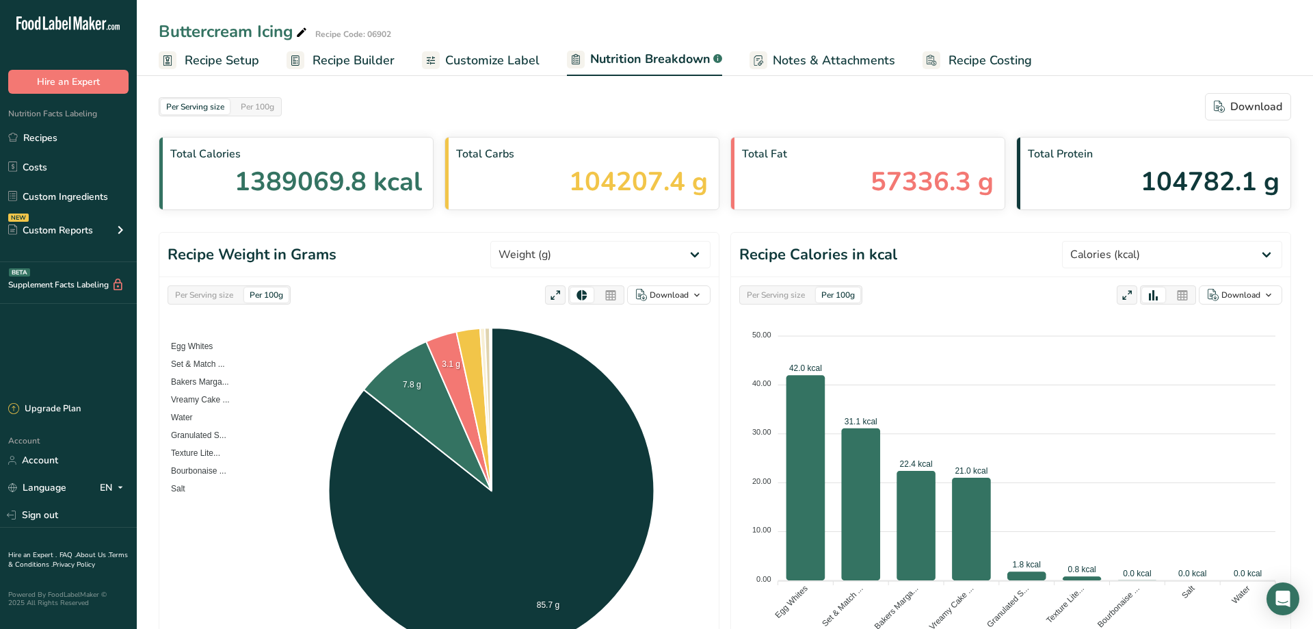
click at [821, 64] on span "Notes & Attachments" at bounding box center [834, 60] width 122 height 18
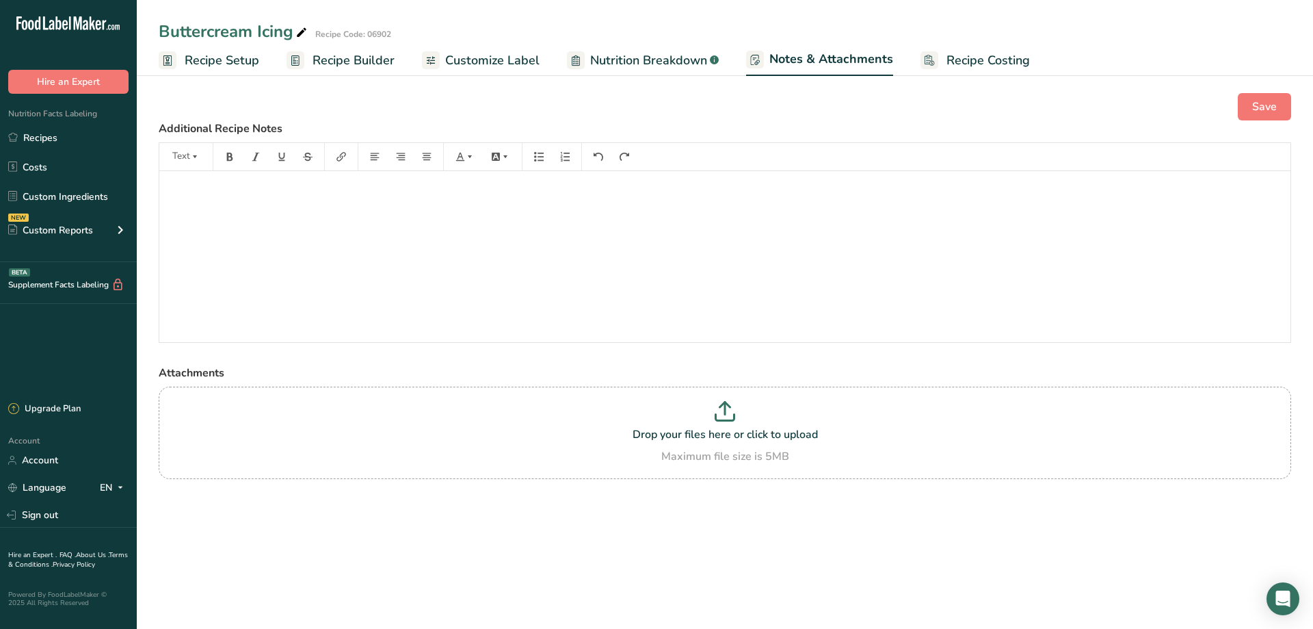
click at [947, 62] on span "Recipe Costing" at bounding box center [988, 60] width 83 height 18
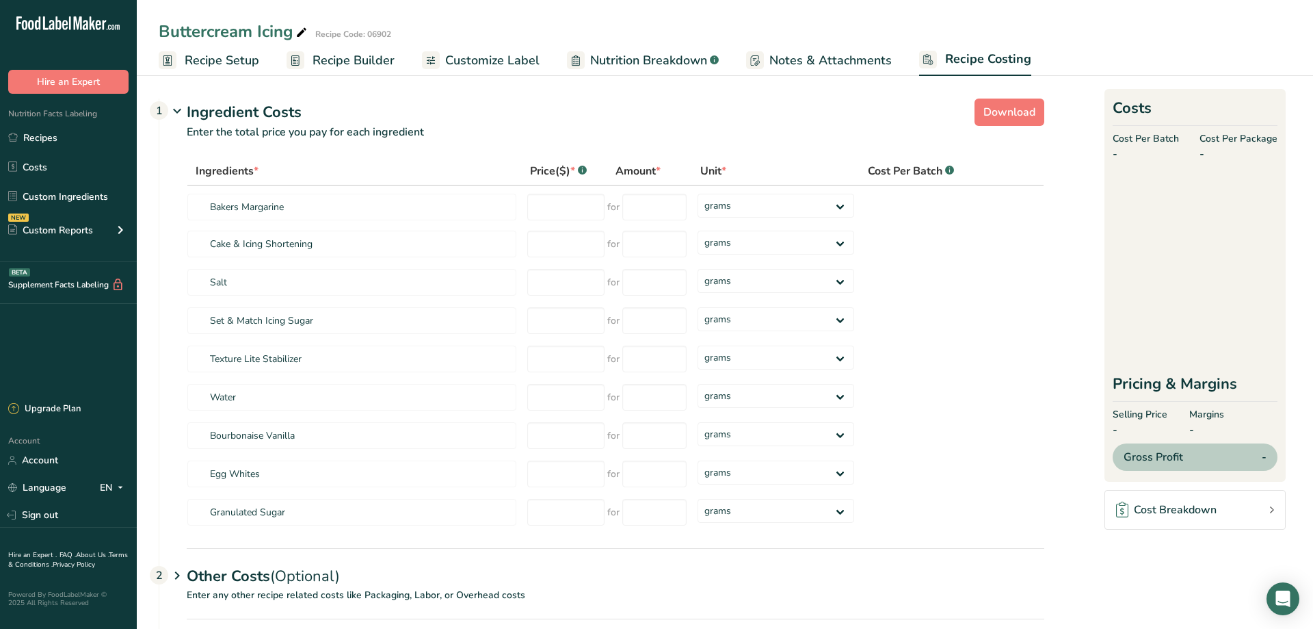
click at [631, 56] on span "Nutrition Breakdown" at bounding box center [648, 60] width 117 height 18
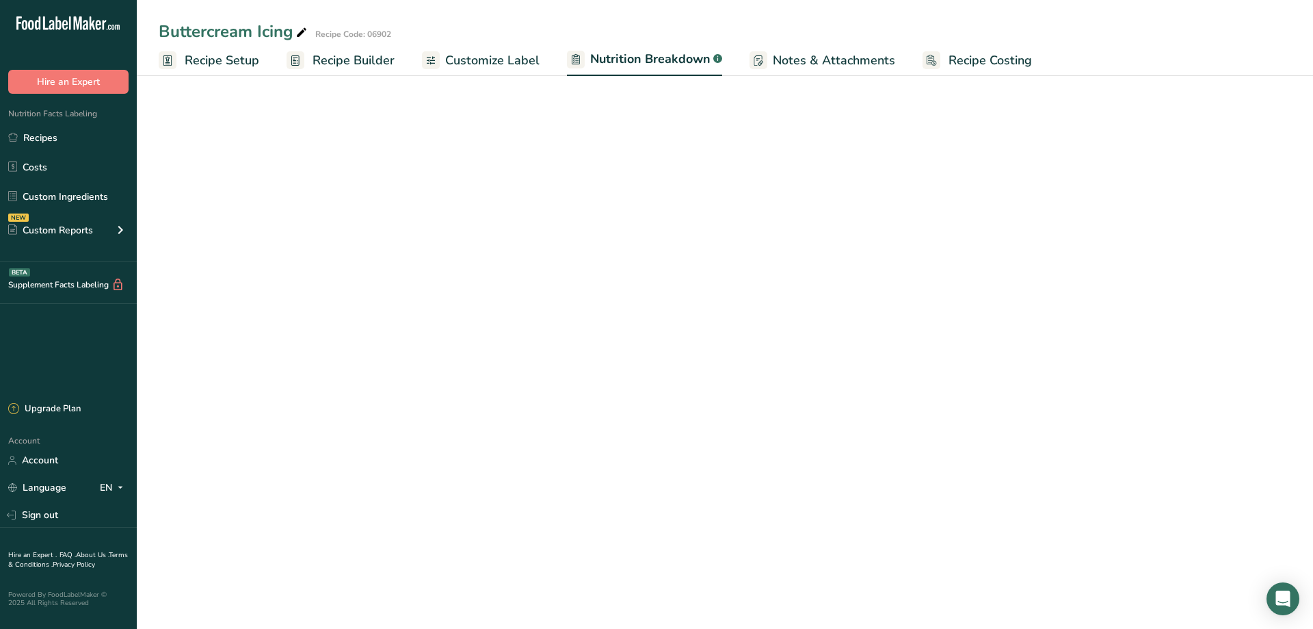
select select "Calories"
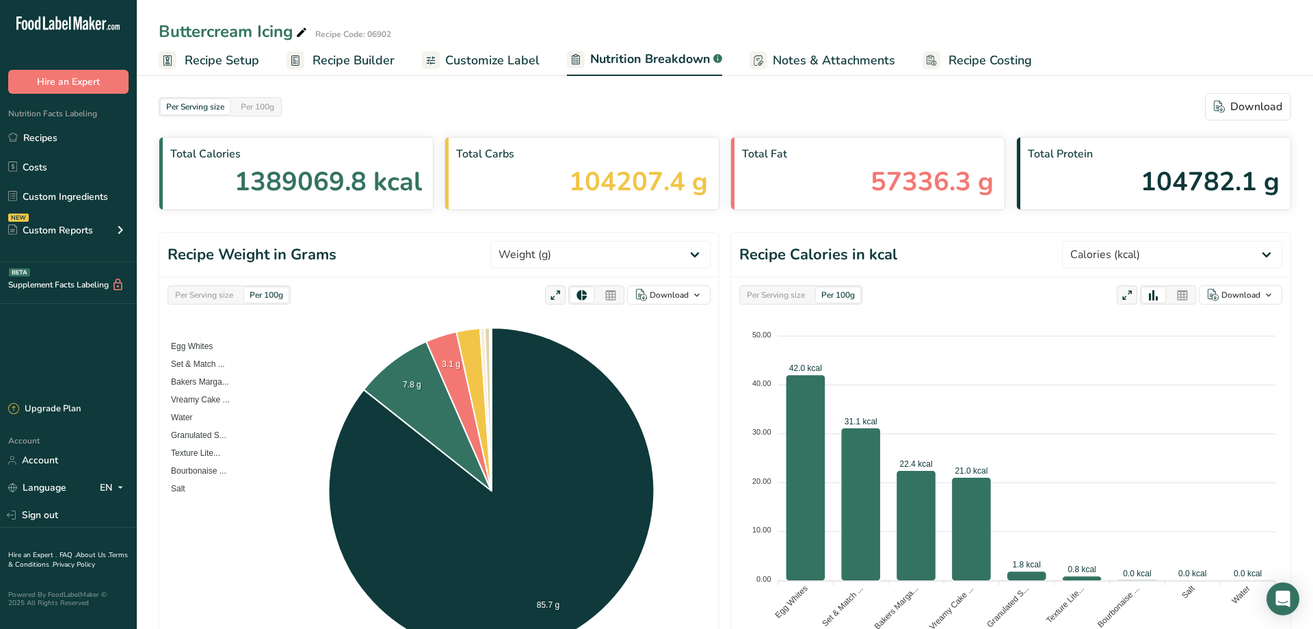
click at [495, 61] on span "Customize Label" at bounding box center [492, 60] width 94 height 18
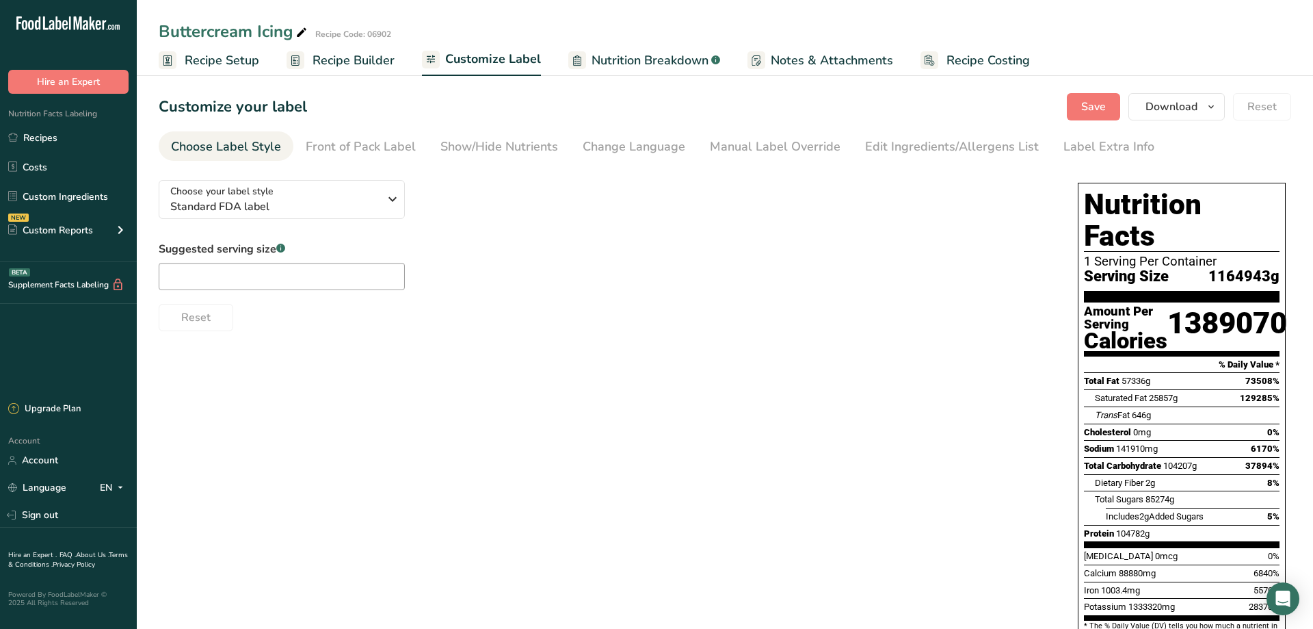
click at [339, 63] on span "Recipe Builder" at bounding box center [354, 60] width 82 height 18
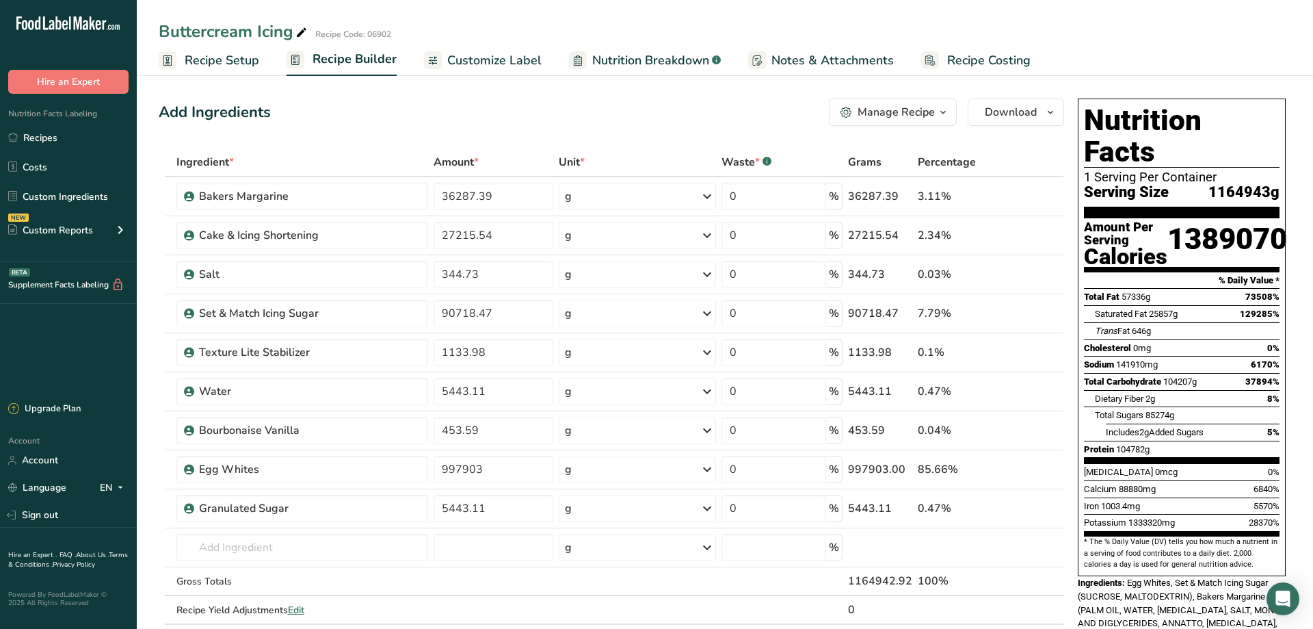
click at [884, 114] on div "Manage Recipe" at bounding box center [896, 112] width 77 height 16
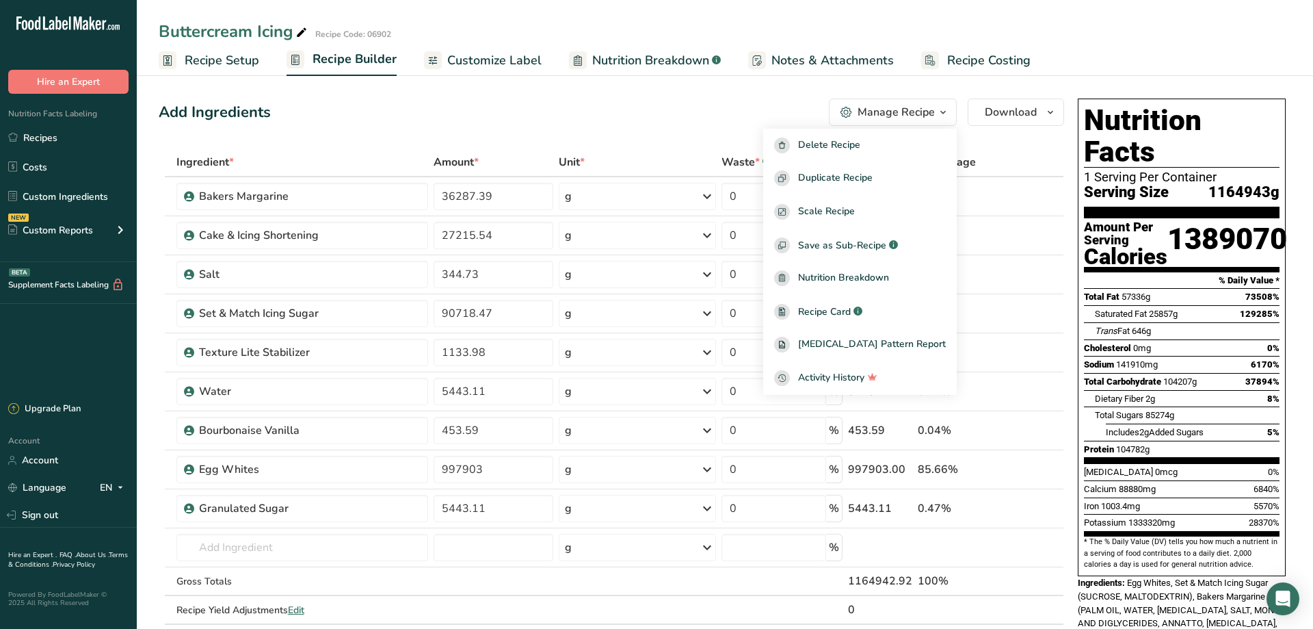
click at [483, 64] on span "Customize Label" at bounding box center [494, 60] width 94 height 18
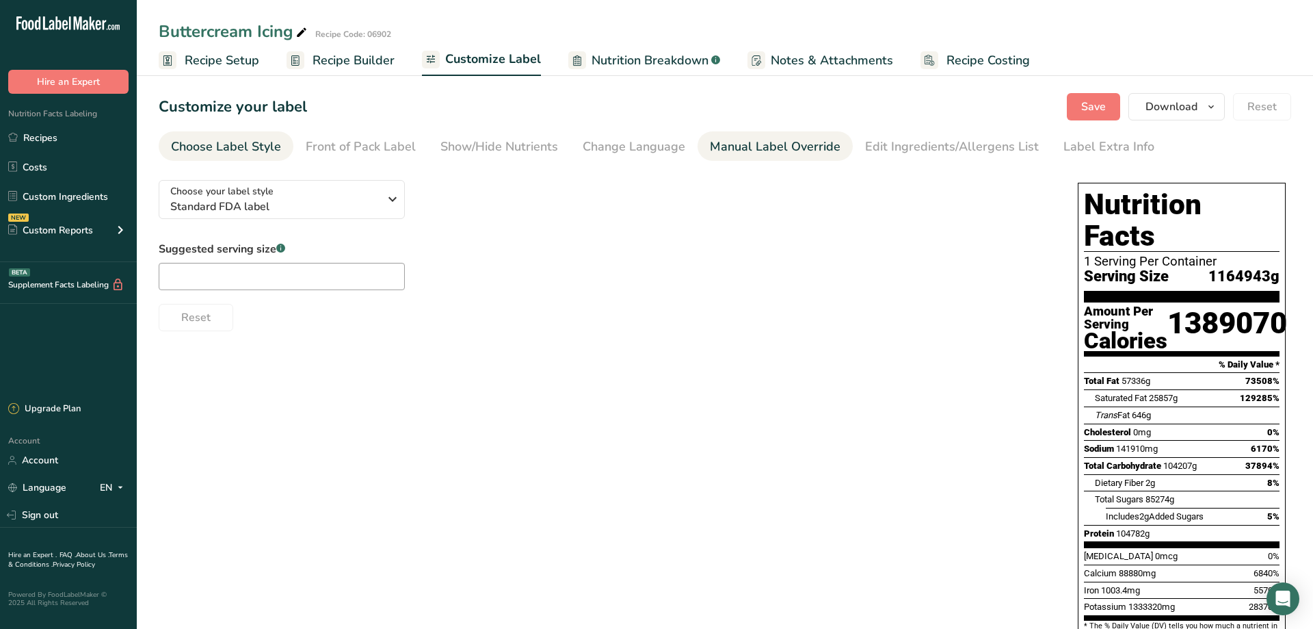
click at [780, 151] on div "Manual Label Override" at bounding box center [775, 146] width 131 height 18
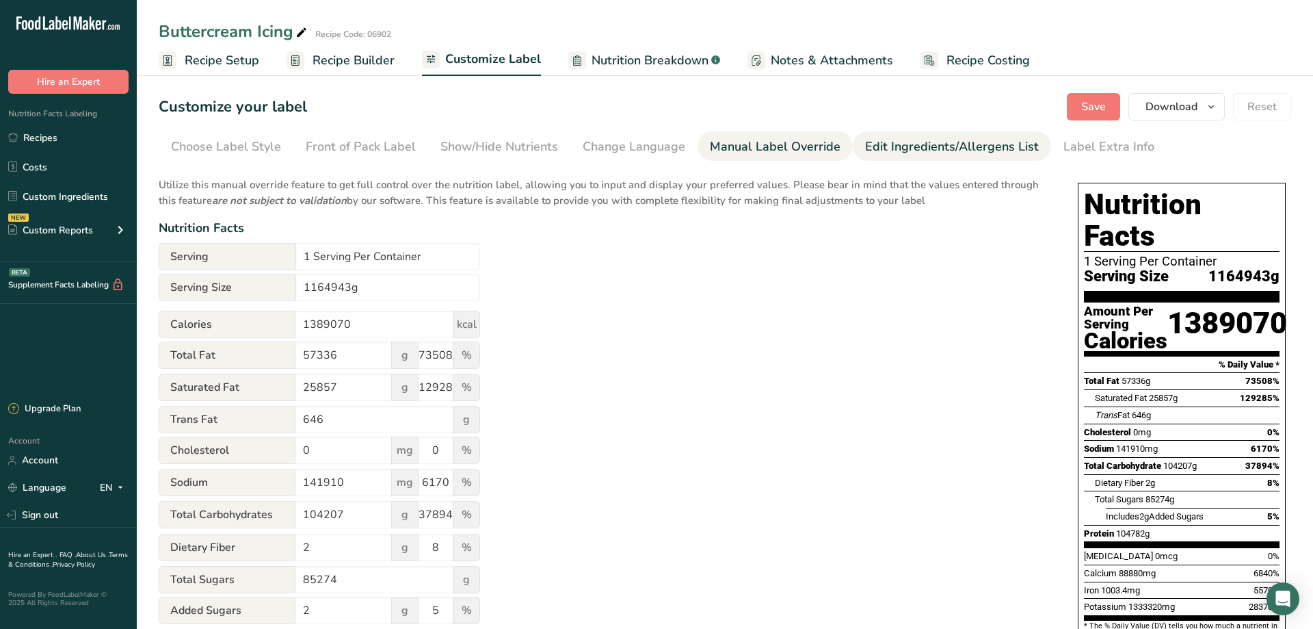
click at [910, 153] on div "Edit Ingredients/Allergens List" at bounding box center [952, 146] width 174 height 18
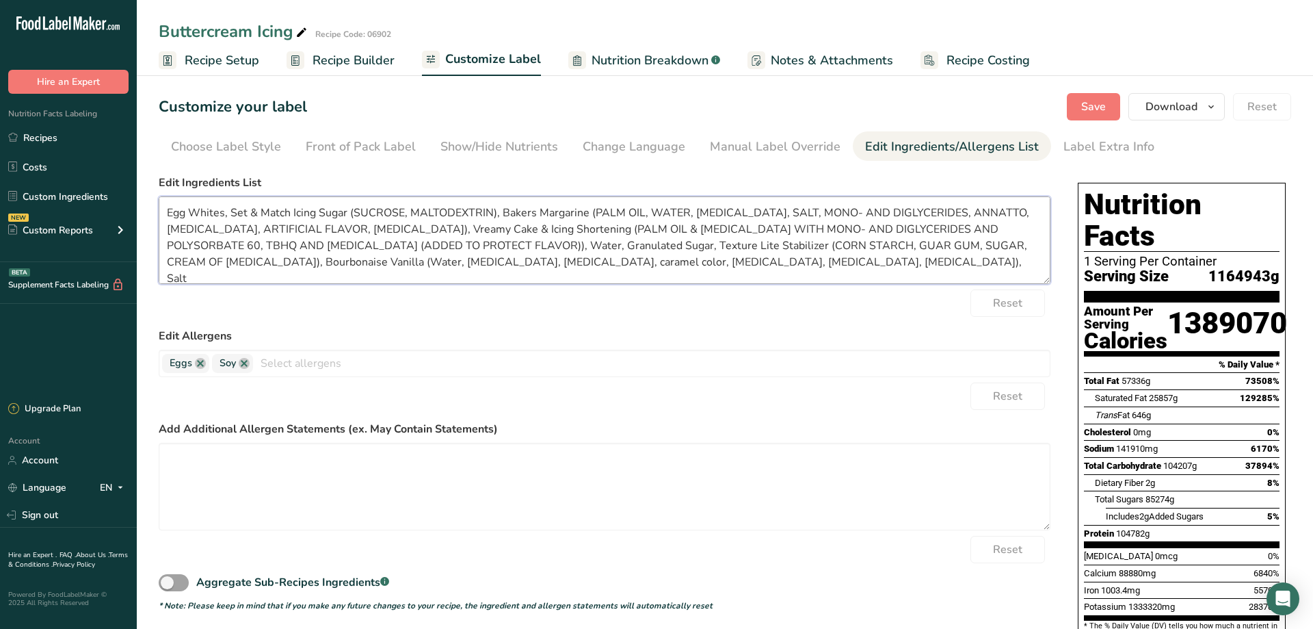
drag, startPoint x: 166, startPoint y: 211, endPoint x: 897, endPoint y: 287, distance: 735.8
click at [897, 284] on textarea "Egg Whites, Set & Match Icing Sugar (SUCROSE, MALTODEXTRIN), Bakers Margarine (…" at bounding box center [605, 240] width 892 height 88
paste textarea "GG WHITES, ICING SUGAR (SUCROSE, MALTODEXTRIN), MARGARINE (PALM OIL, WATER, [ME…"
type textarea "EGG WHITES, ICING SUGAR (SUCROSE, MALTODEXTRIN), MARGARINE (PALM OIL, WATER, [M…"
click at [1099, 103] on span "Save" at bounding box center [1094, 107] width 25 height 16
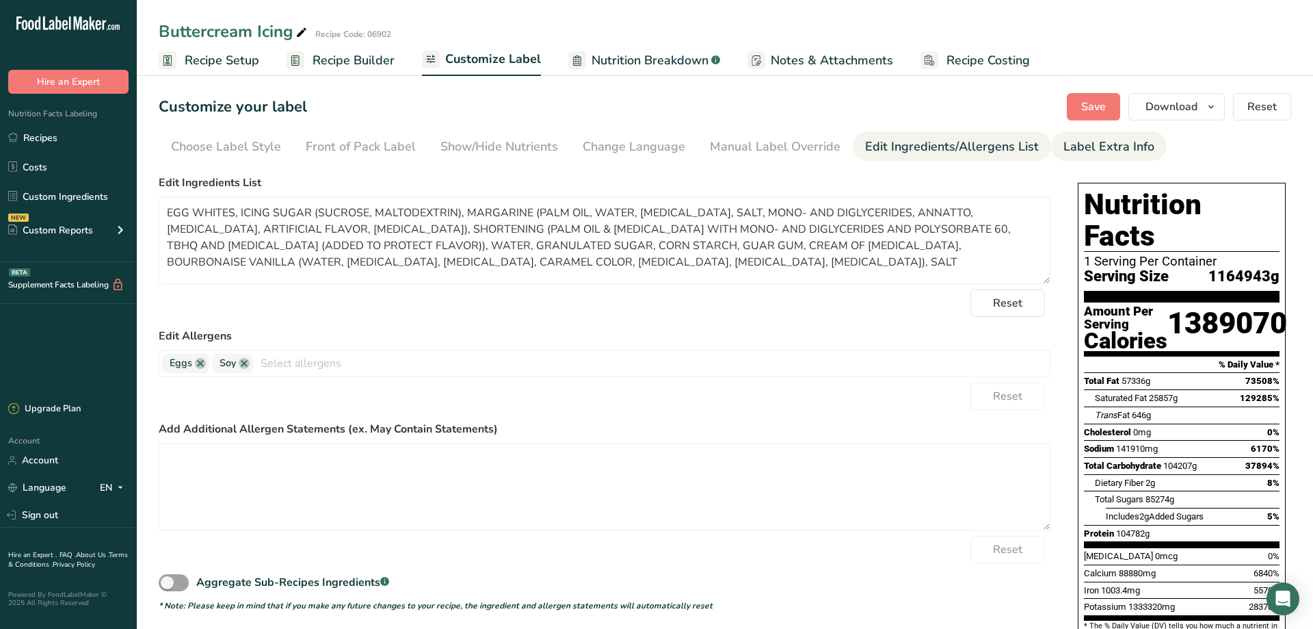
click at [1081, 154] on div "Label Extra Info" at bounding box center [1109, 146] width 91 height 18
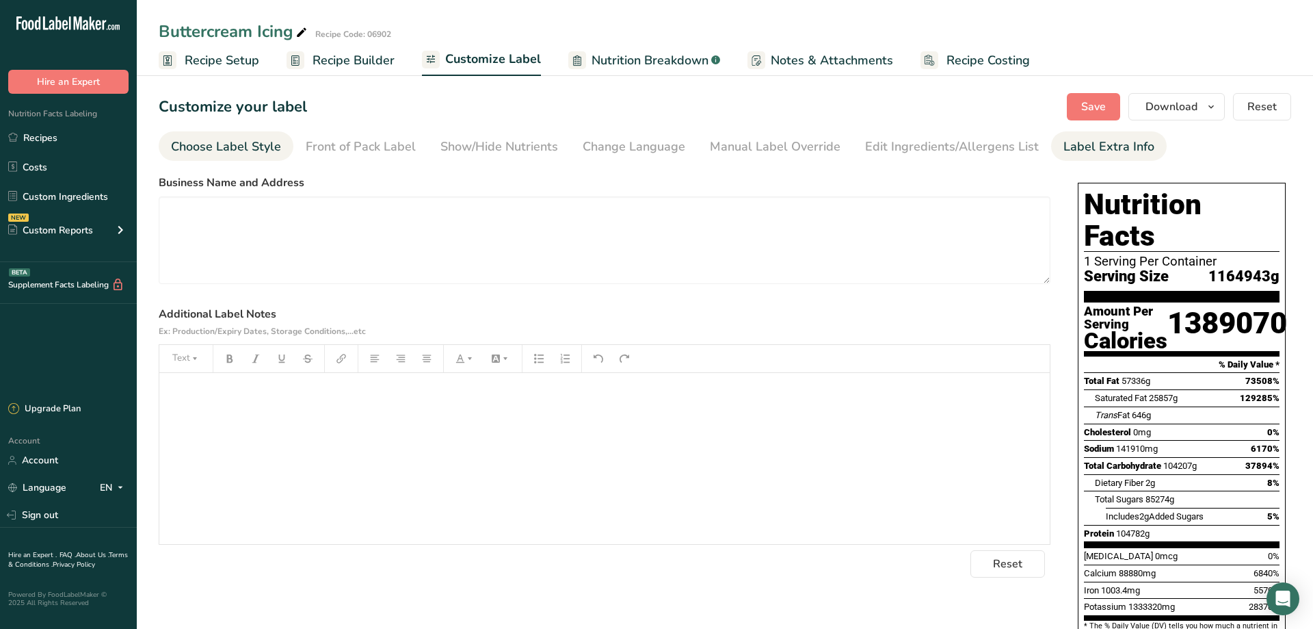
click at [191, 152] on div "Choose Label Style" at bounding box center [226, 146] width 110 height 18
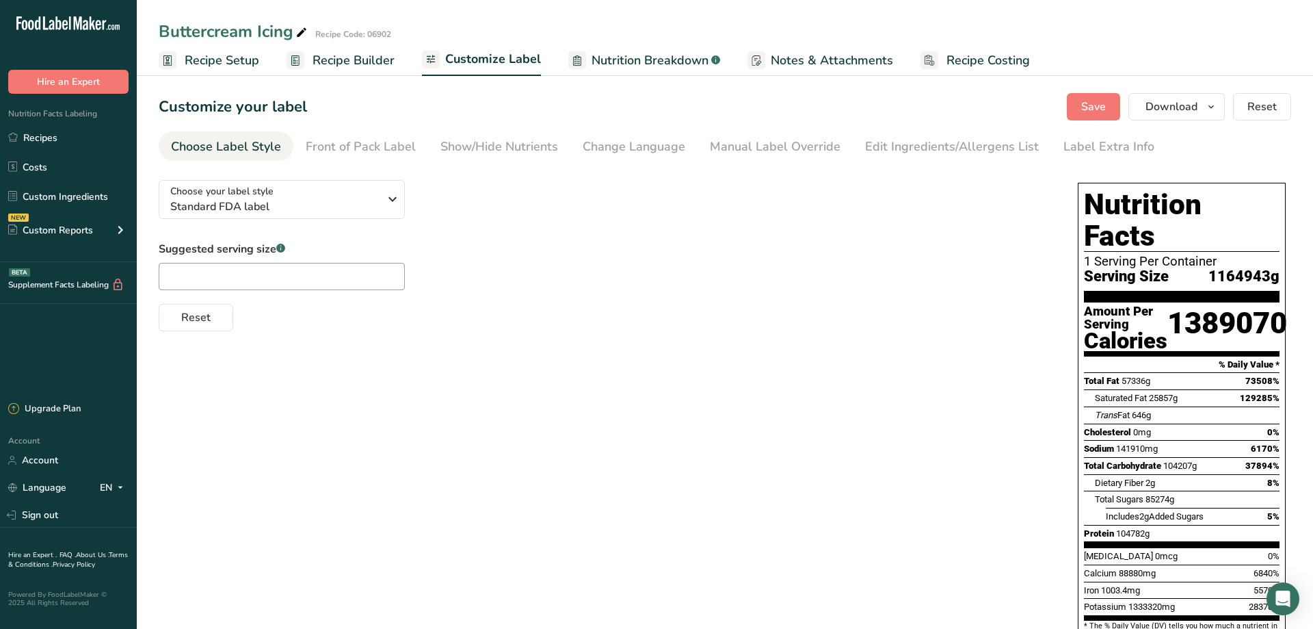
click at [352, 60] on span "Recipe Builder" at bounding box center [354, 60] width 82 height 18
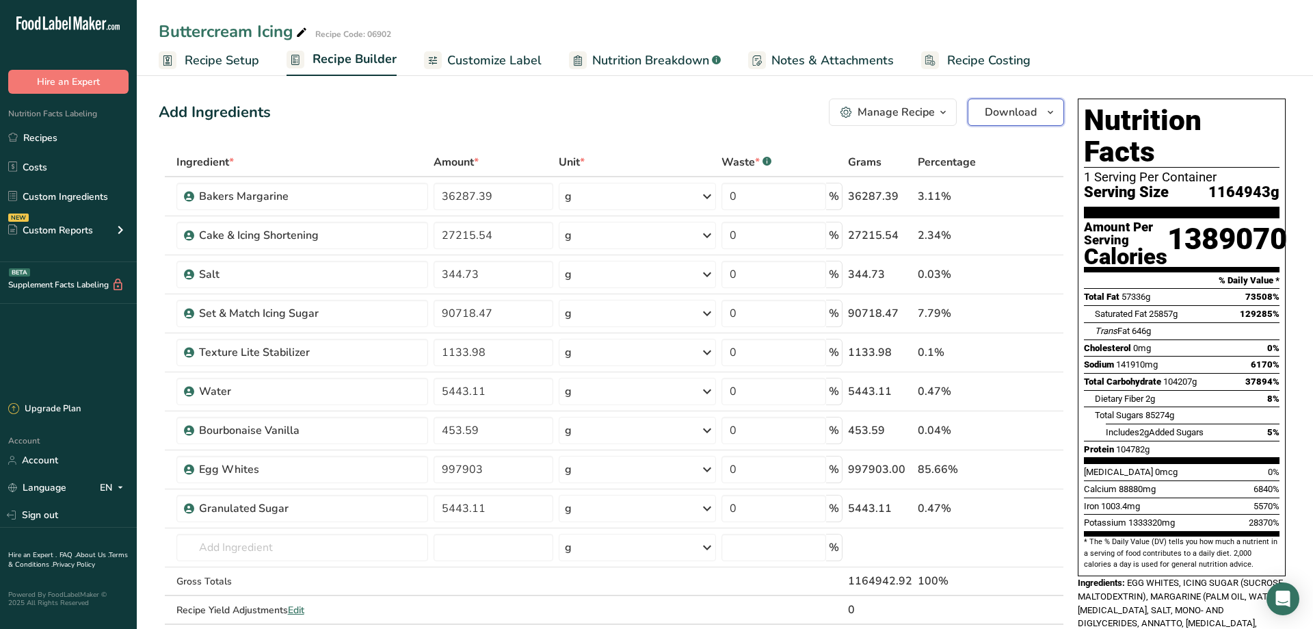
click at [1053, 113] on icon "button" at bounding box center [1050, 112] width 11 height 17
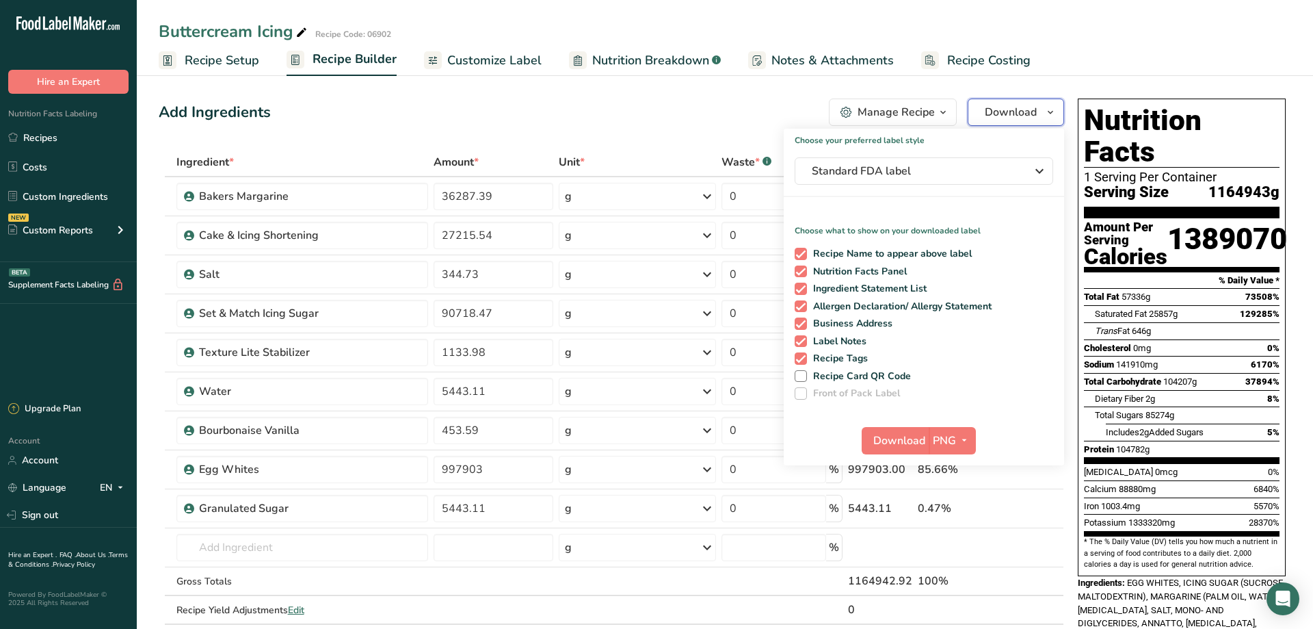
click at [1053, 113] on icon "button" at bounding box center [1050, 112] width 11 height 17
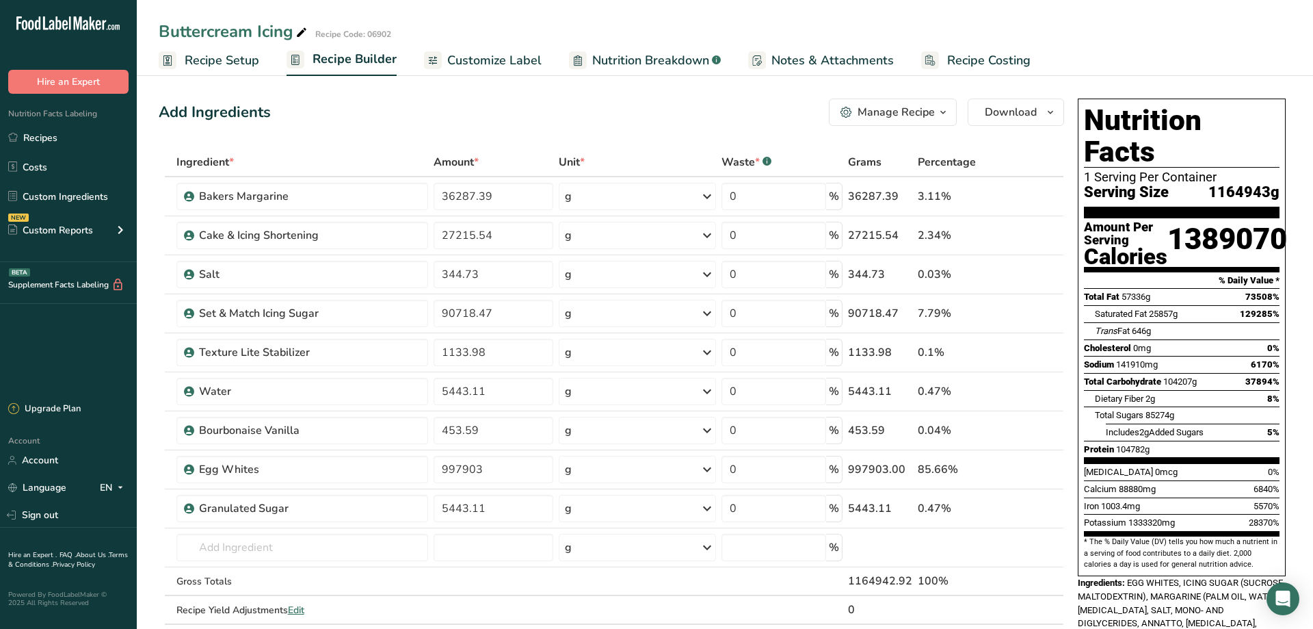
click at [943, 112] on icon "button" at bounding box center [943, 112] width 11 height 17
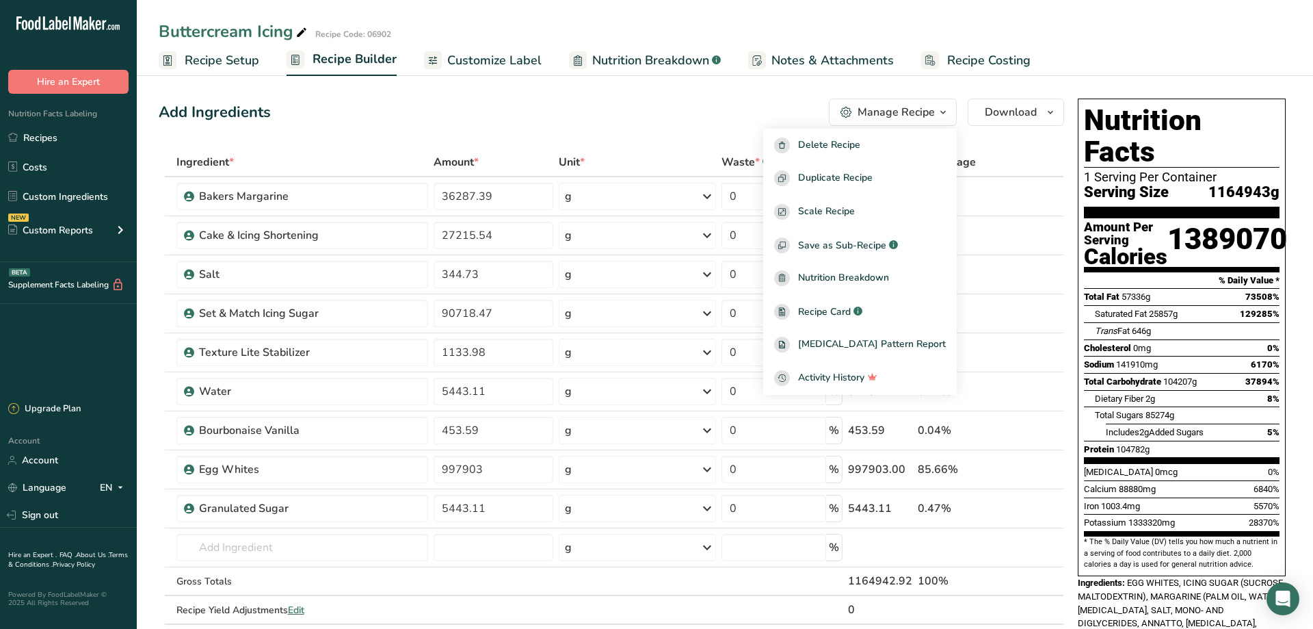
click at [945, 112] on icon "button" at bounding box center [943, 112] width 11 height 17
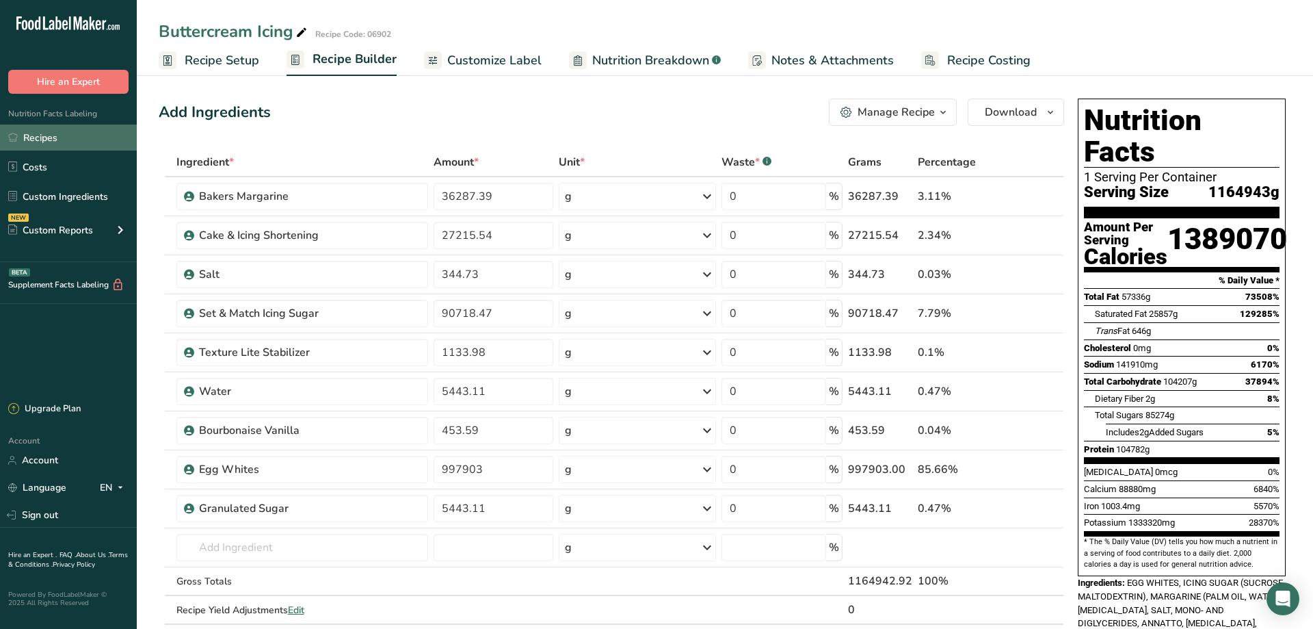
click at [57, 144] on link "Recipes" at bounding box center [68, 137] width 137 height 26
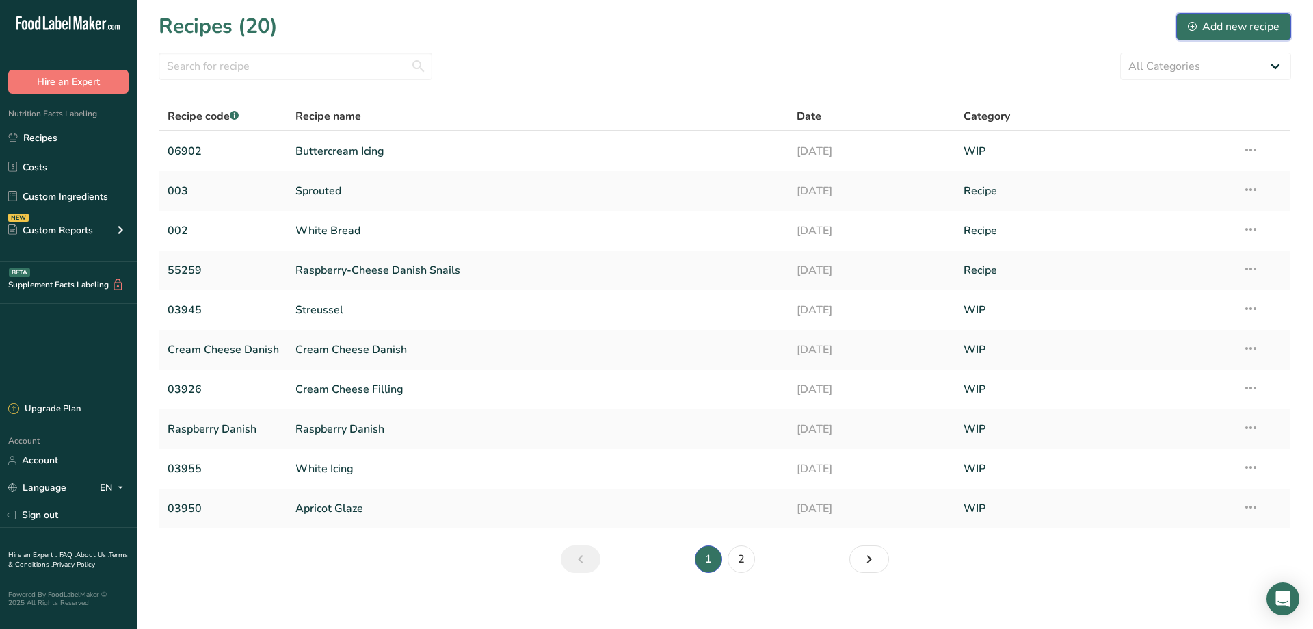
click at [1216, 29] on div "Add new recipe" at bounding box center [1234, 26] width 92 height 16
click at [70, 200] on link "Custom Ingredients" at bounding box center [68, 196] width 137 height 26
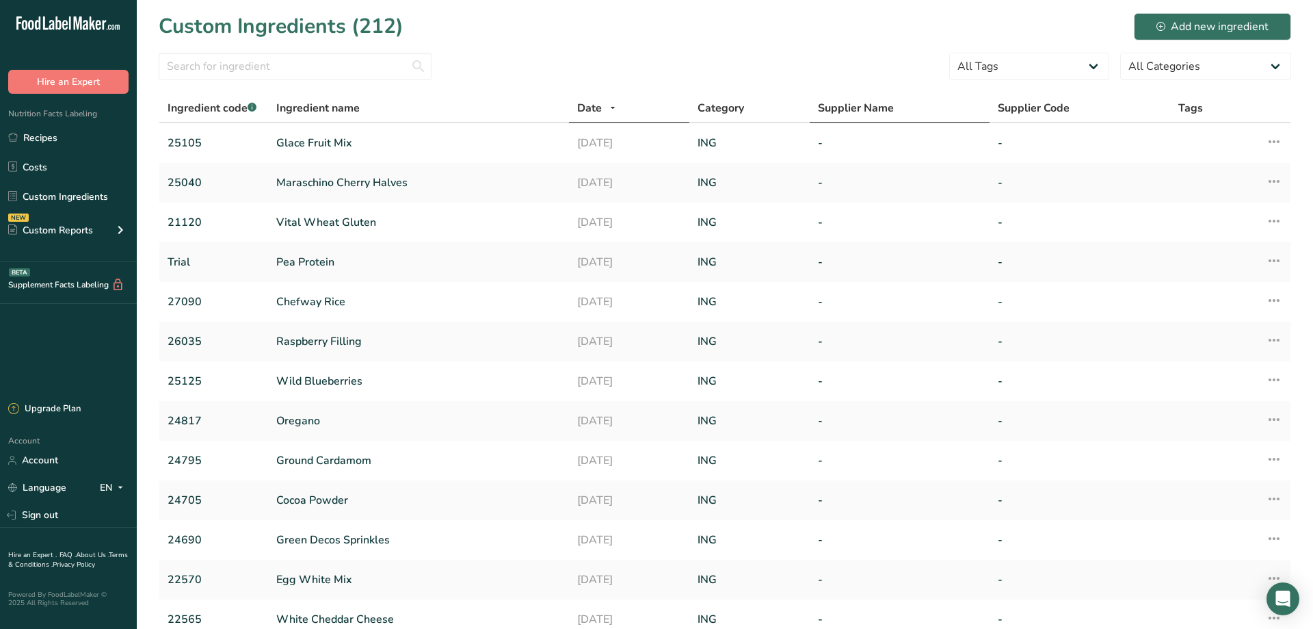
click at [817, 98] on th "Supplier Name" at bounding box center [900, 108] width 181 height 29
click at [949, 53] on select "All Tags Source of Antioxidants [MEDICAL_DATA] Effect Source of Omega 3 Plant-b…" at bounding box center [1029, 66] width 160 height 27
click at [1095, 72] on select "All Tags Source of Antioxidants [MEDICAL_DATA] Effect Source of Omega 3 Plant-b…" at bounding box center [1029, 66] width 160 height 27
click at [1120, 53] on select "All Categories [DEMOGRAPHIC_DATA]/[US_STATE][DEMOGRAPHIC_DATA] Foods Baby Foods…" at bounding box center [1205, 66] width 171 height 27
click at [1274, 64] on select "All Categories [DEMOGRAPHIC_DATA]/[US_STATE][DEMOGRAPHIC_DATA] Foods Baby Foods…" at bounding box center [1205, 66] width 171 height 27
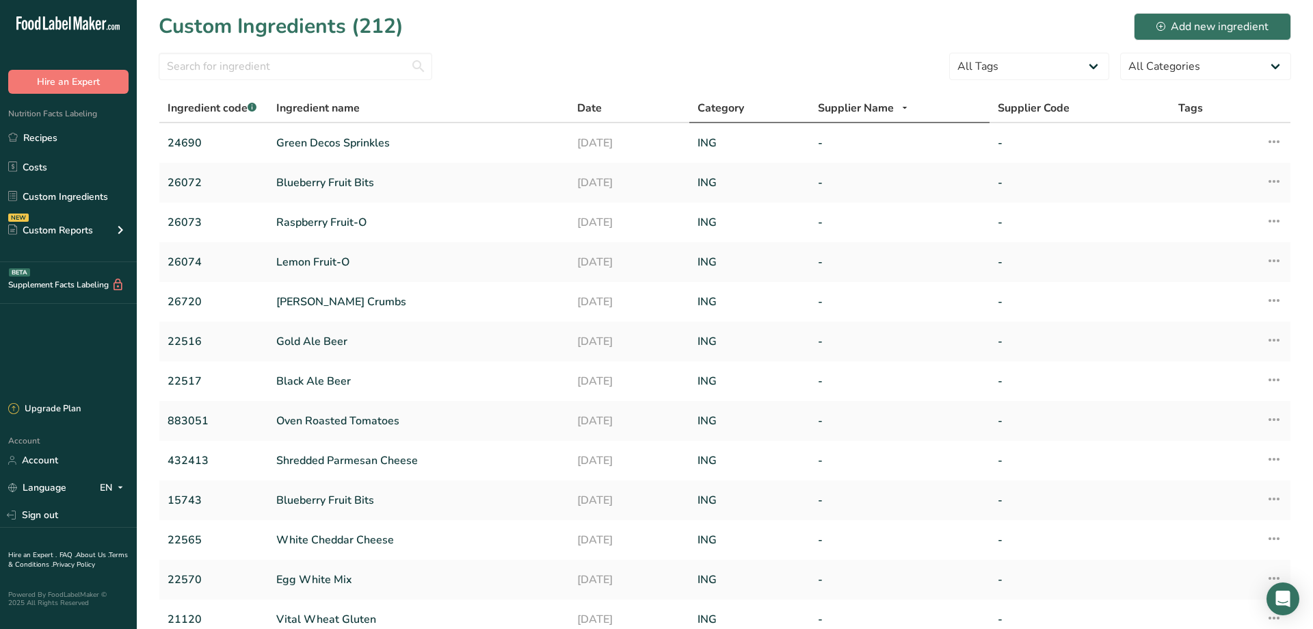
click at [726, 109] on span "Category" at bounding box center [721, 108] width 47 height 16
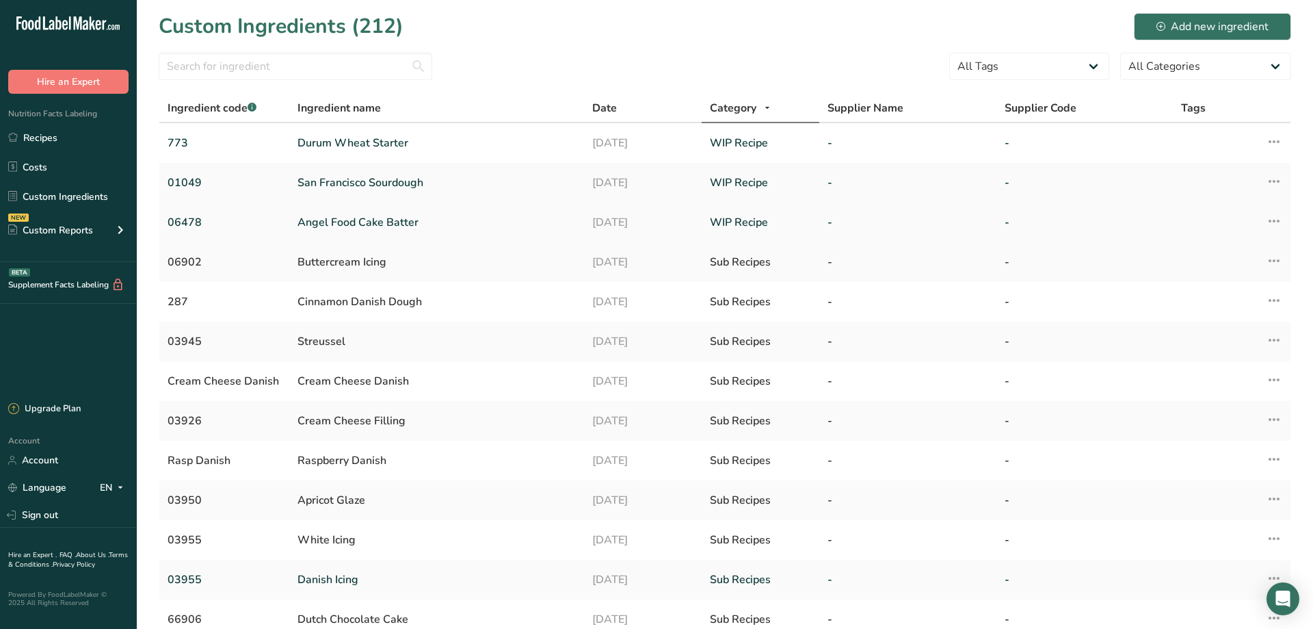
click at [315, 220] on link "Angel Food Cake Batter" at bounding box center [437, 222] width 278 height 16
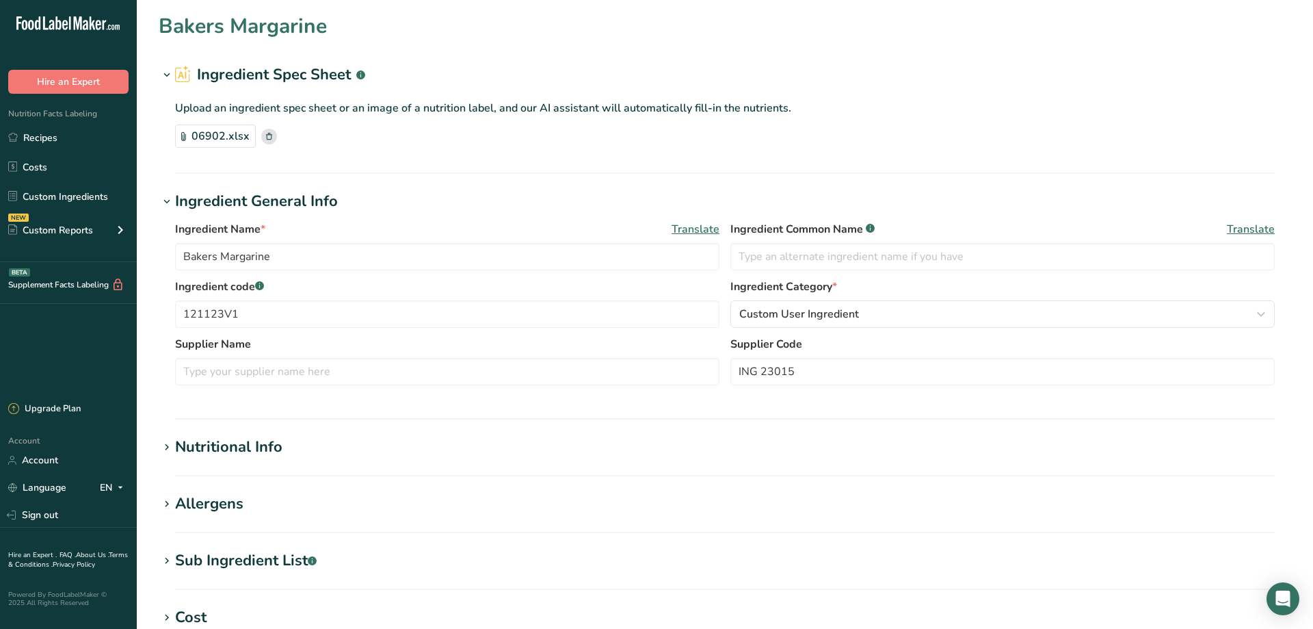
type input "Angel Food Cake Batter"
type input "06478"
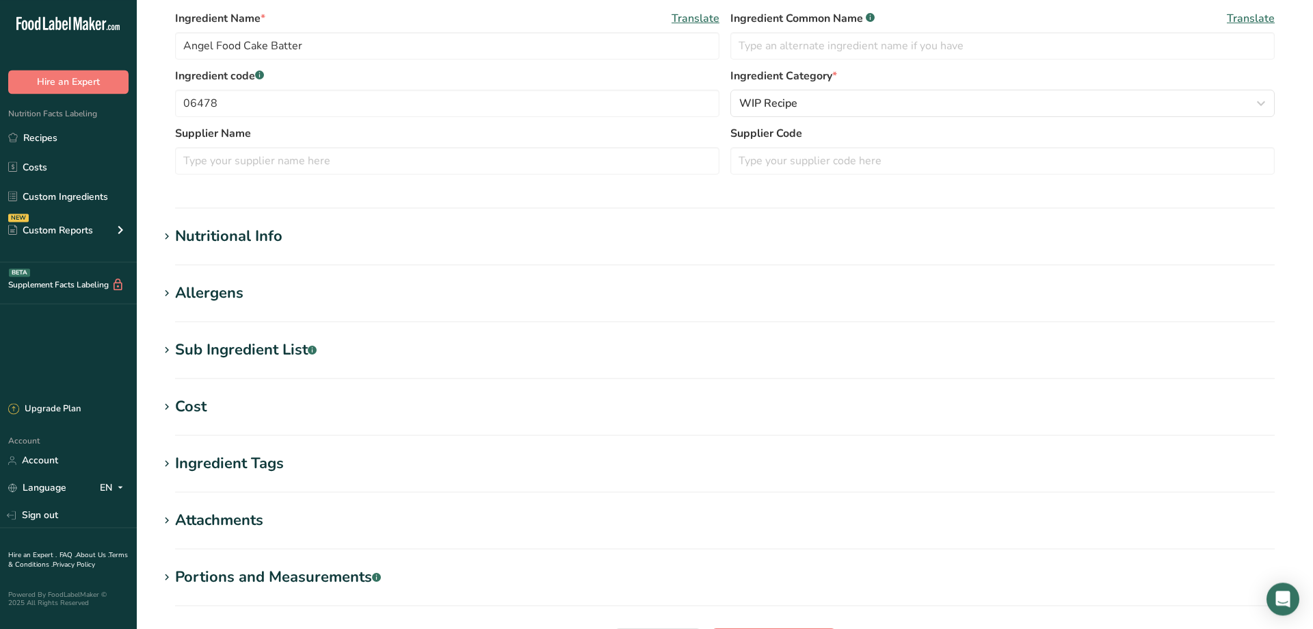
scroll to position [278, 0]
click at [241, 356] on div "Sub Ingredient List .a-a{fill:#347362;}.b-a{fill:#fff;}" at bounding box center [246, 349] width 142 height 23
